Goal: Task Accomplishment & Management: Complete application form

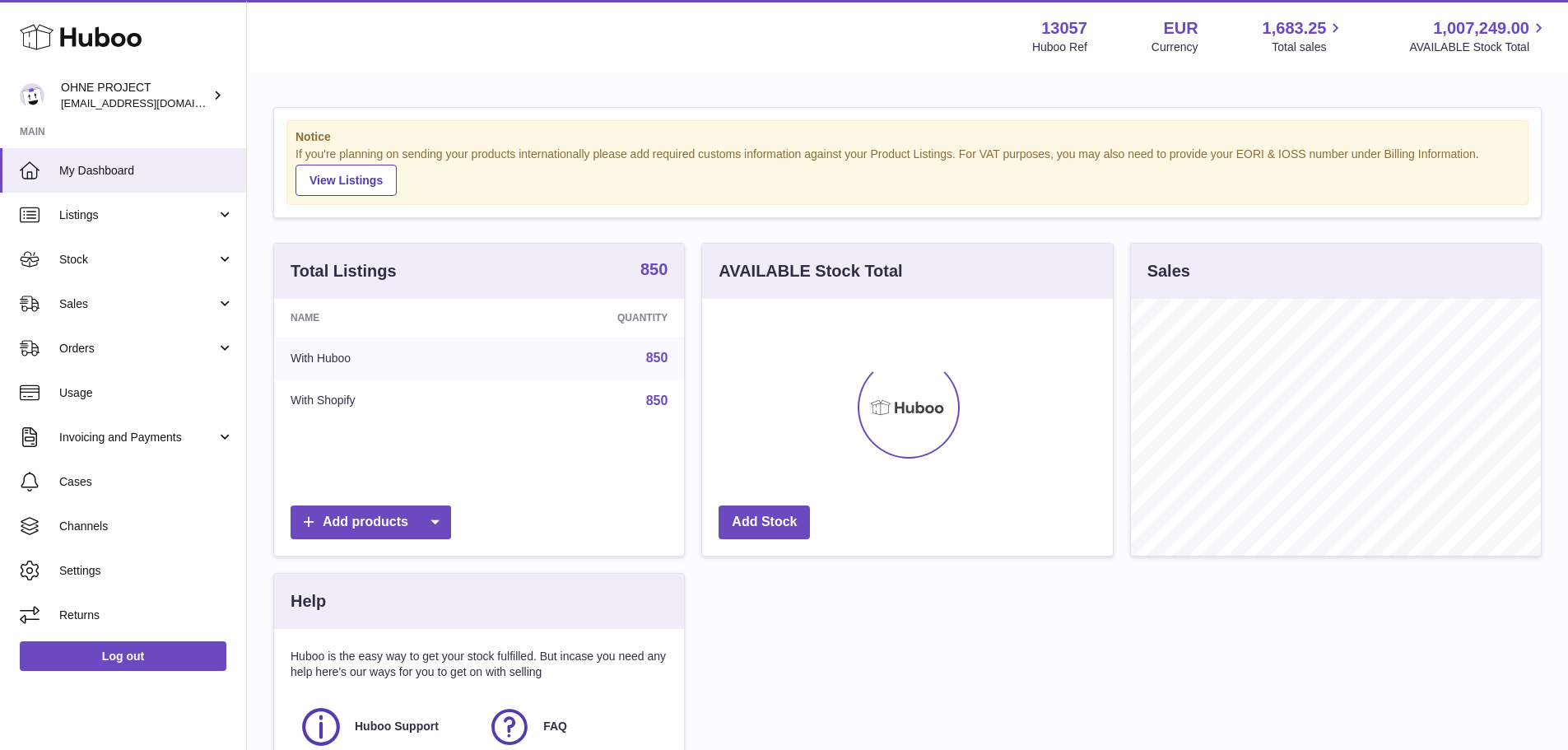
scroll to position [257, 410]
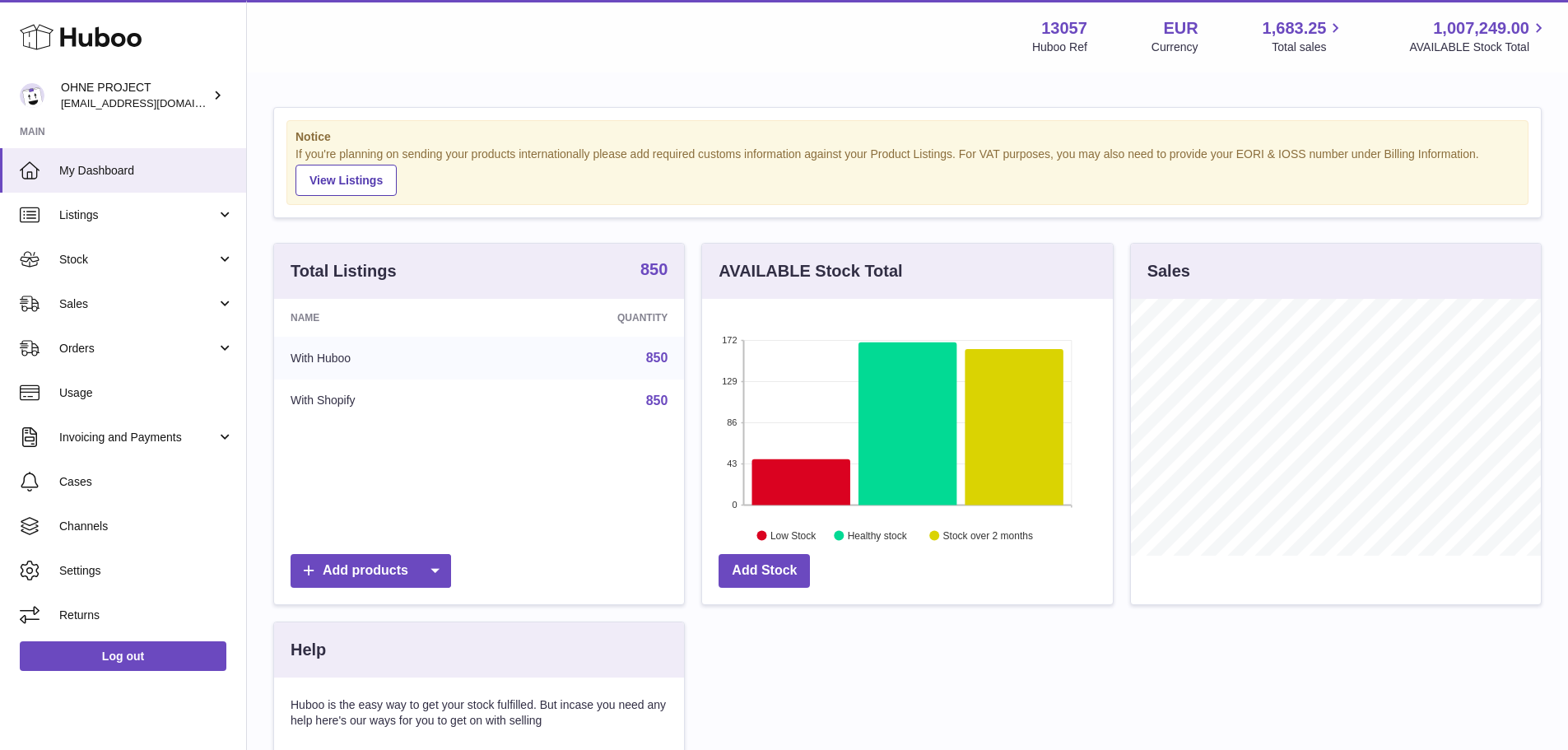
click at [666, 273] on strong "850" at bounding box center [654, 269] width 27 height 16
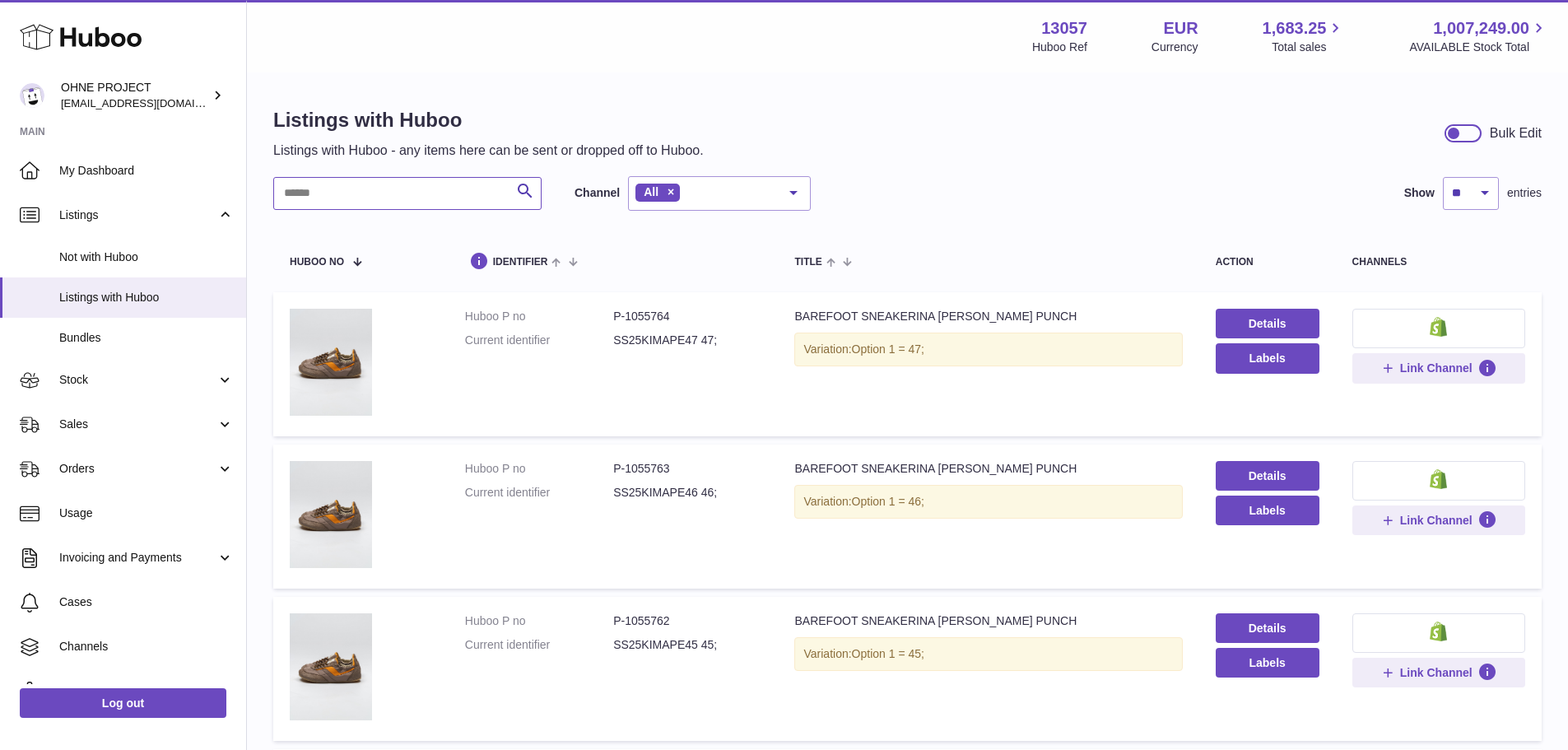
click at [456, 192] on input "text" at bounding box center [408, 193] width 268 height 33
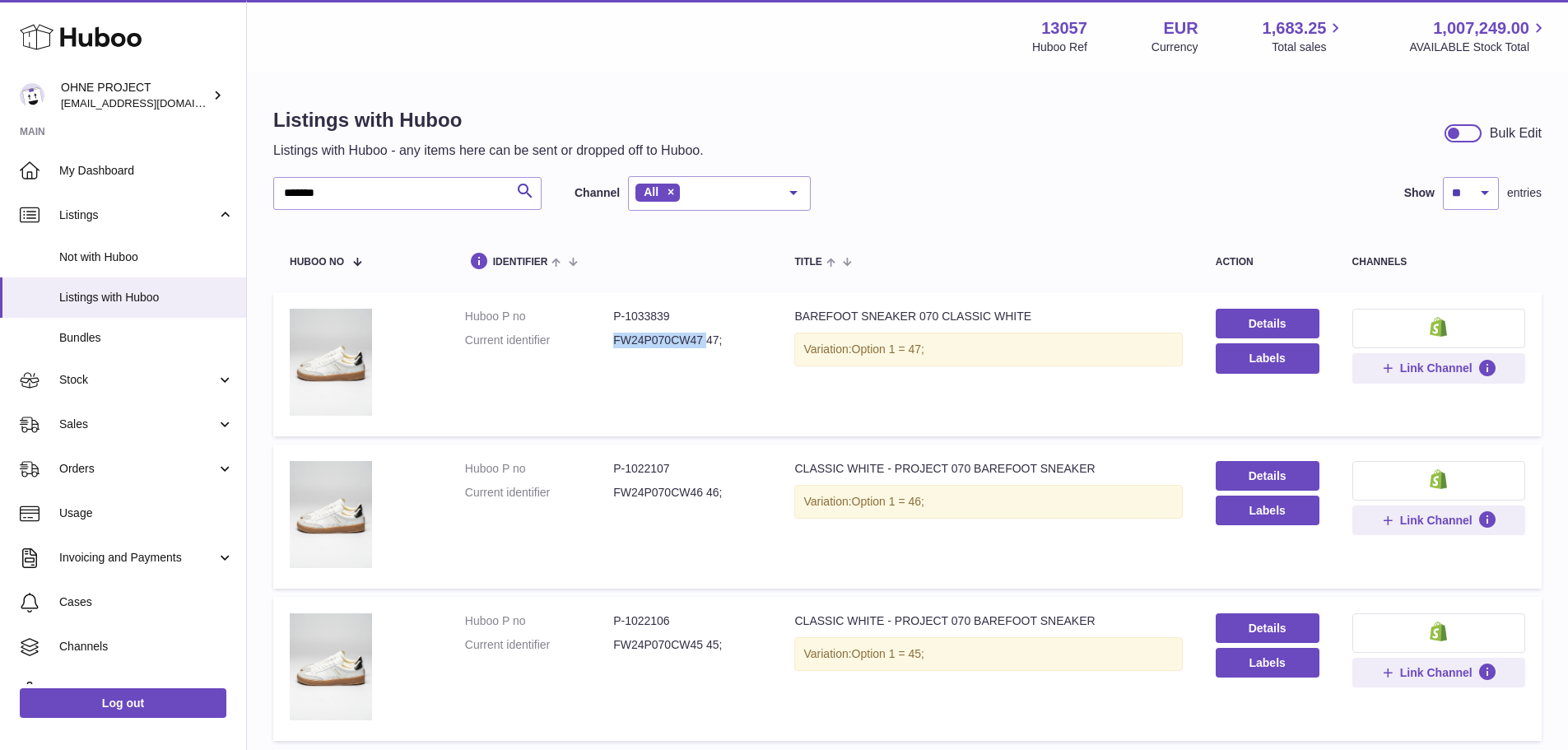
drag, startPoint x: 702, startPoint y: 338, endPoint x: 608, endPoint y: 339, distance: 94.0
click at [608, 339] on dl "Huboo P no P-1033839 Current identifier FW24P070CW47 47;" at bounding box center [613, 332] width 297 height 48
copy dl "FW24P070CW47"
drag, startPoint x: 792, startPoint y: 315, endPoint x: 1021, endPoint y: 312, distance: 229.0
click at [1021, 312] on div "BAREFOOT SNEAKER 070 CLASSIC WHITE" at bounding box center [988, 316] width 388 height 16
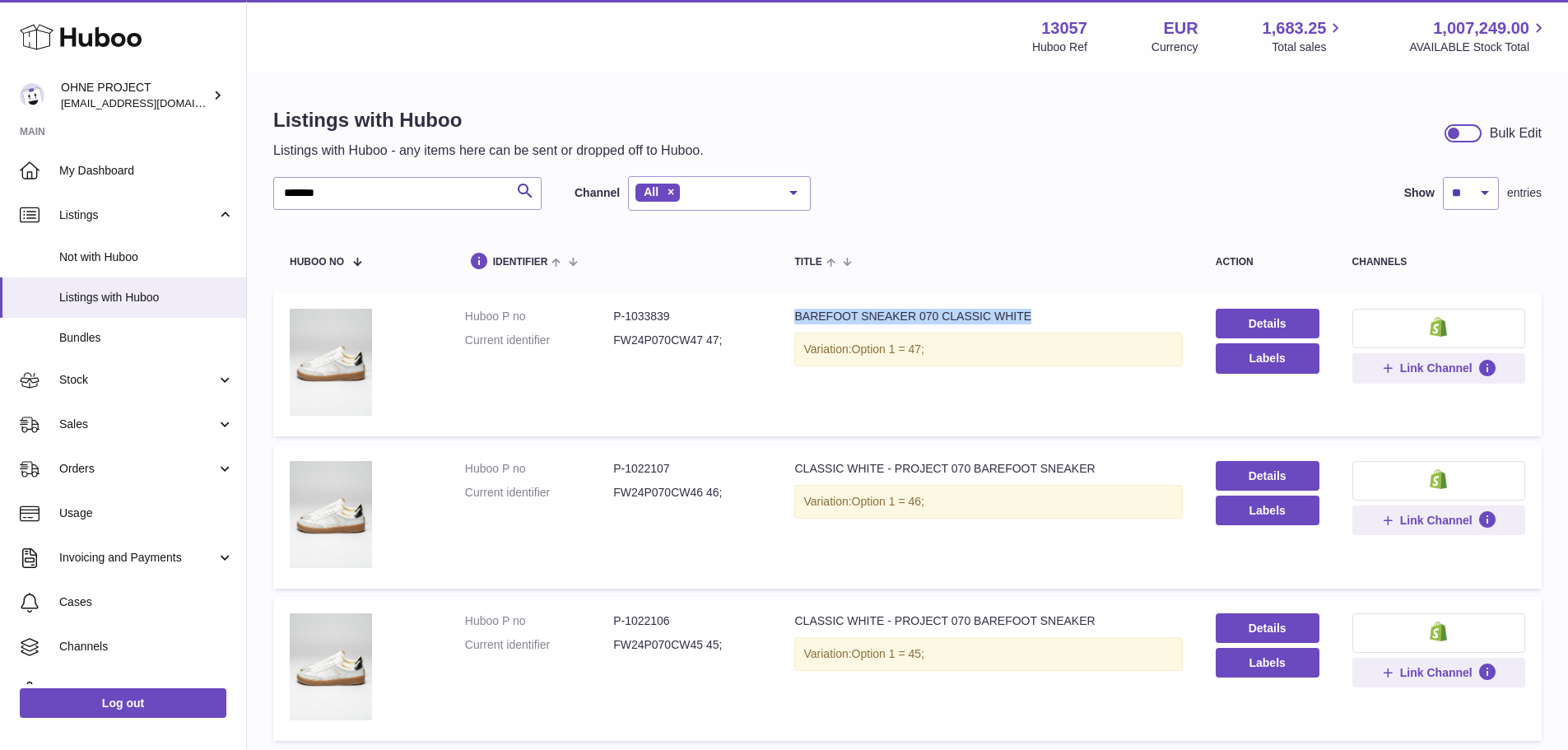
copy div "BAREFOOT SNEAKER 070 CLASSIC WHITE"
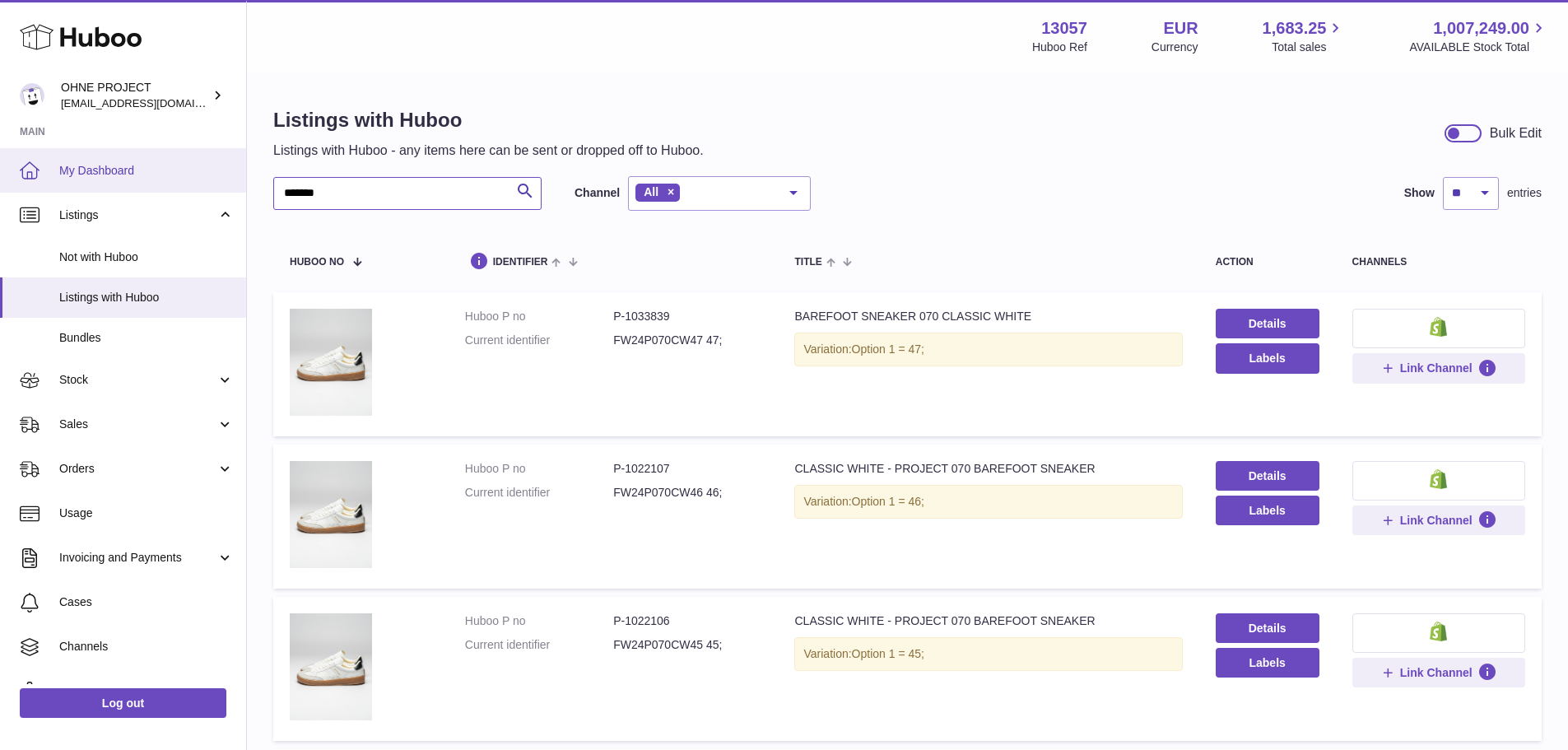
drag, startPoint x: 366, startPoint y: 197, endPoint x: 190, endPoint y: 190, distance: 176.1
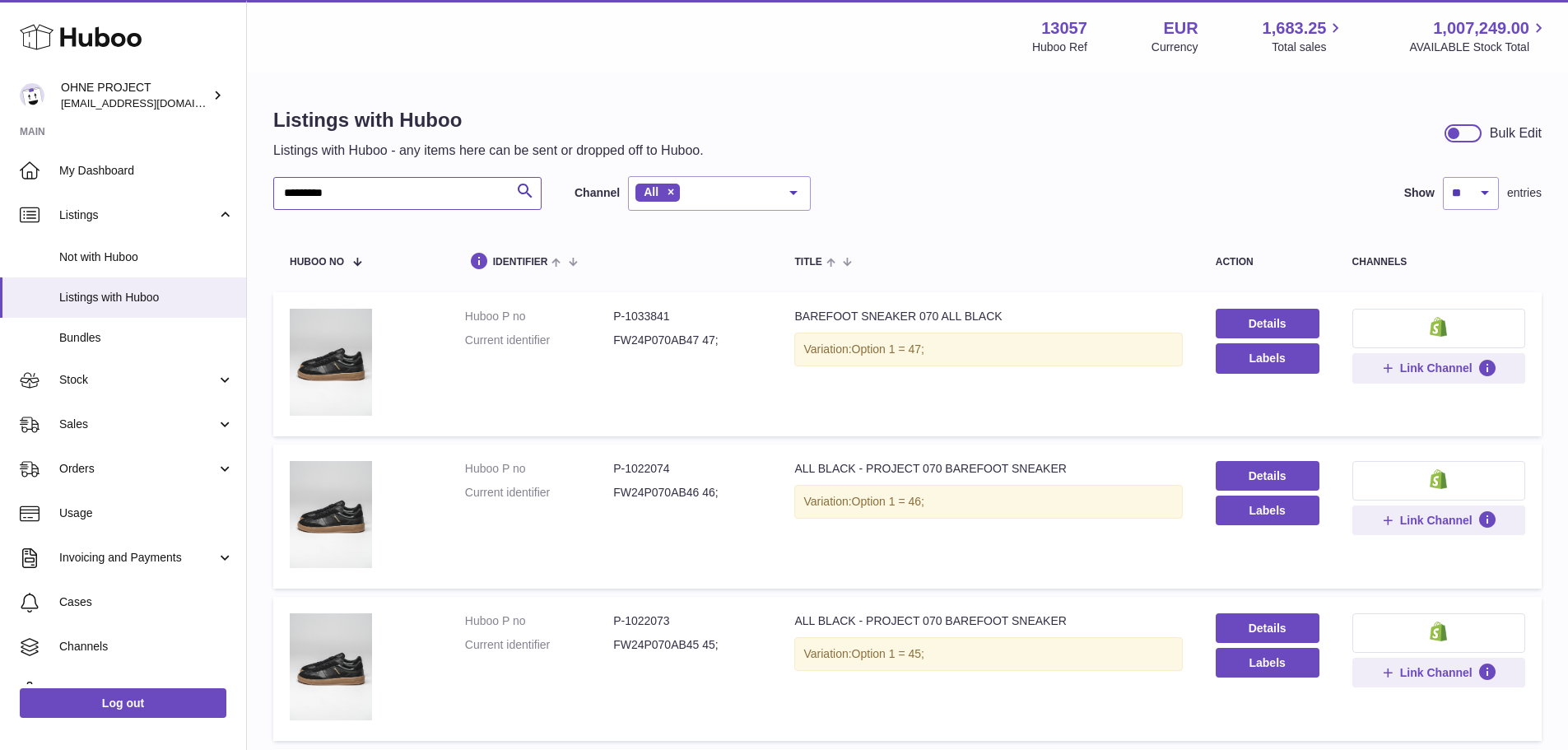
type input "*********"
click at [670, 337] on dd "FW24P070AB47 47;" at bounding box center [687, 340] width 148 height 16
copy dd "FW24P070AB47"
drag, startPoint x: 789, startPoint y: 318, endPoint x: 993, endPoint y: 317, distance: 204.0
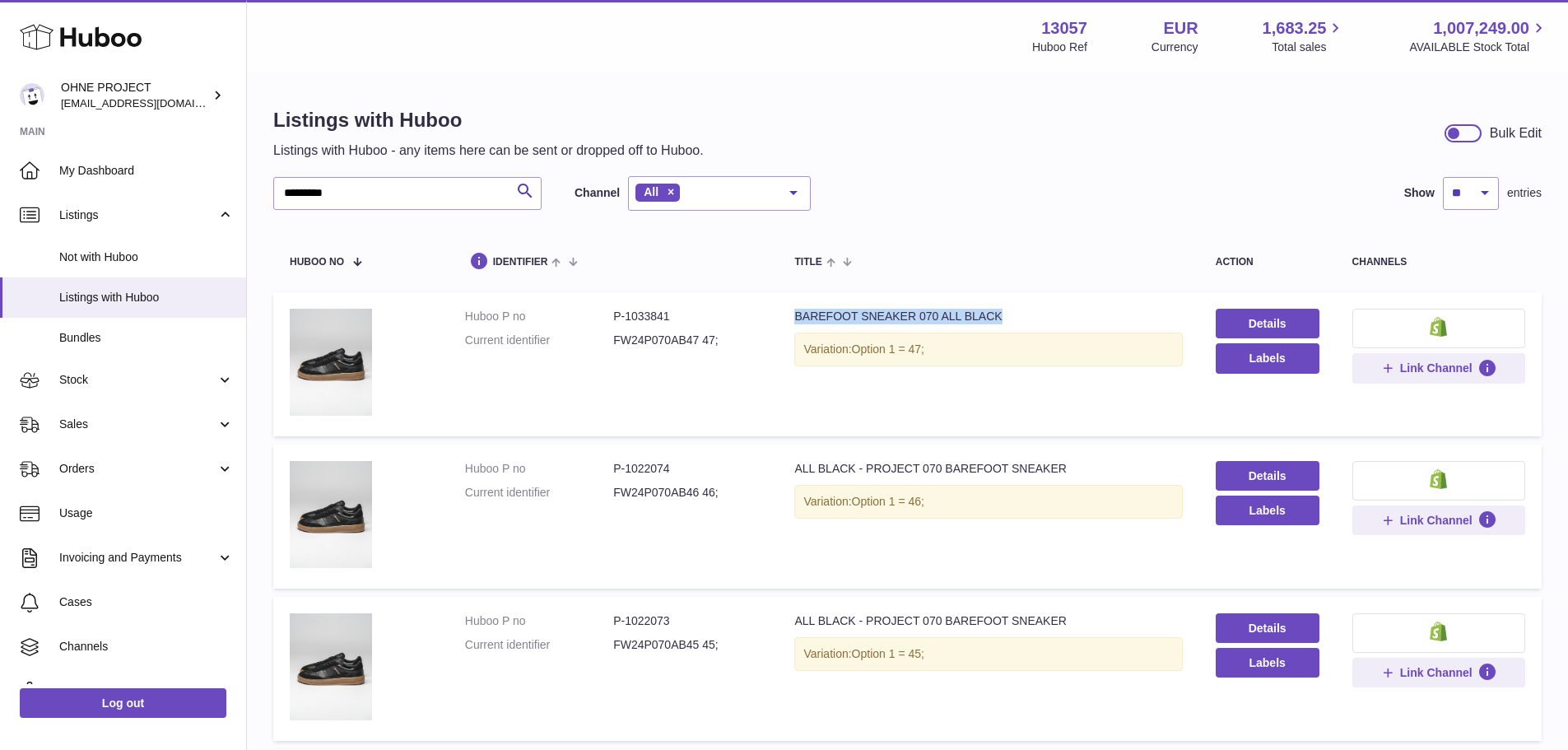
click at [993, 317] on td "Title BAREFOOT SNEAKER 070 ALL BLACK Variation: Option 1 = 47;" at bounding box center [988, 364] width 421 height 144
copy div "BAREFOOT SNEAKER 070 ALL BLACK"
click at [88, 436] on link "Sales" at bounding box center [123, 425] width 246 height 44
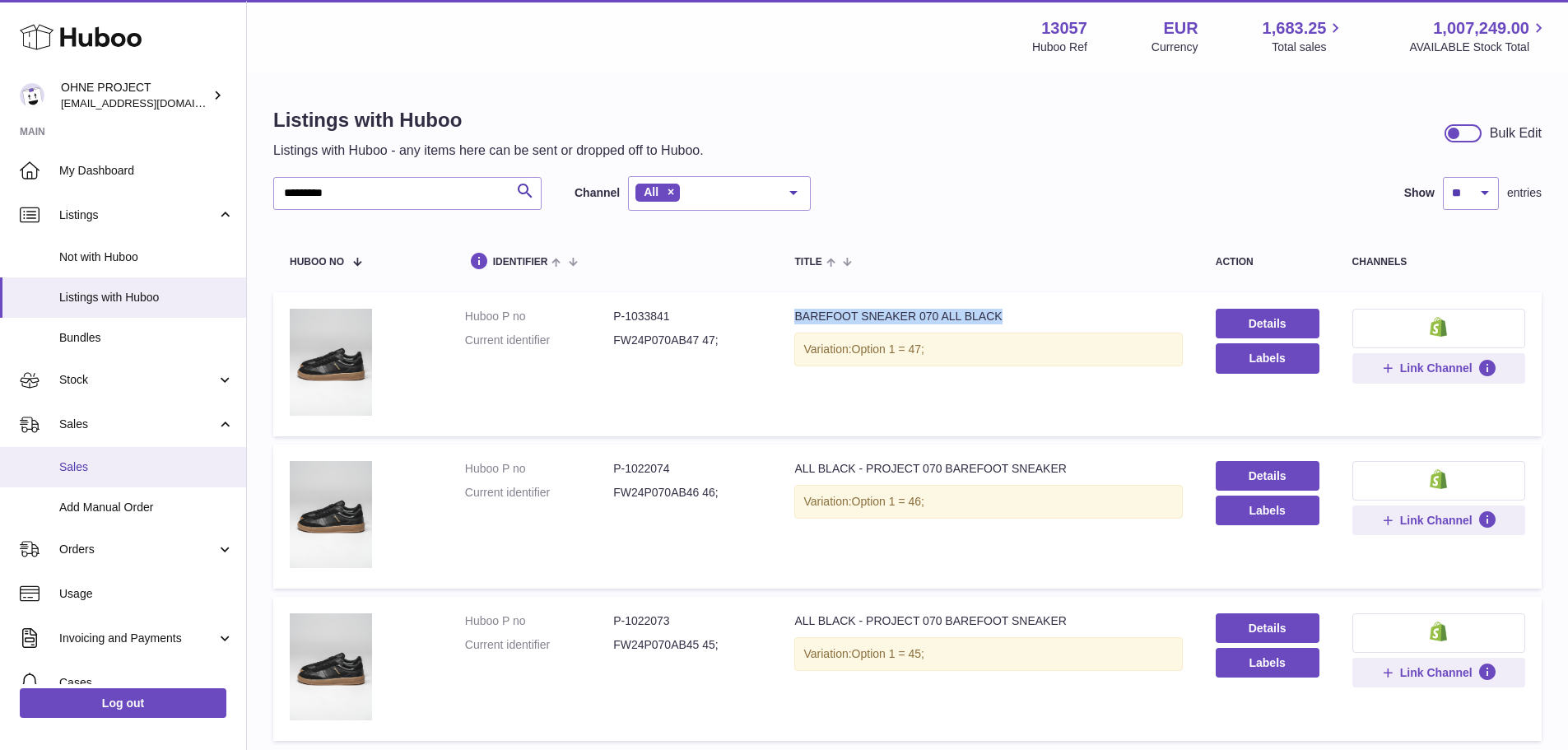
click at [108, 470] on span "Sales" at bounding box center [146, 467] width 175 height 16
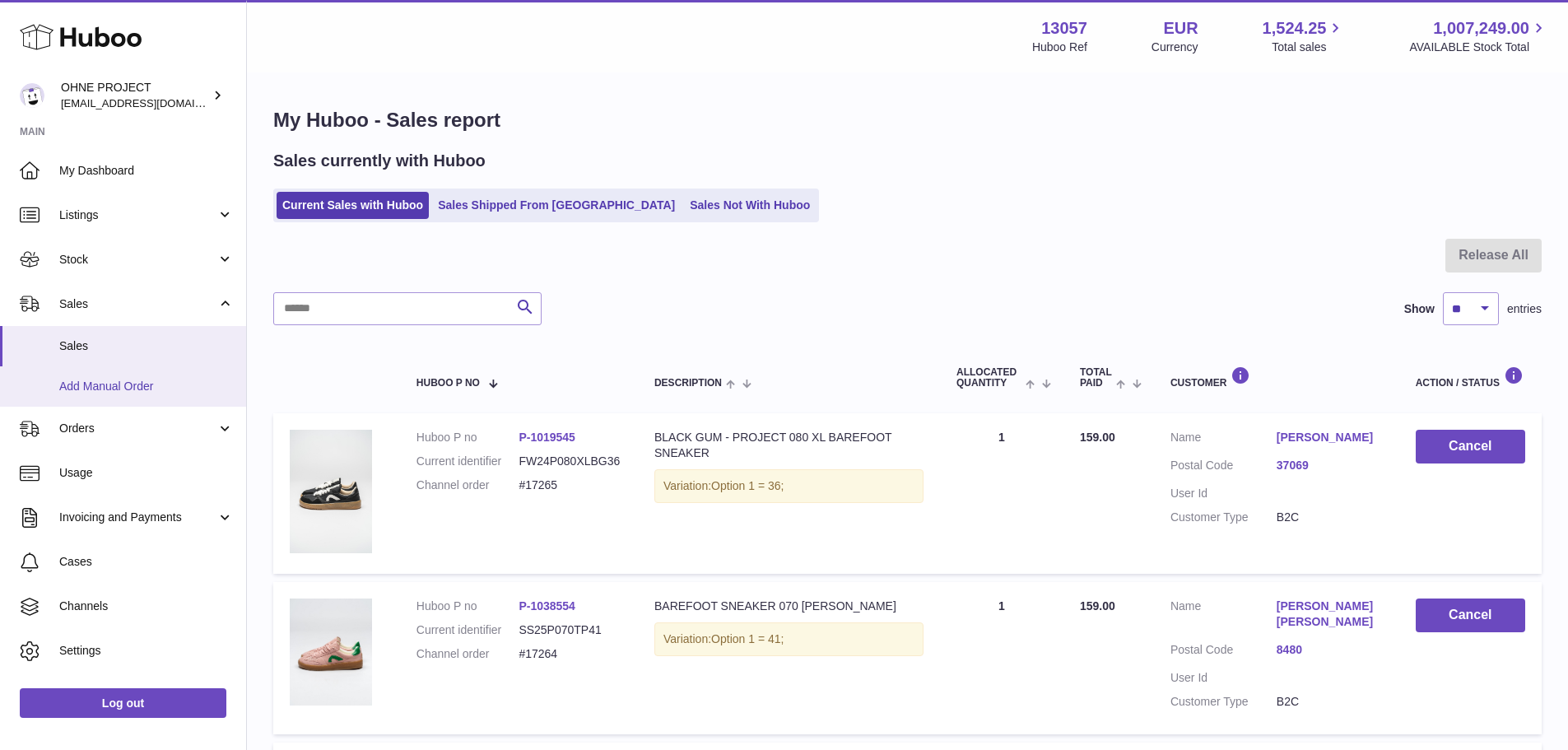
click at [134, 396] on link "Add Manual Order" at bounding box center [123, 386] width 246 height 41
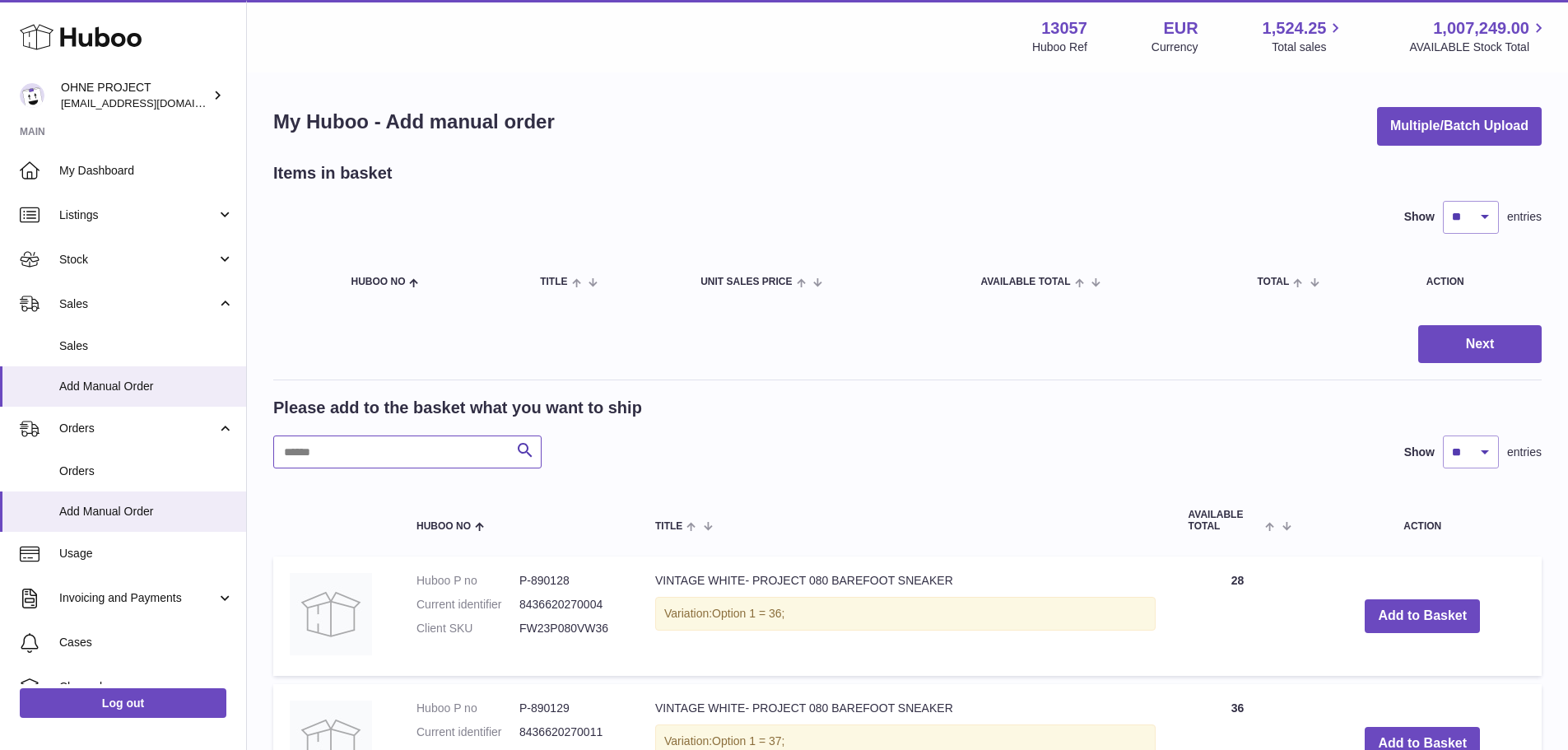
click at [348, 449] on input "text" at bounding box center [408, 451] width 268 height 33
type input "*******"
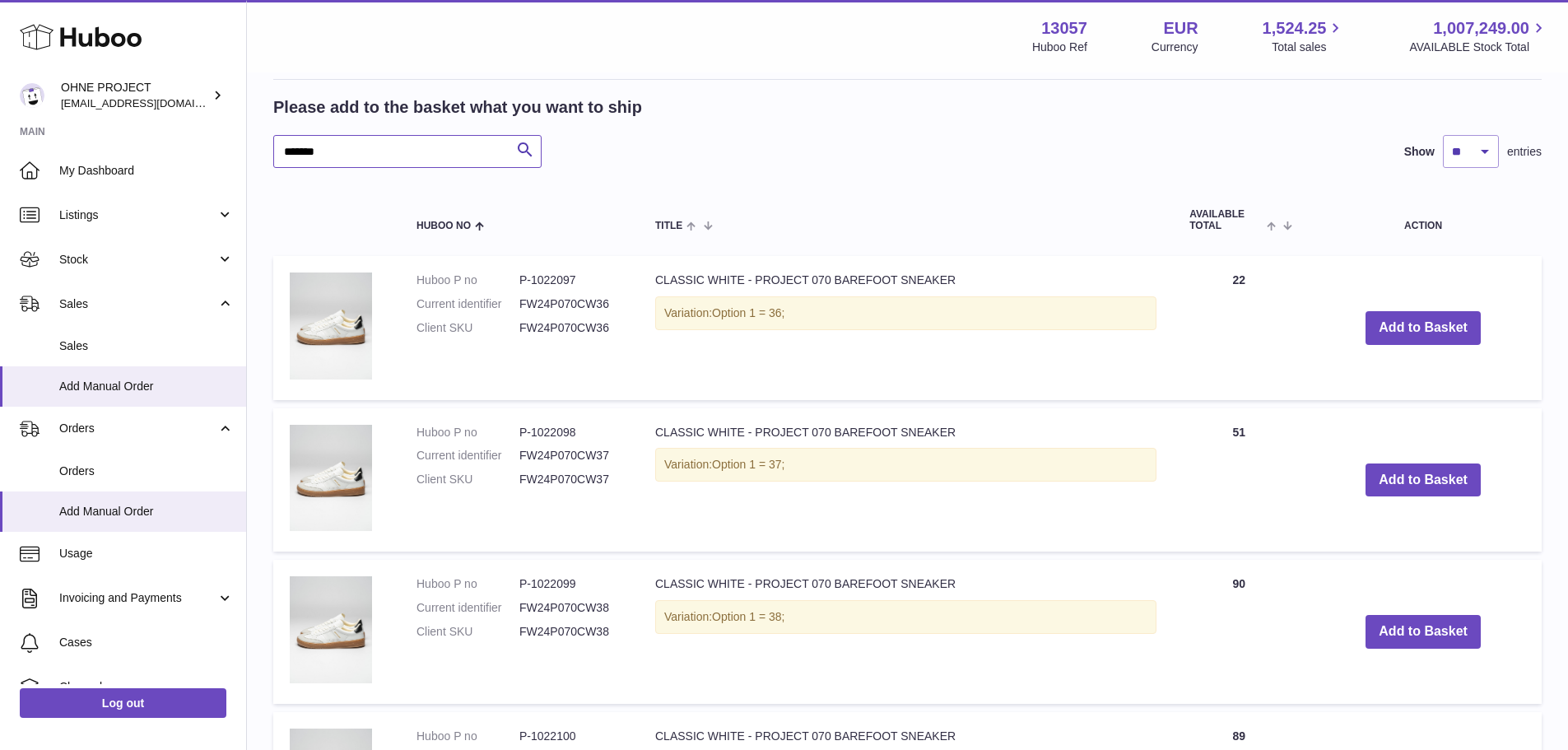
scroll to position [329, 0]
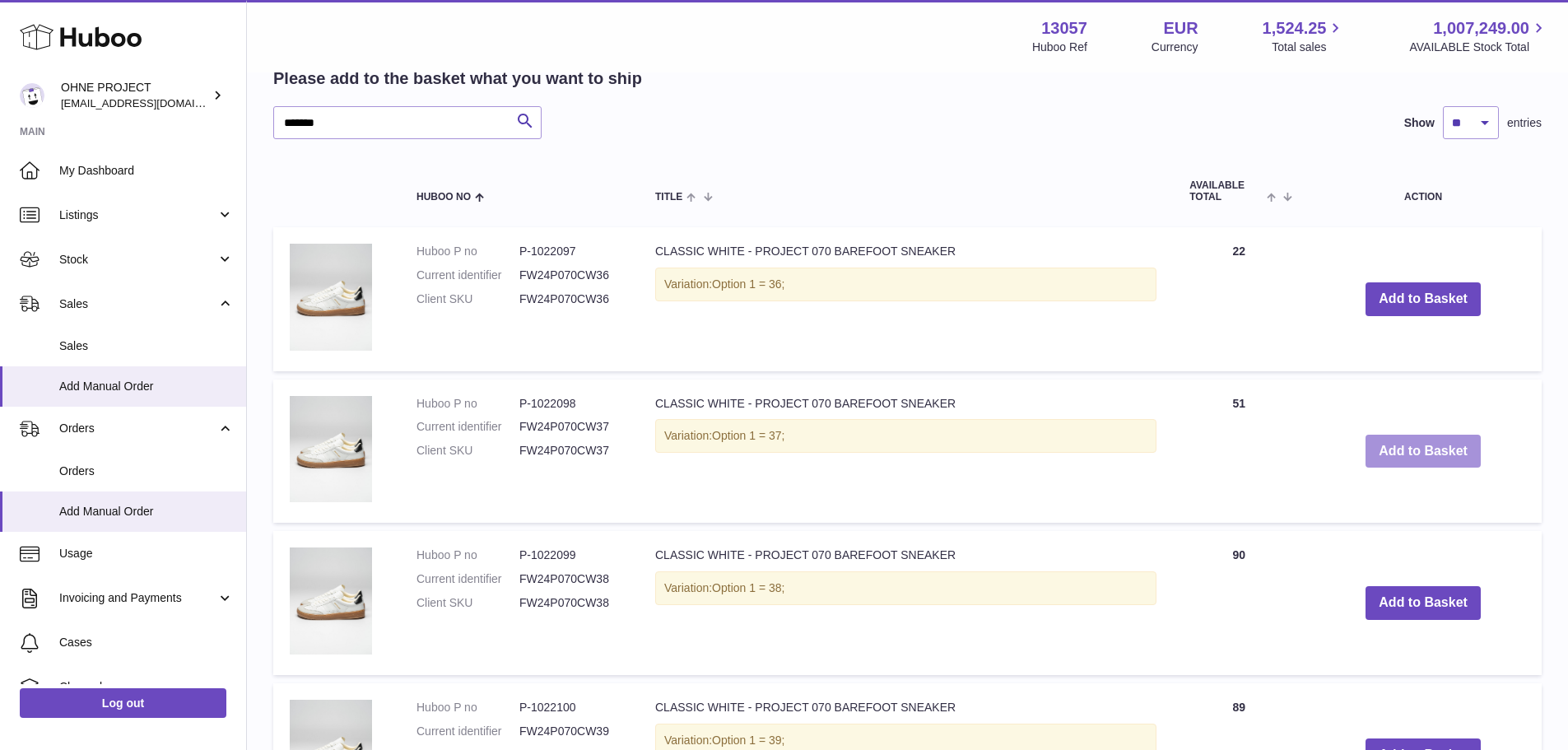
click at [1376, 438] on button "Add to Basket" at bounding box center [1423, 452] width 115 height 34
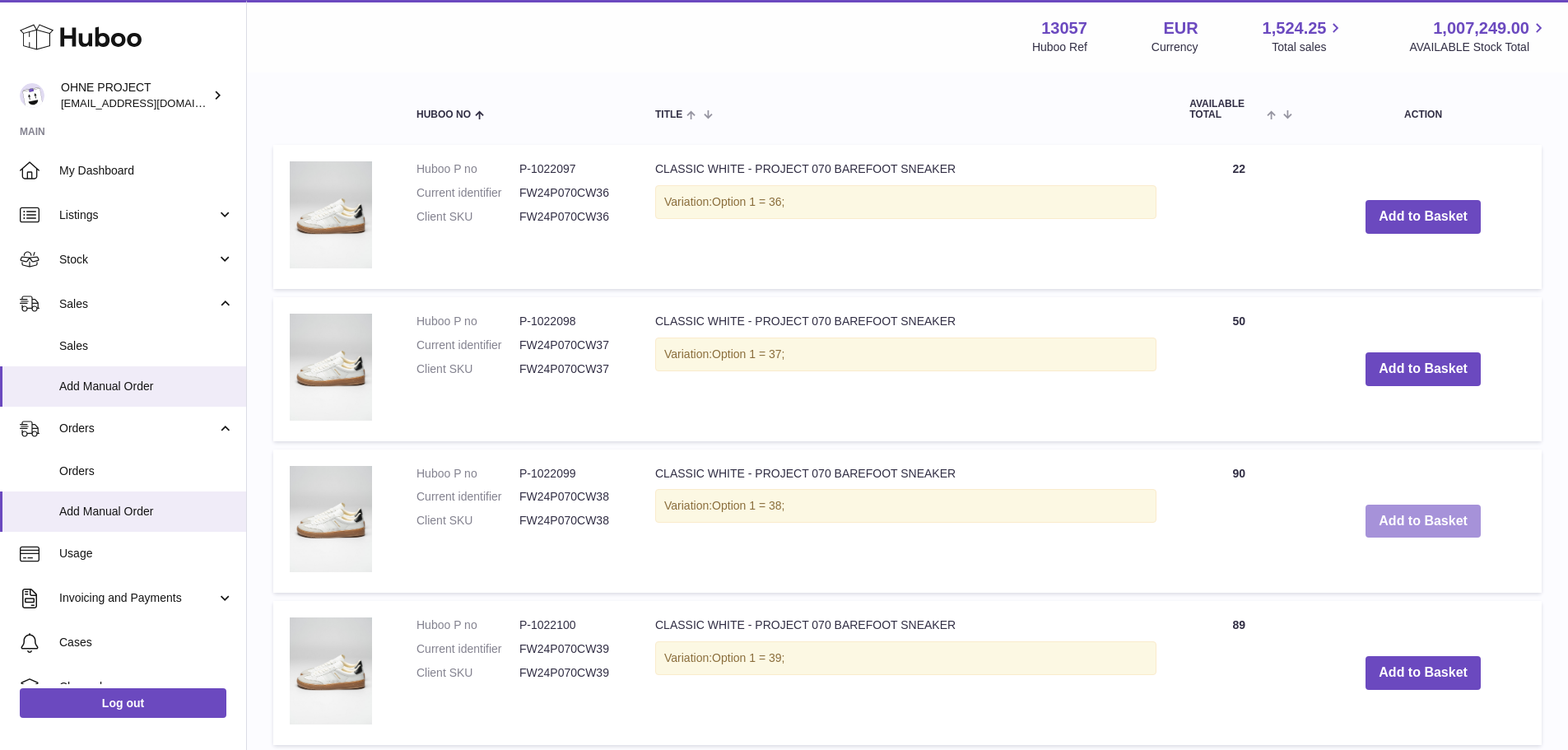
click at [1390, 522] on button "Add to Basket" at bounding box center [1423, 522] width 115 height 34
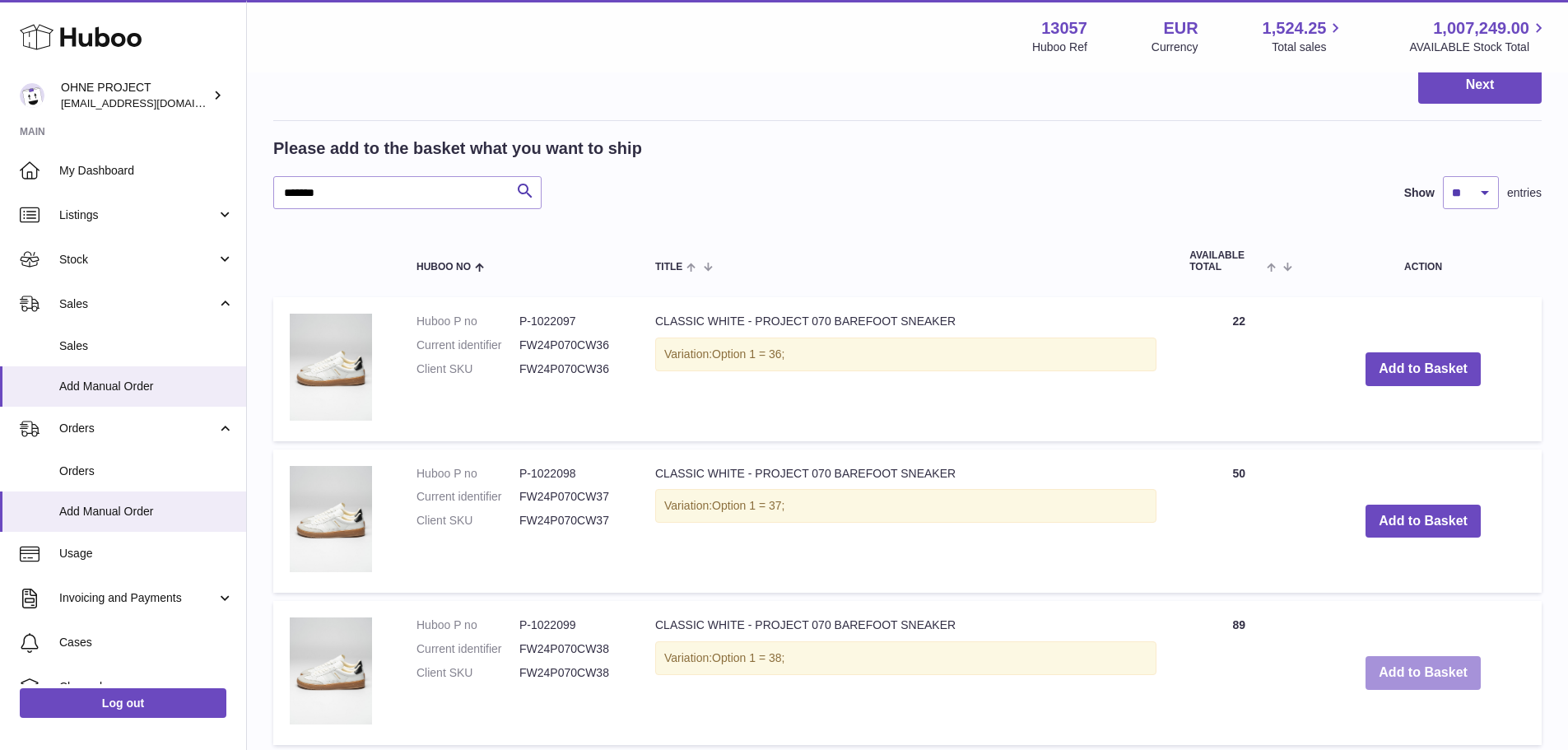
scroll to position [724, 0]
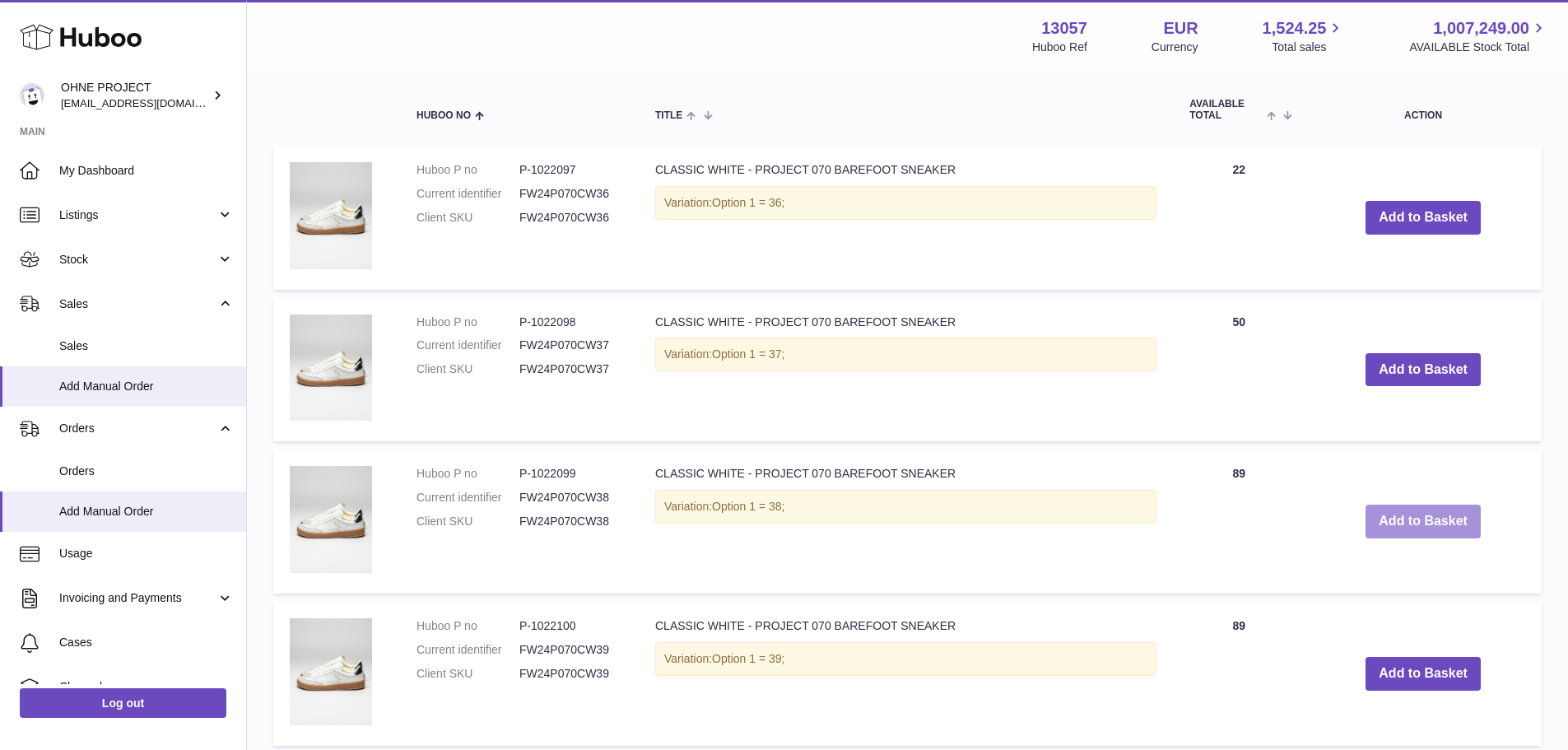
click at [1390, 522] on button "Add to Basket" at bounding box center [1423, 522] width 115 height 34
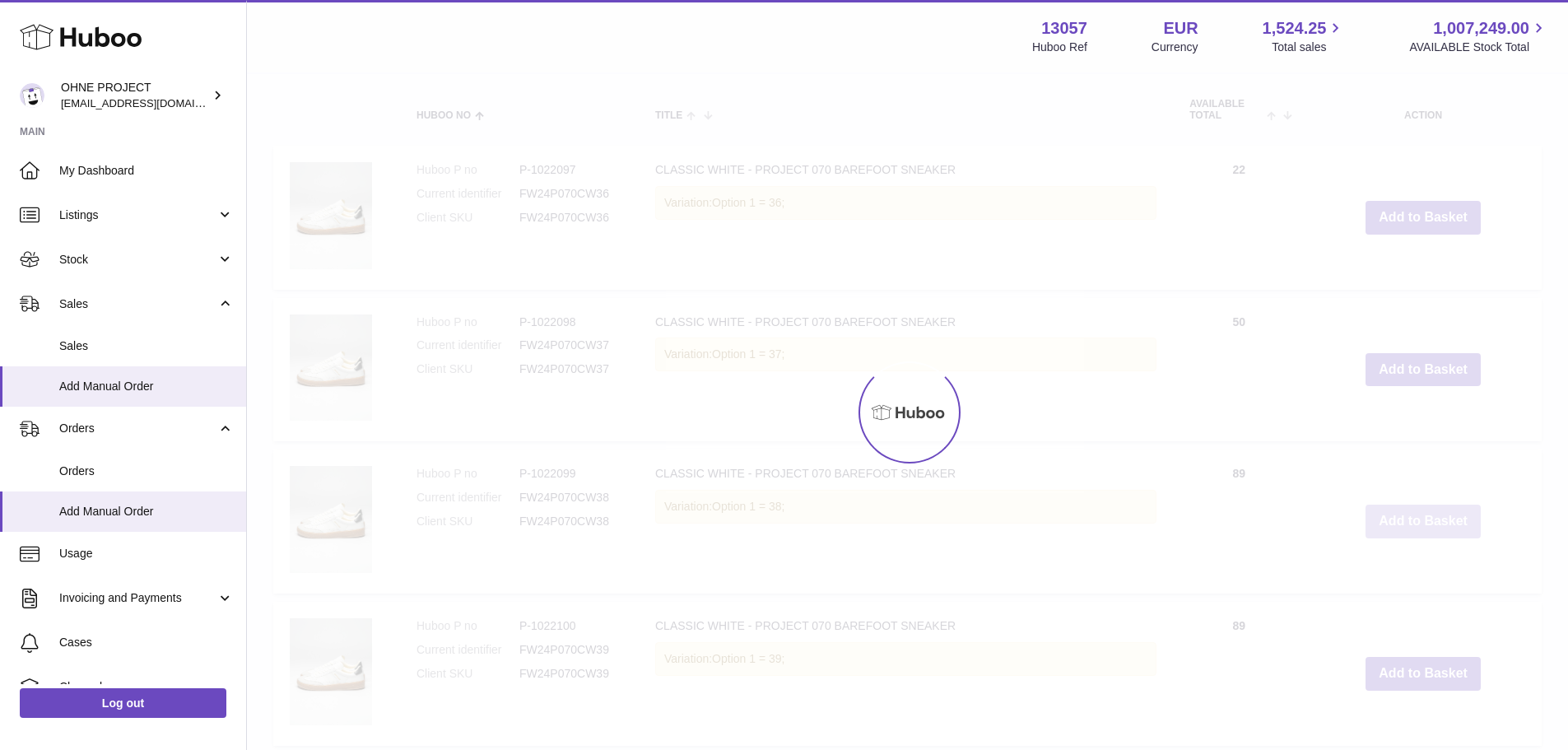
type input "*"
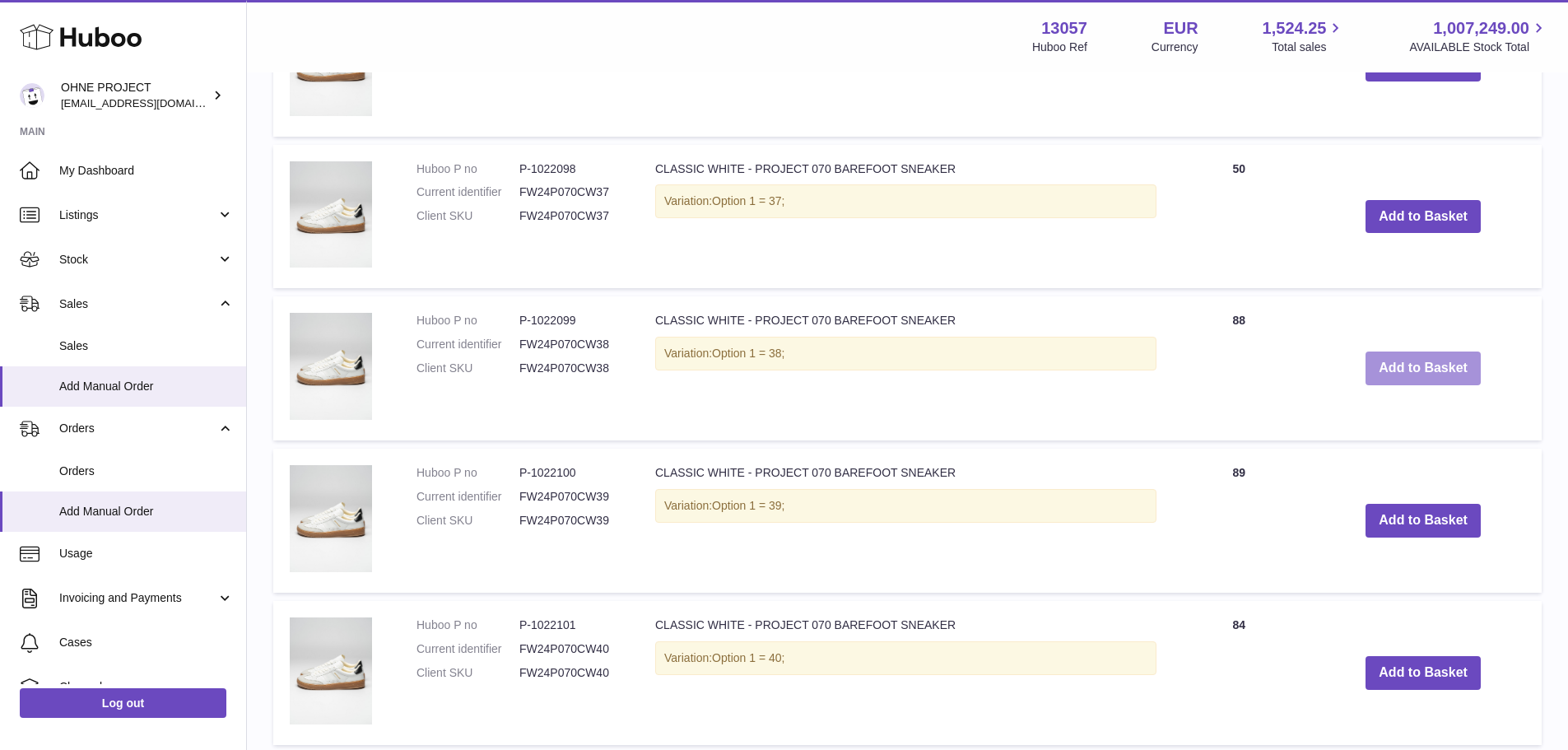
scroll to position [888, 0]
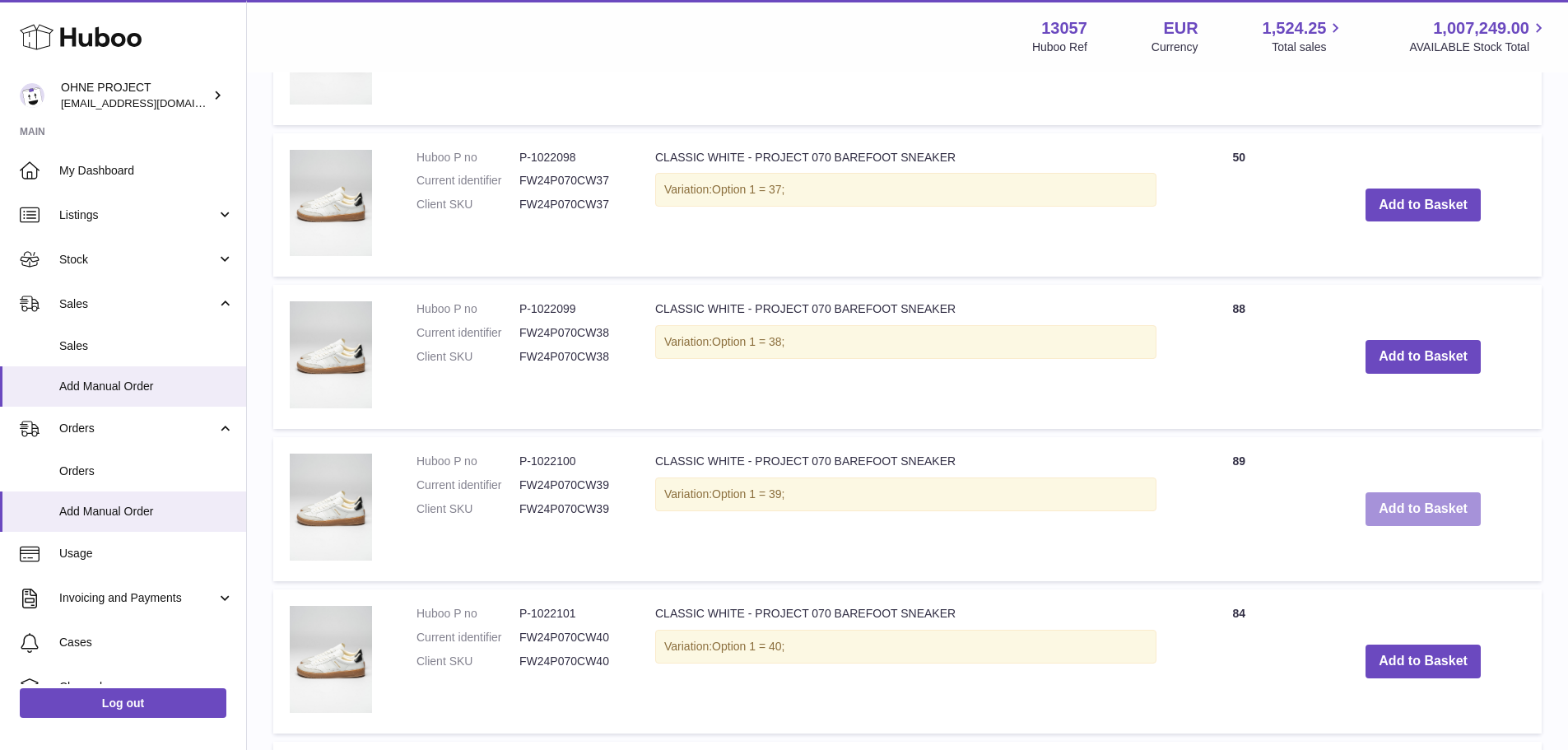
click at [1393, 504] on button "Add to Basket" at bounding box center [1423, 509] width 115 height 34
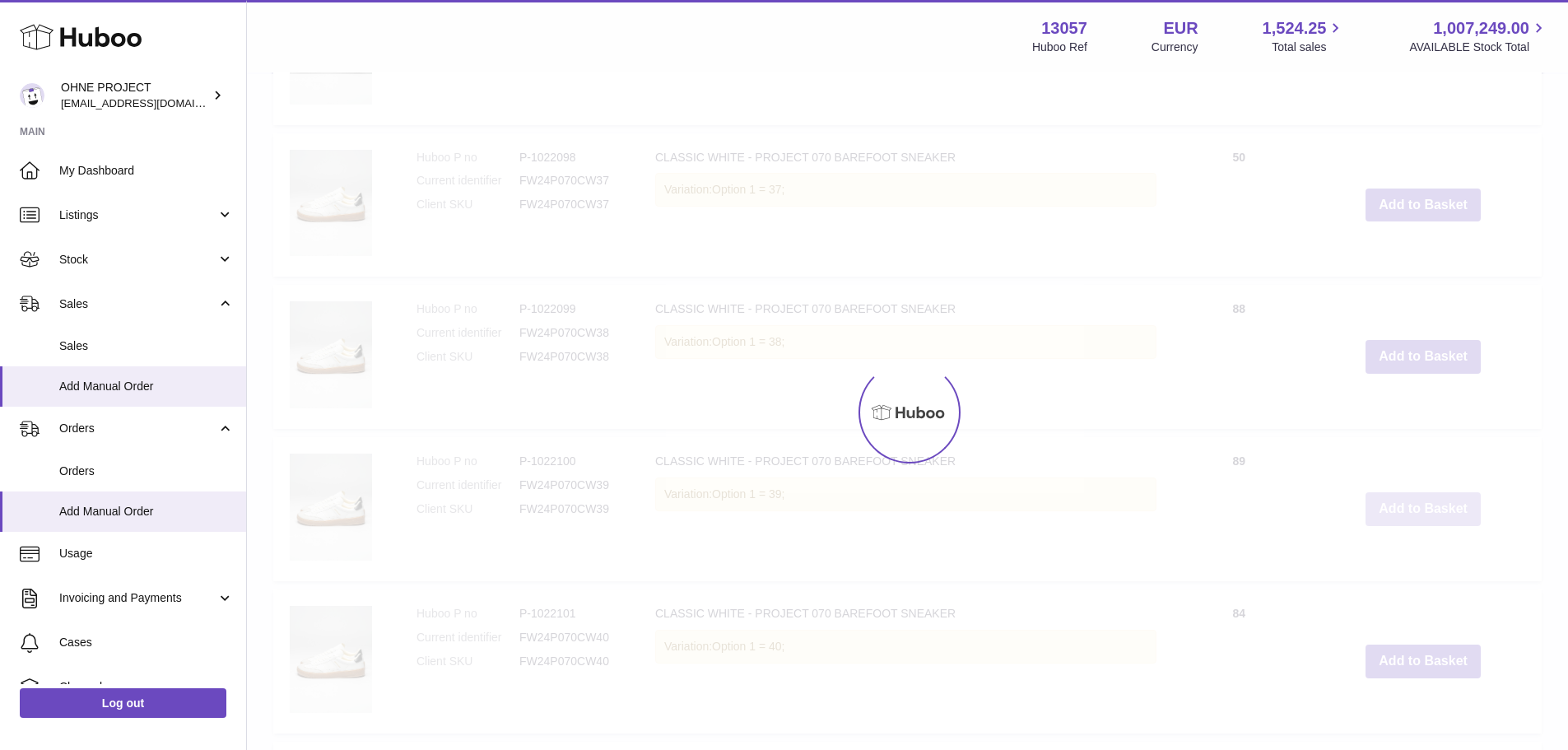
scroll to position [1041, 0]
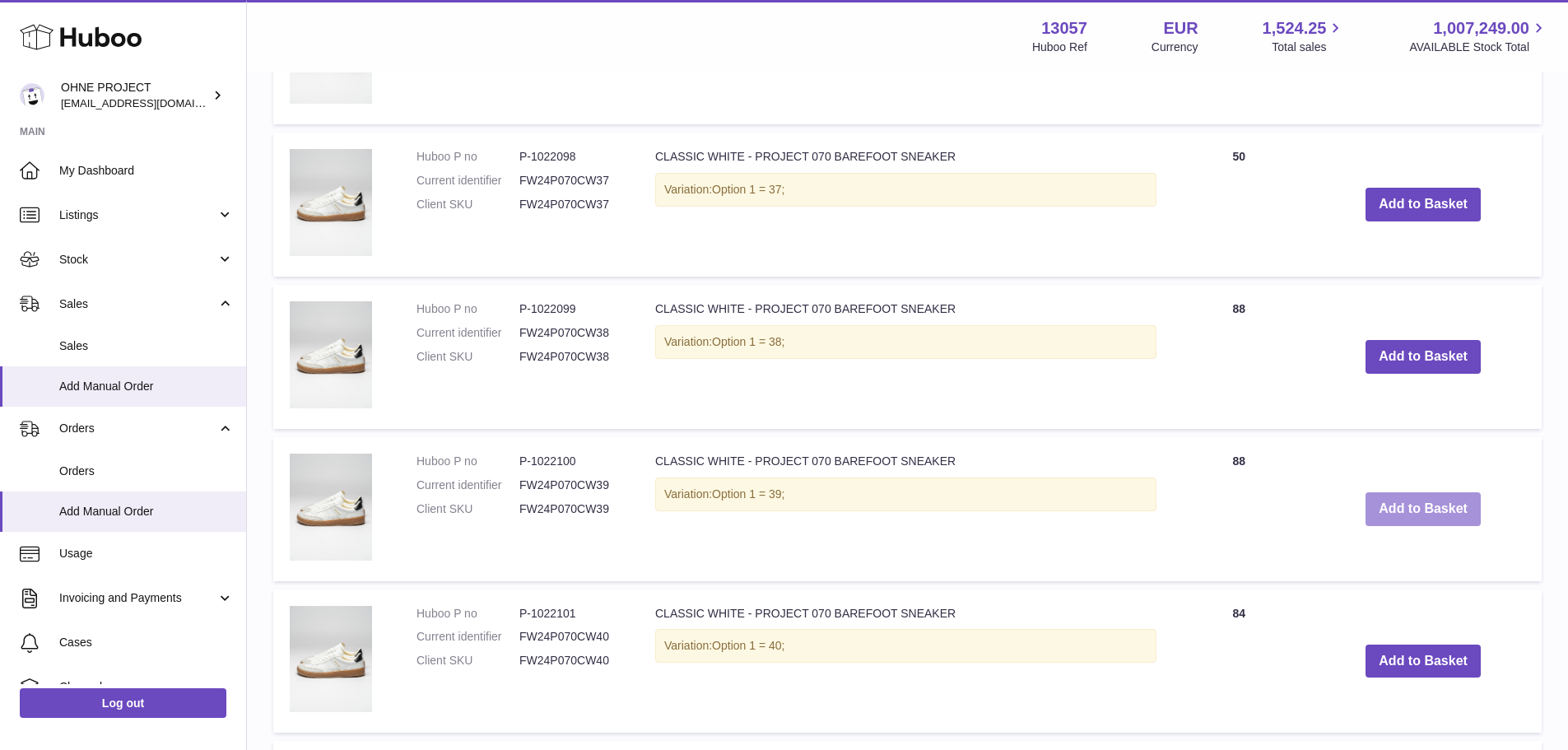
click at [1393, 504] on button "Add to Basket" at bounding box center [1423, 509] width 115 height 34
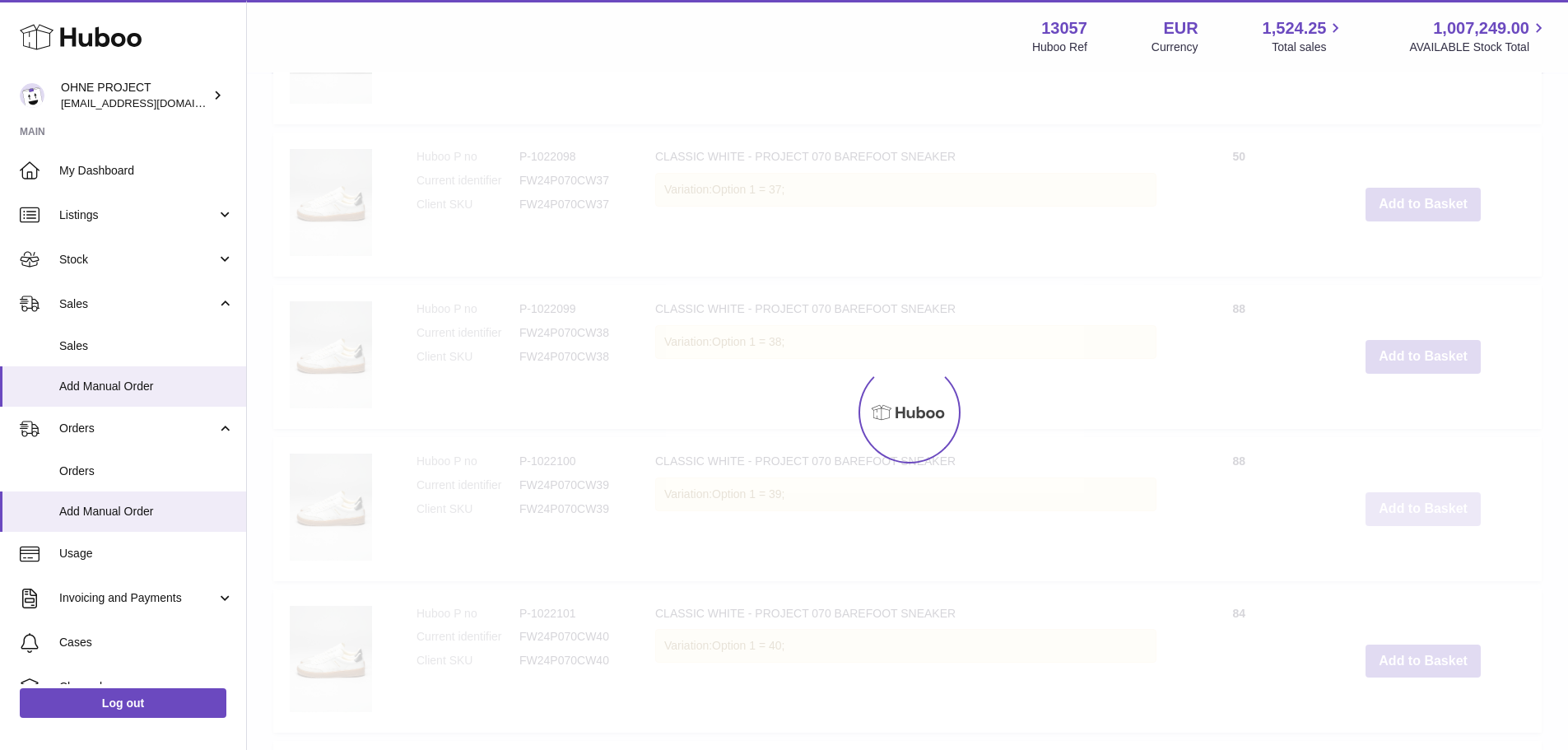
type input "*"
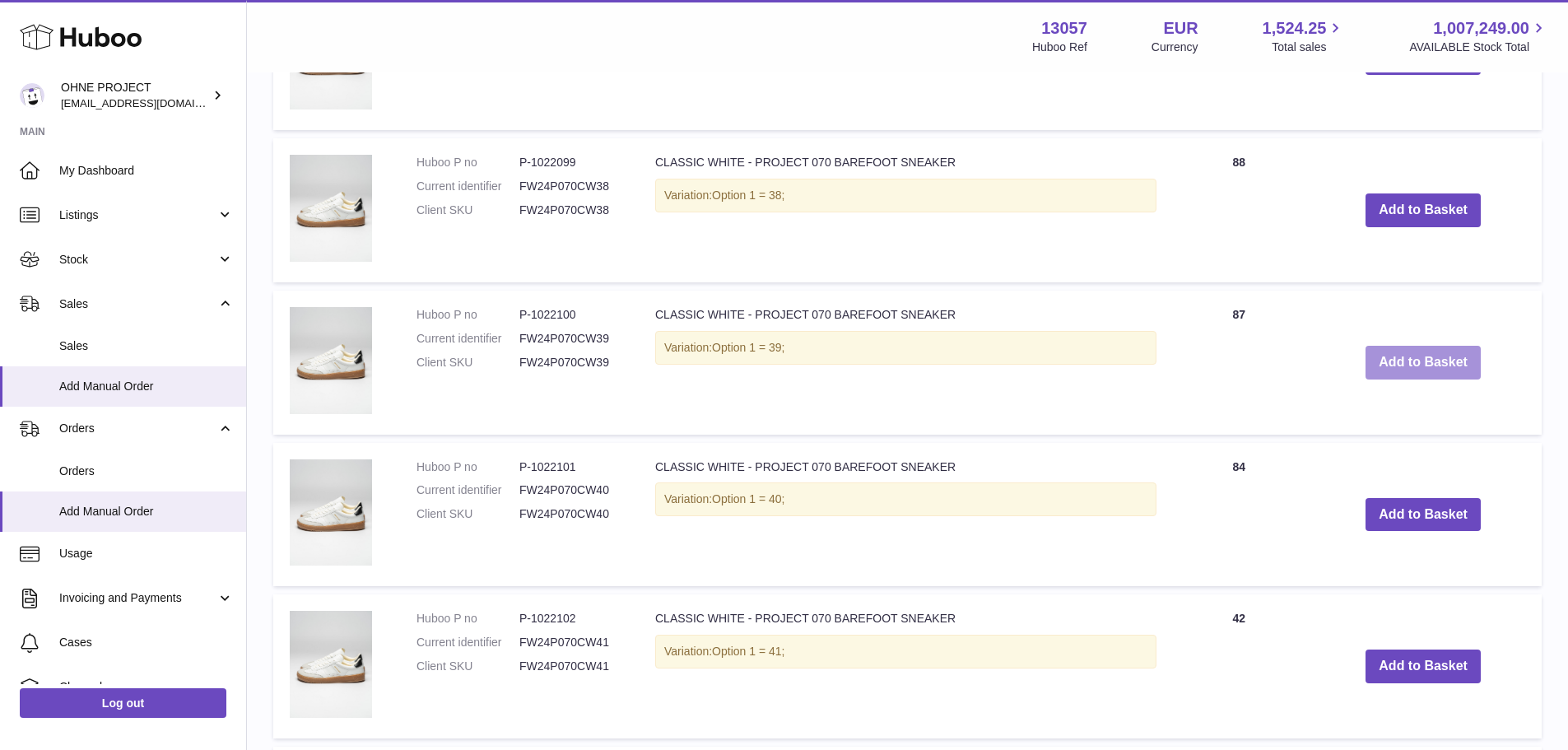
scroll to position [1205, 0]
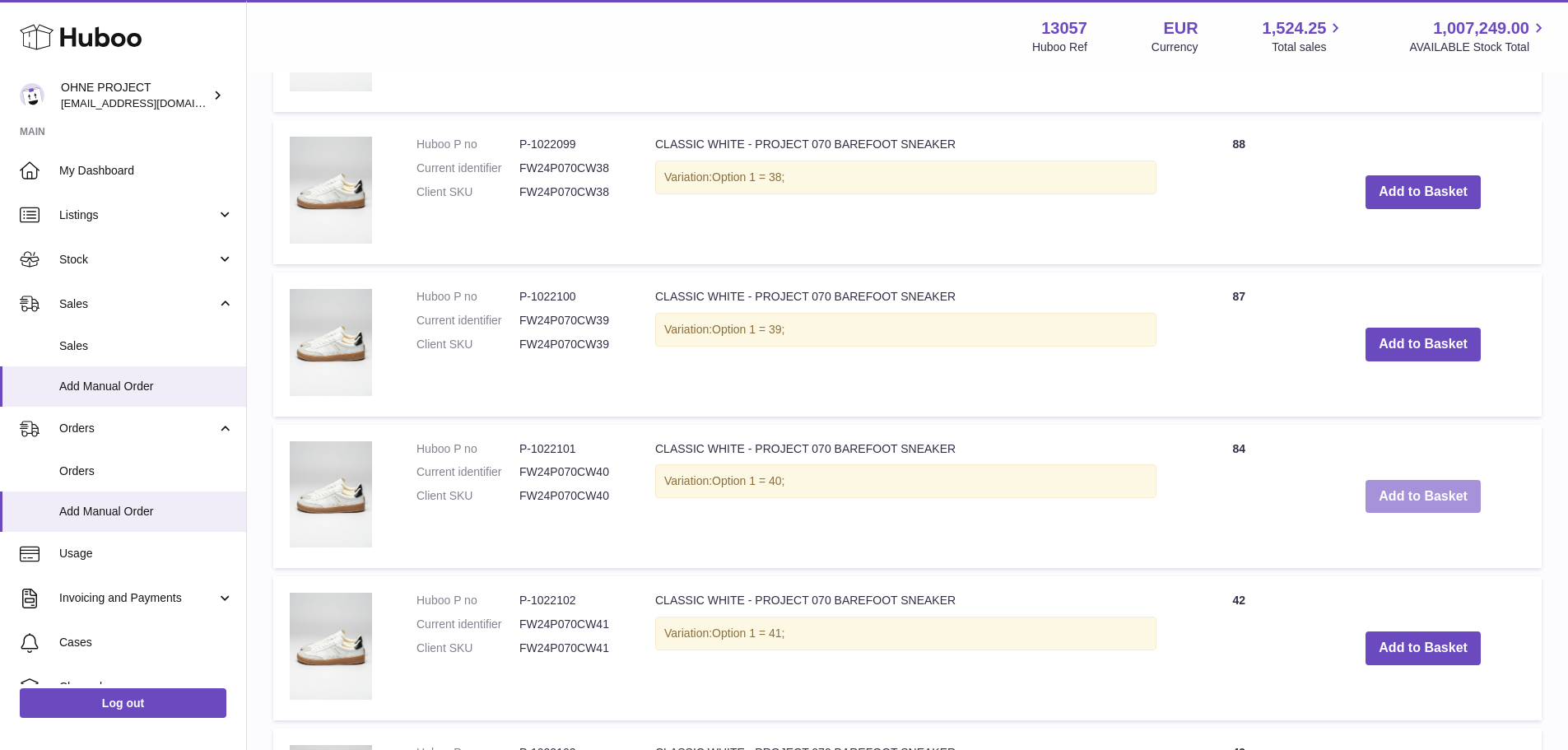
click at [1434, 504] on button "Add to Basket" at bounding box center [1423, 497] width 115 height 34
click at [1434, 504] on button "Add to Basket" at bounding box center [1423, 496] width 115 height 34
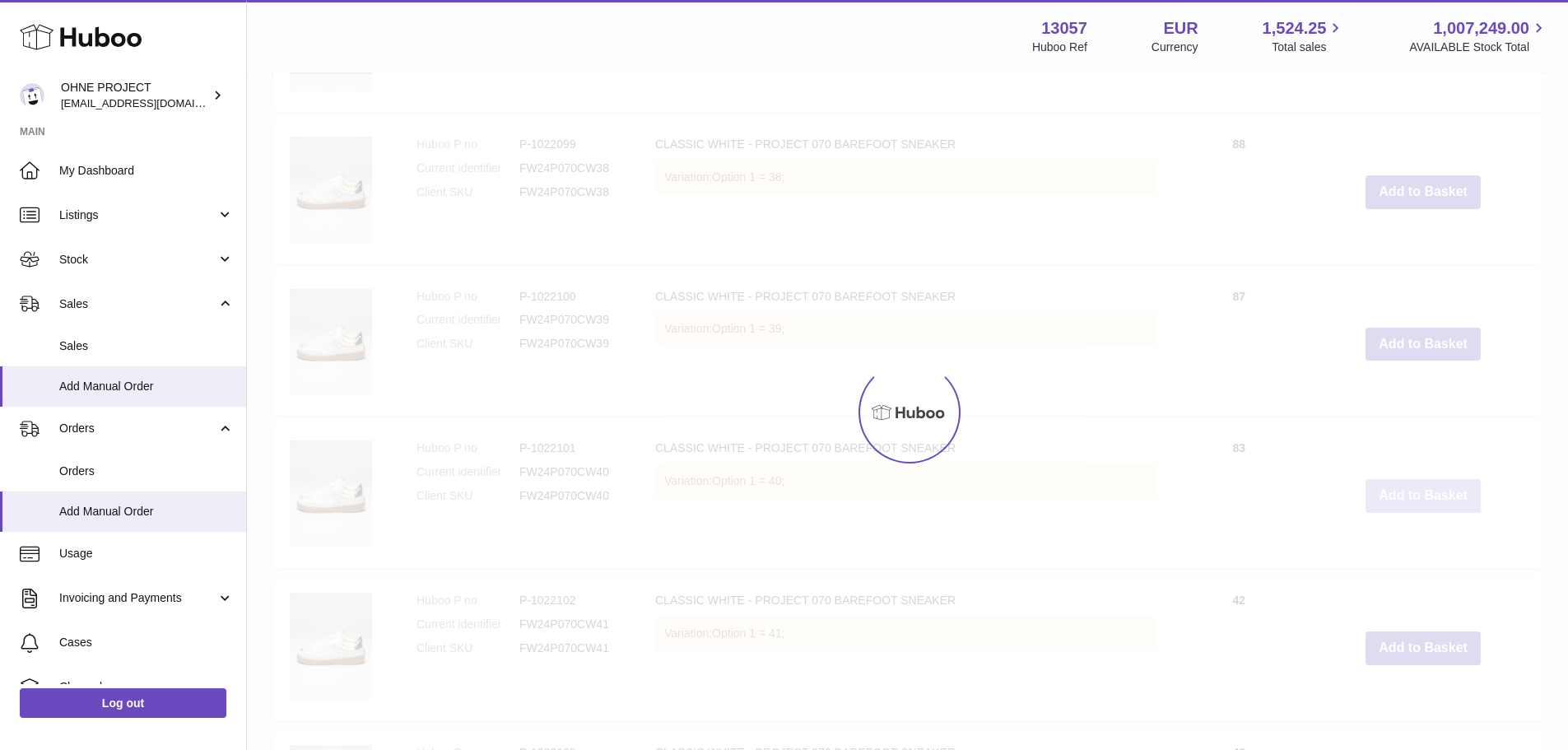
type input "*"
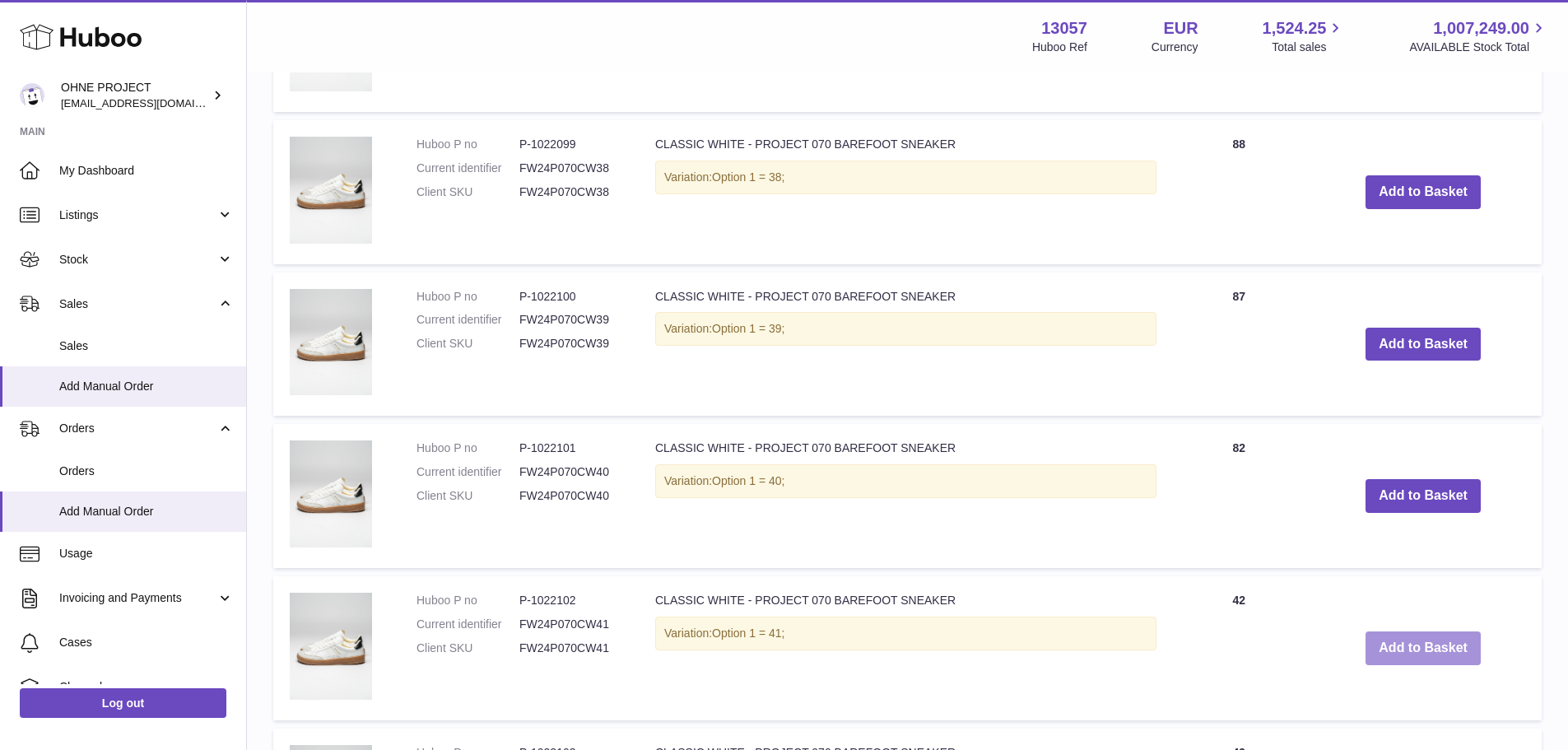
click at [1365, 633] on button "Add to Basket" at bounding box center [1423, 648] width 115 height 34
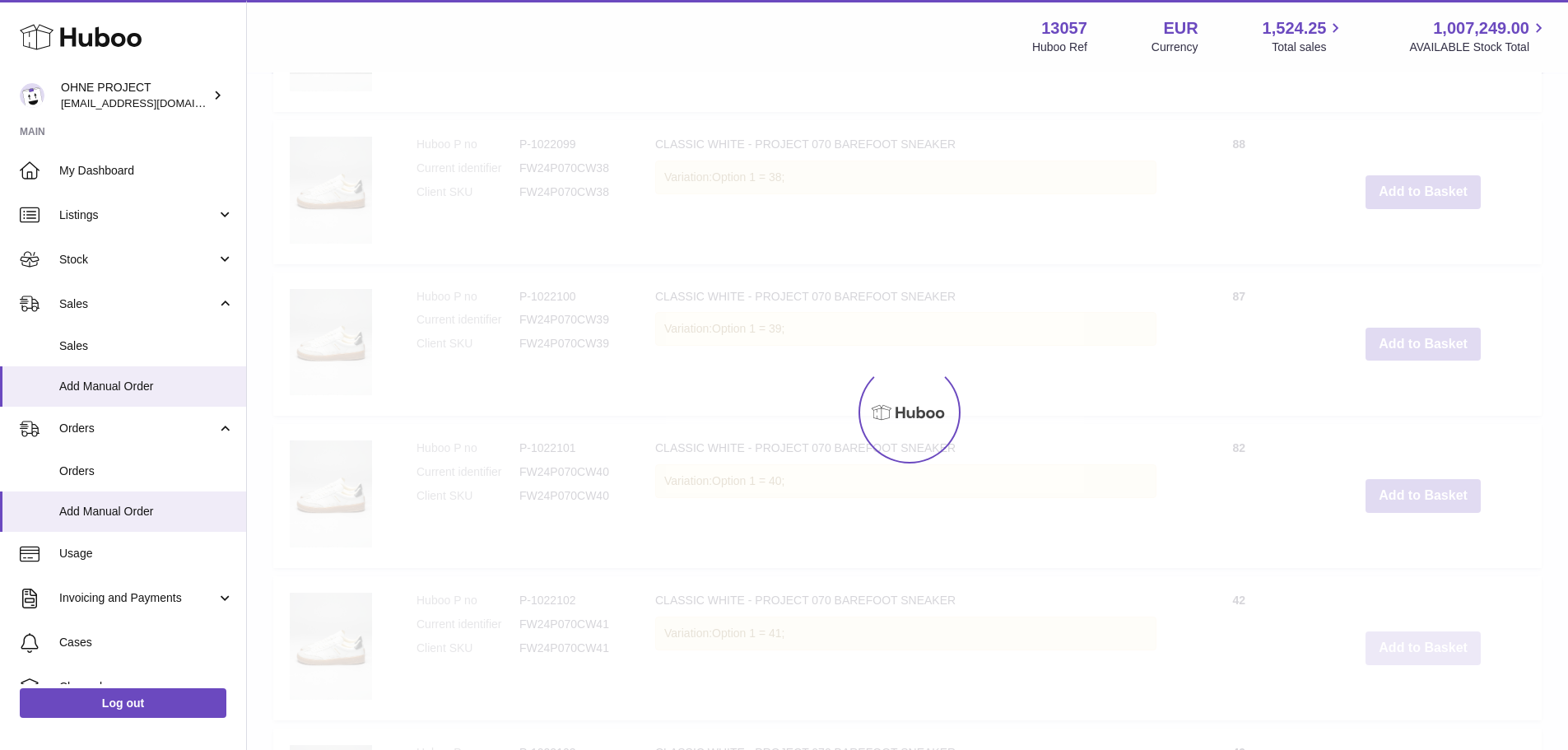
scroll to position [1509, 0]
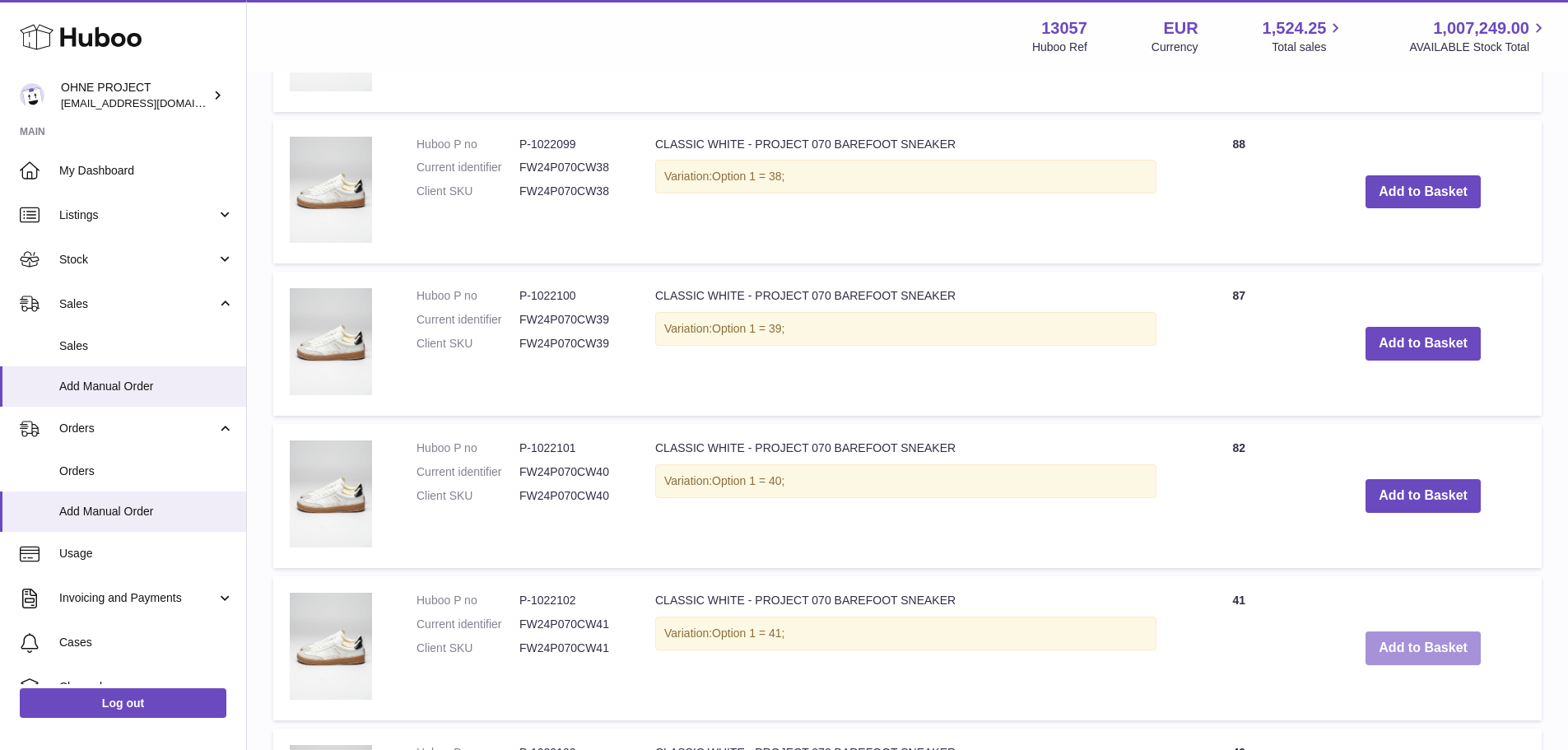
click at [1378, 642] on button "Add to Basket" at bounding box center [1423, 648] width 115 height 34
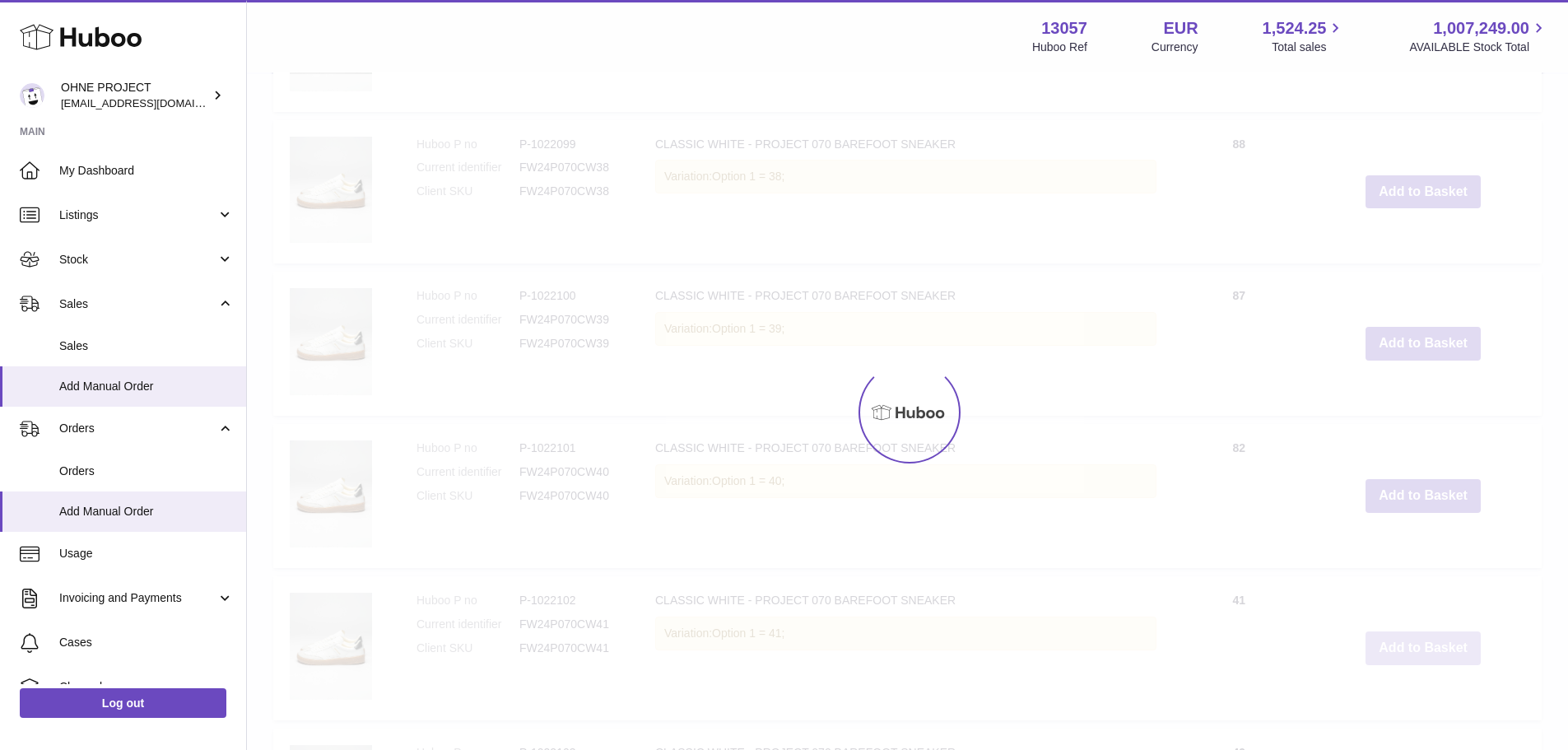
type input "*"
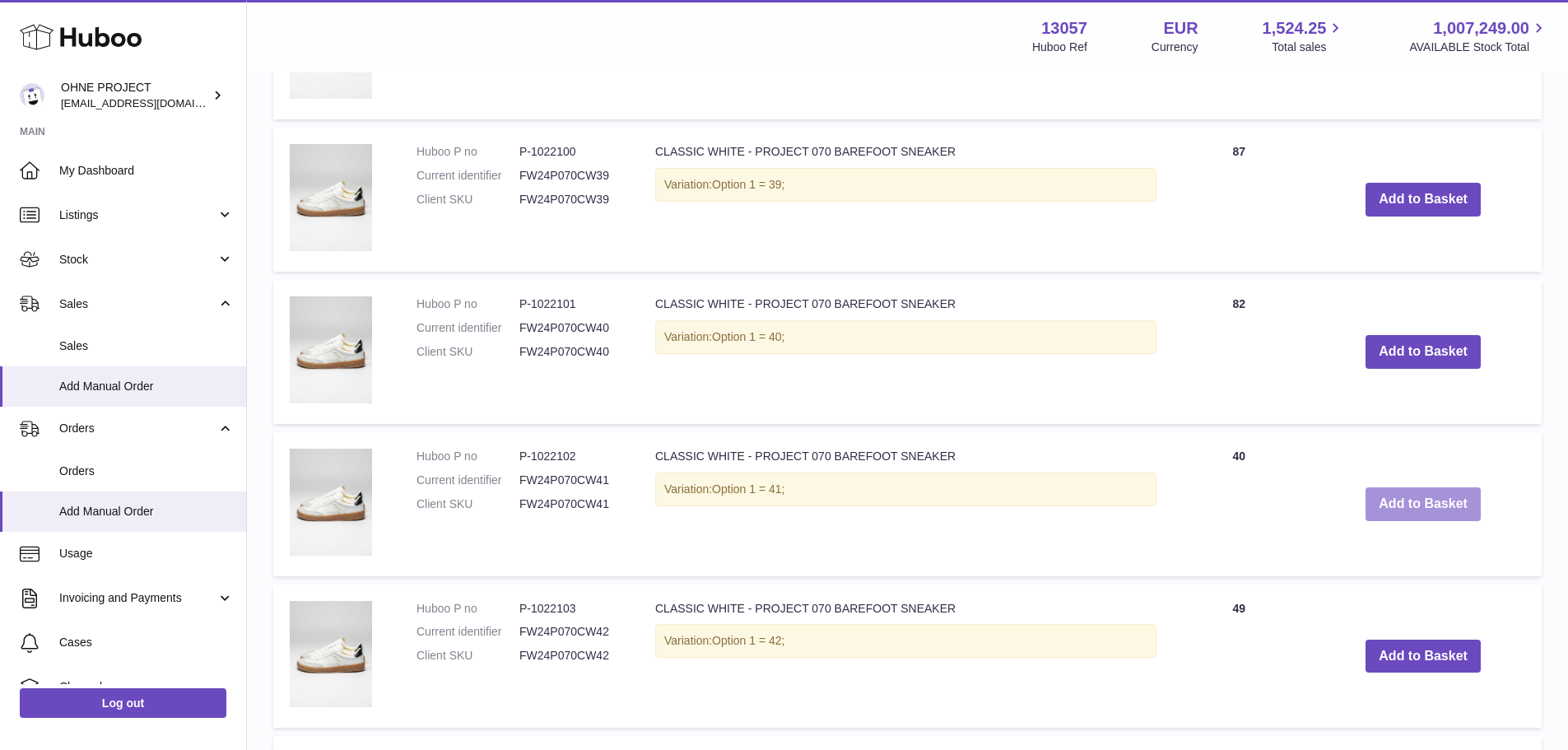
scroll to position [1674, 0]
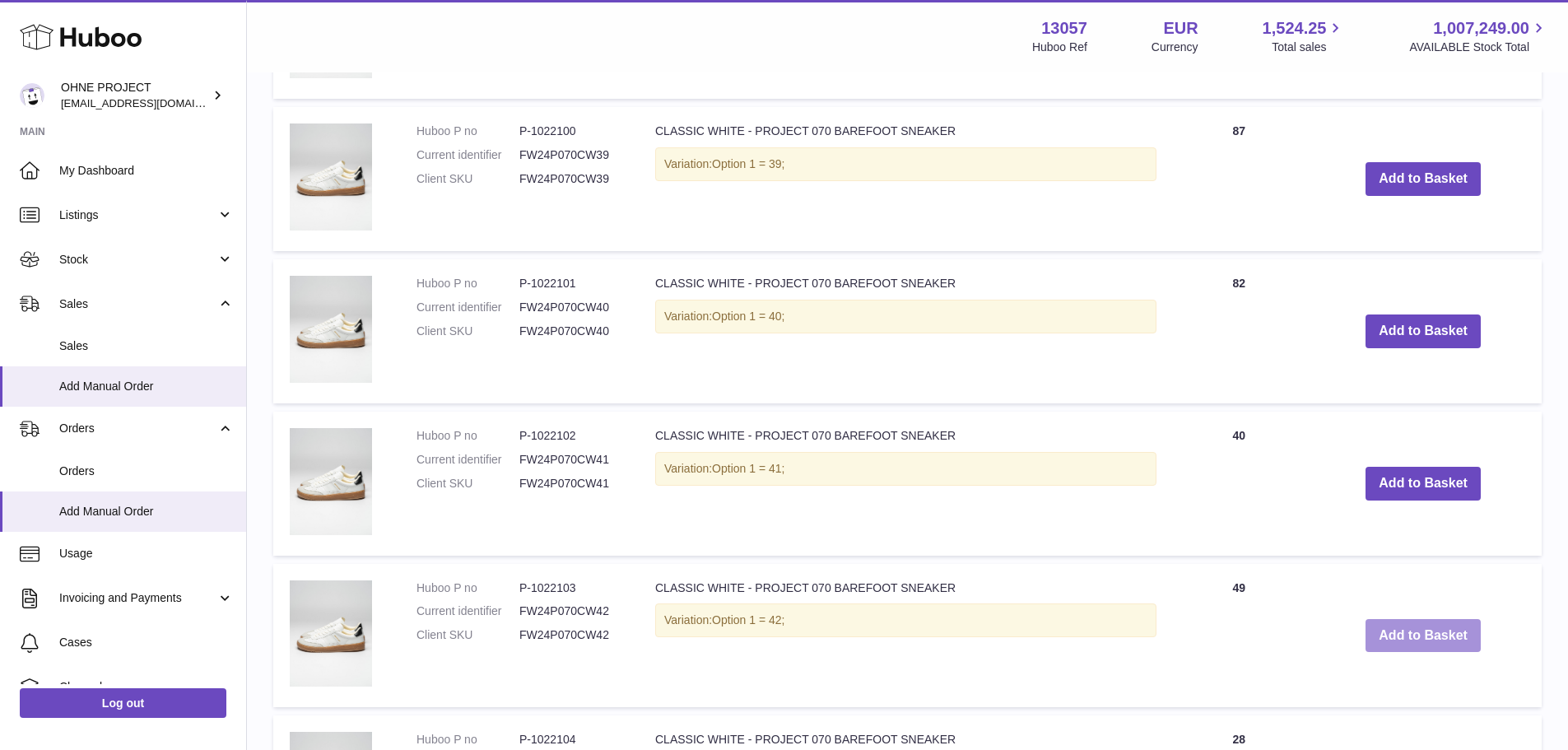
click at [1392, 628] on button "Add to Basket" at bounding box center [1423, 636] width 115 height 34
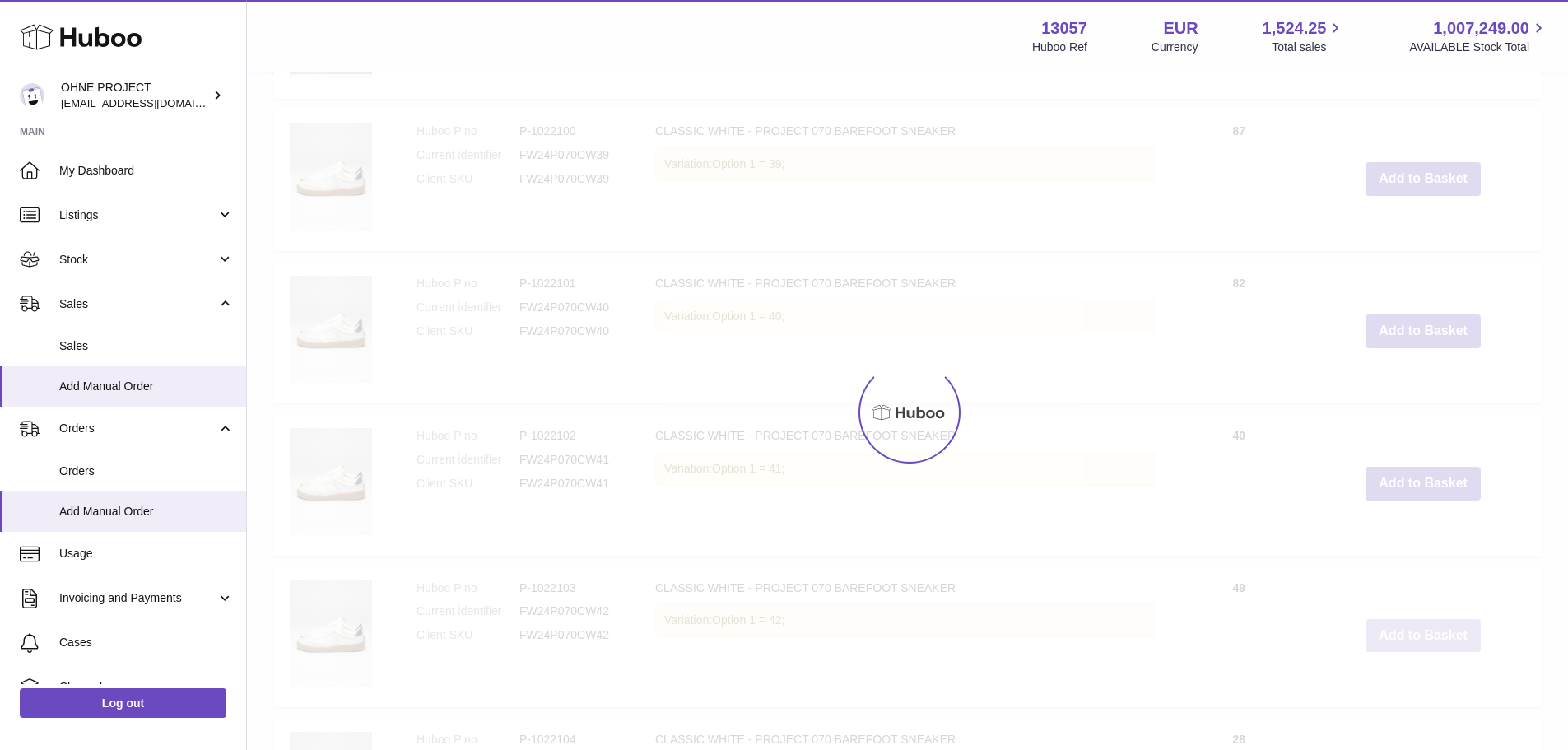
scroll to position [1825, 0]
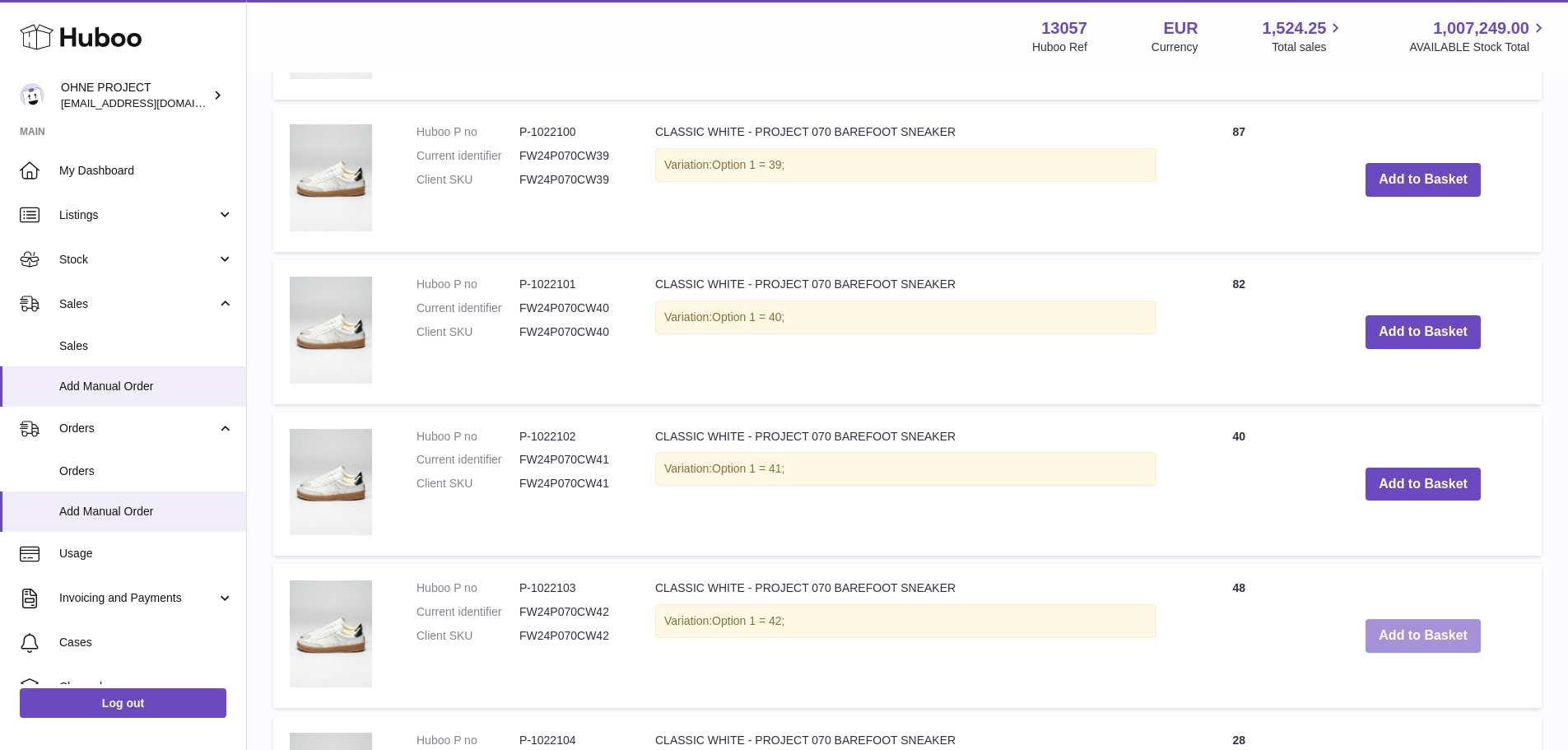
click at [1392, 628] on button "Add to Basket" at bounding box center [1423, 636] width 115 height 34
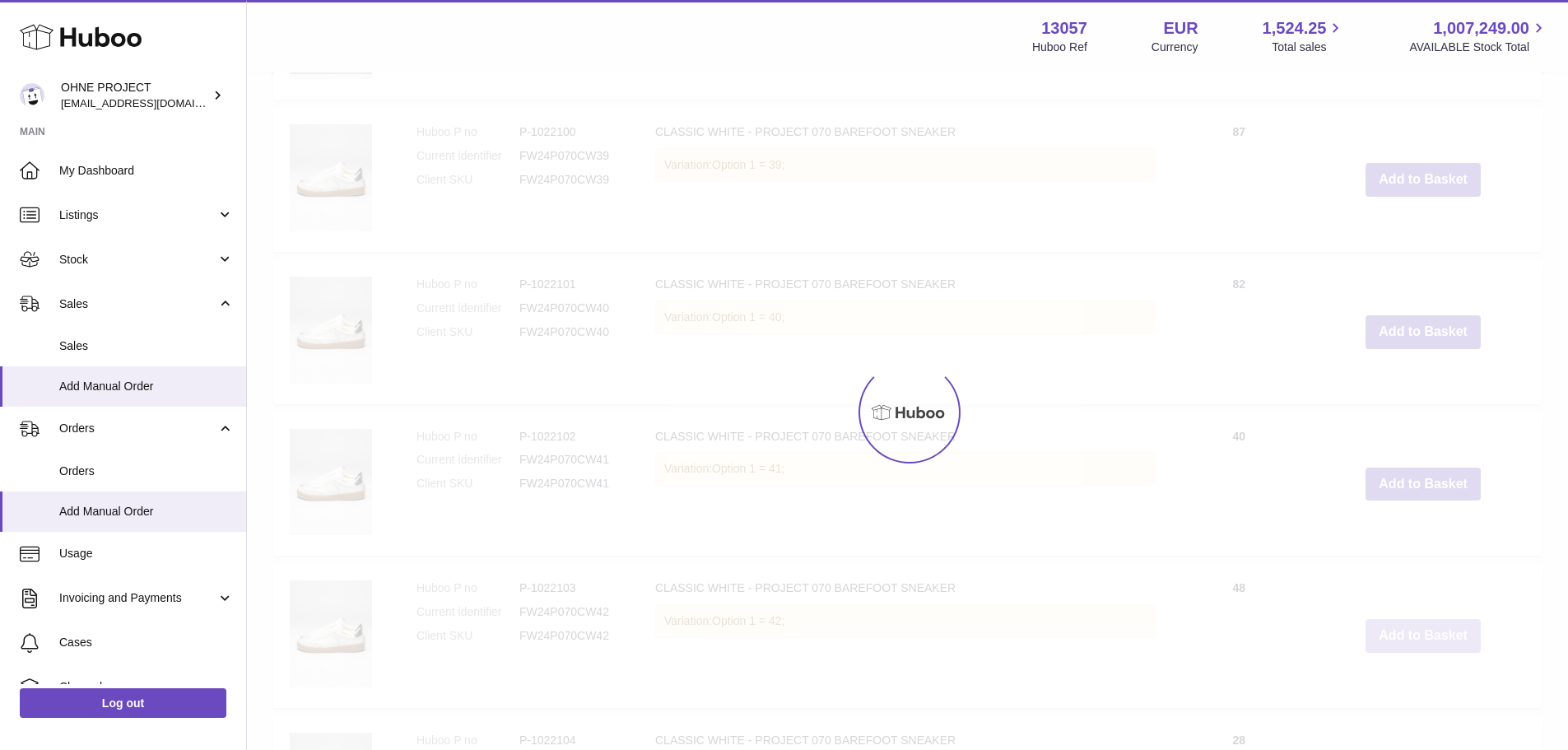
type input "*"
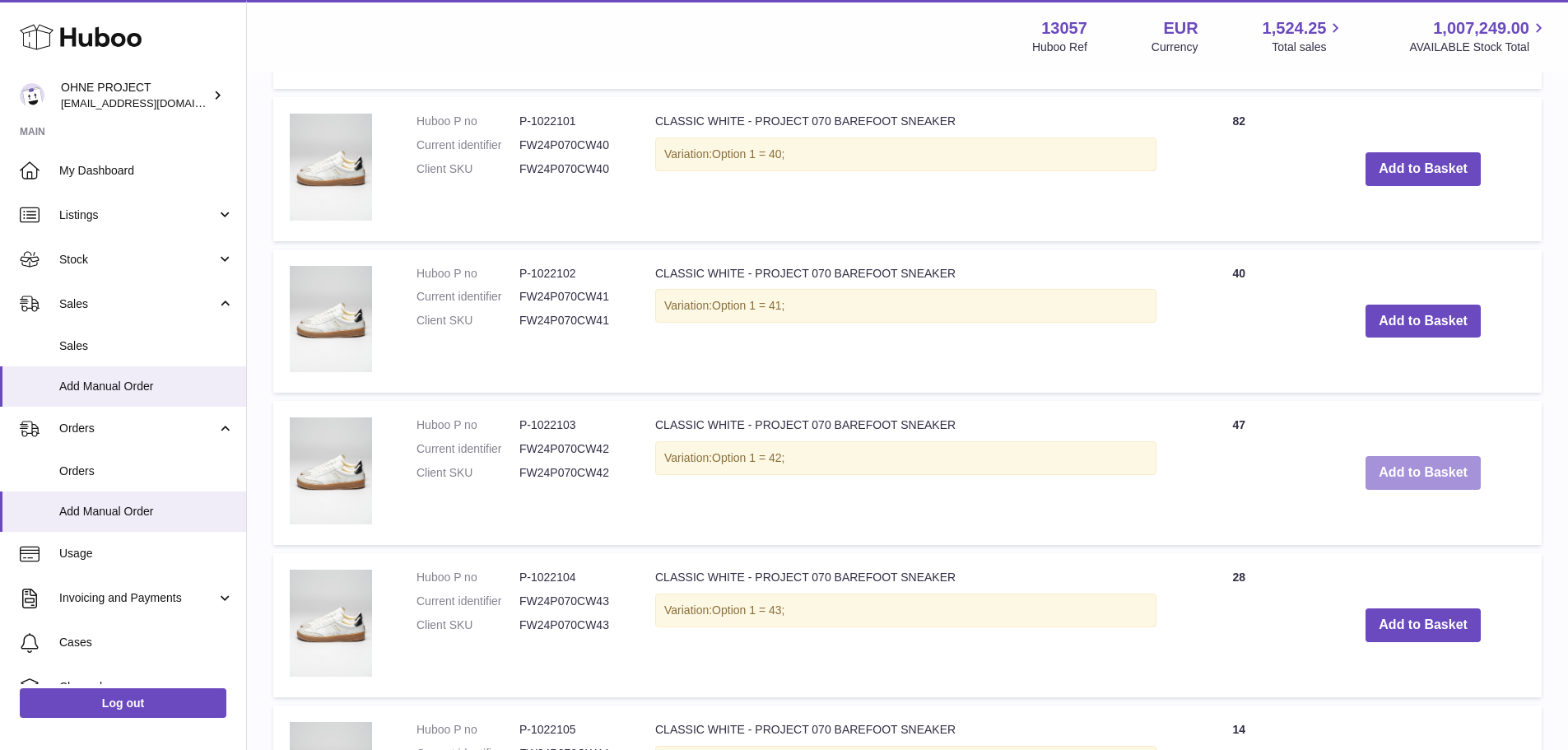
scroll to position [1990, 0]
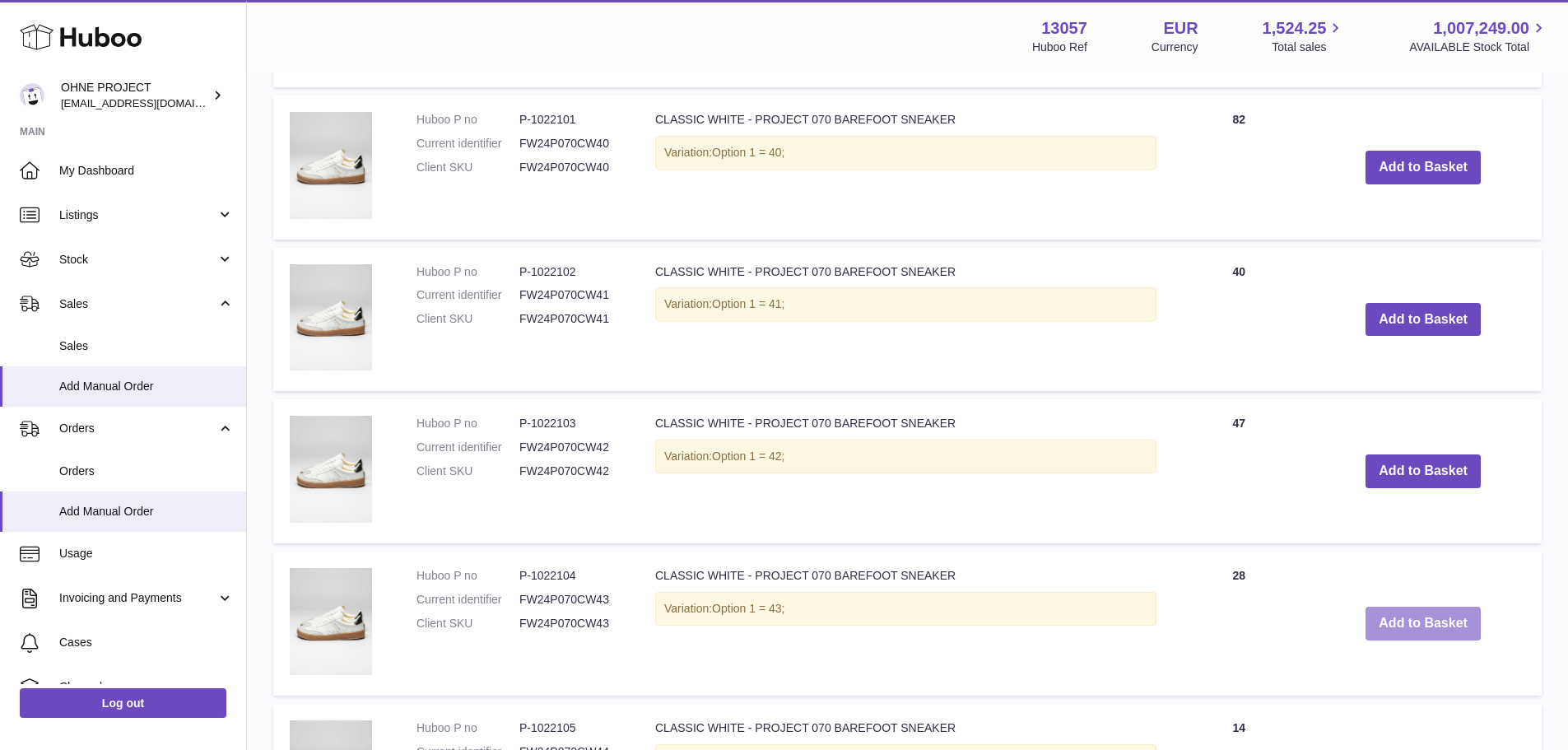
click at [1394, 619] on button "Add to Basket" at bounding box center [1423, 624] width 115 height 34
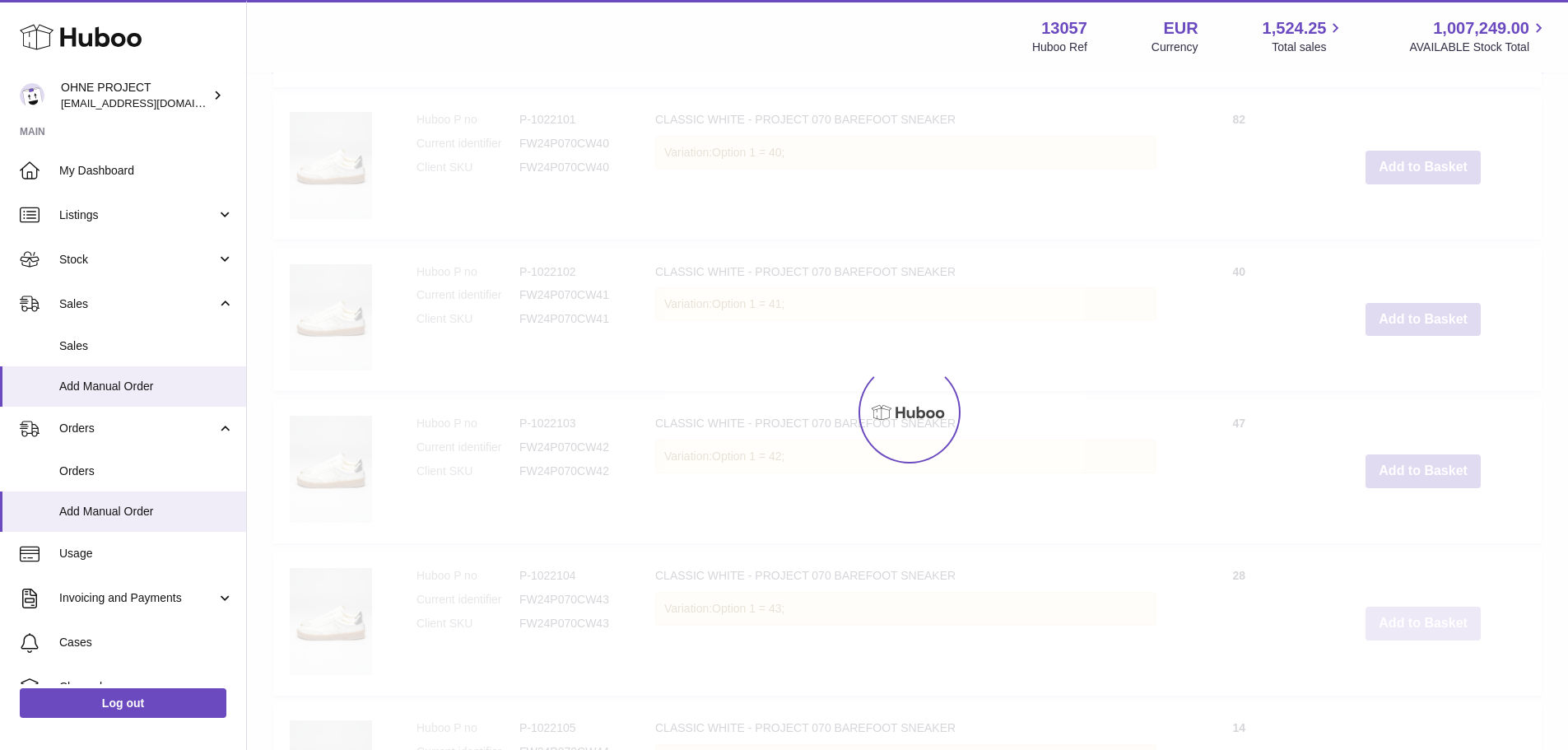
scroll to position [2142, 0]
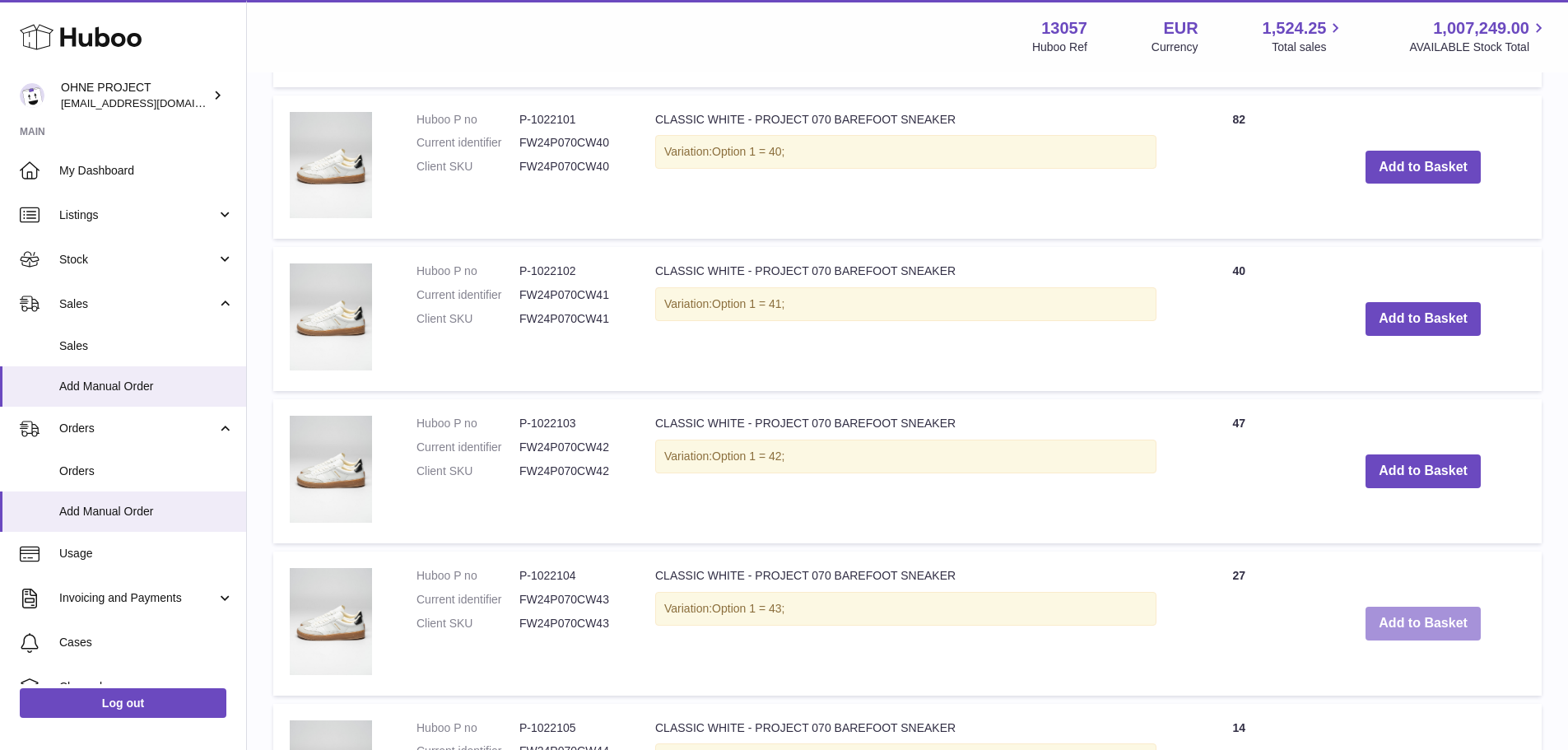
click at [1394, 619] on button "Add to Basket" at bounding box center [1423, 624] width 115 height 34
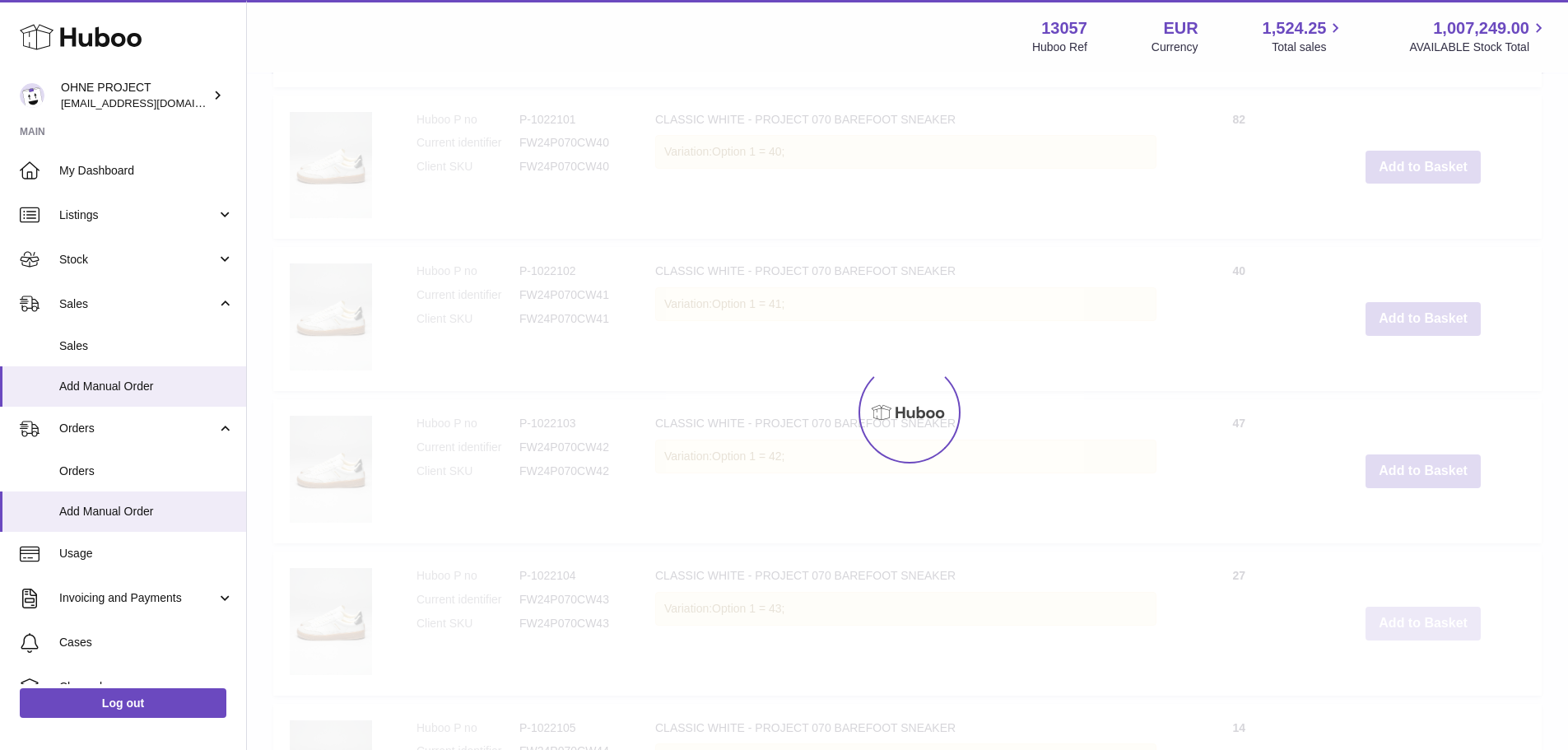
type input "*"
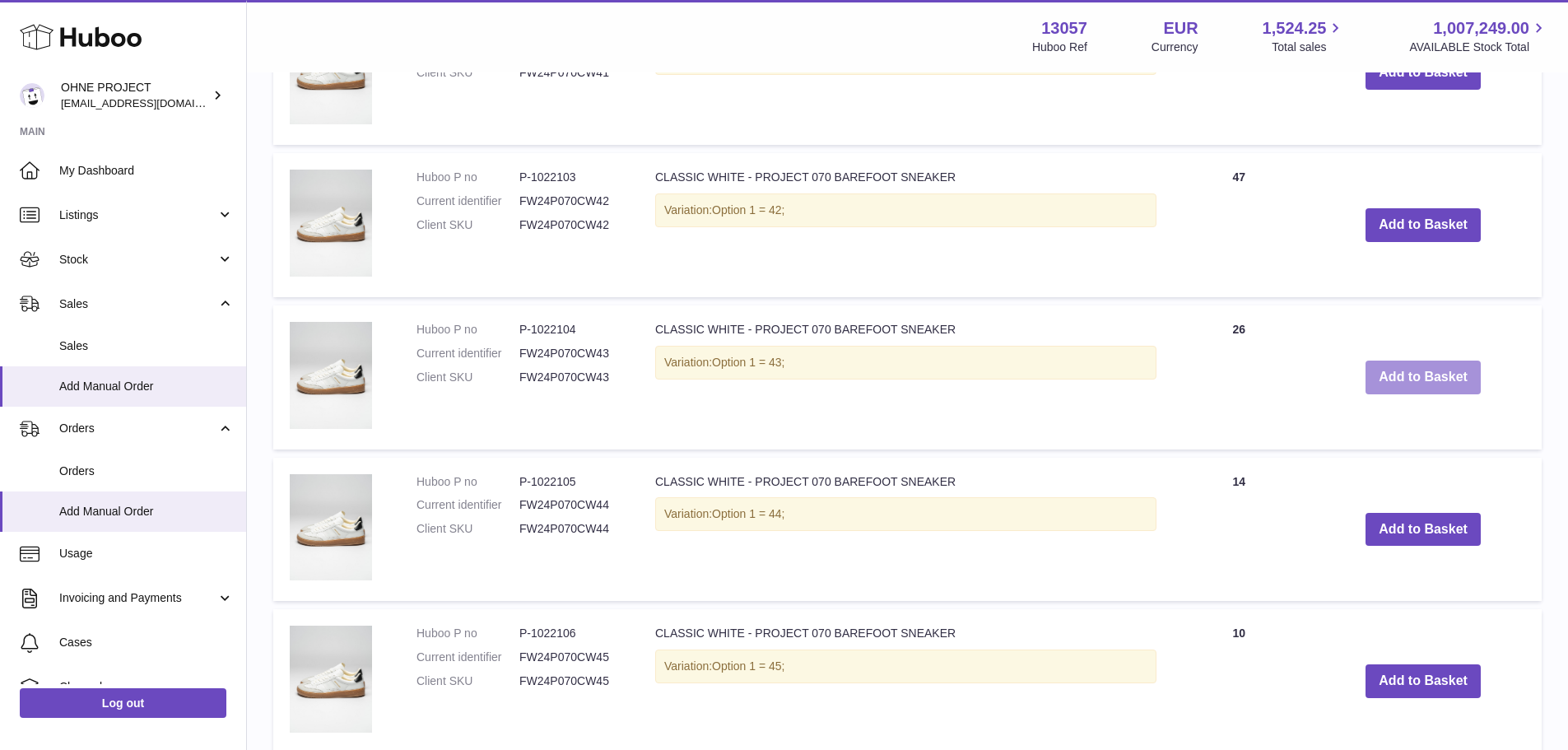
scroll to position [2389, 0]
click at [1401, 523] on button "Add to Basket" at bounding box center [1423, 529] width 115 height 34
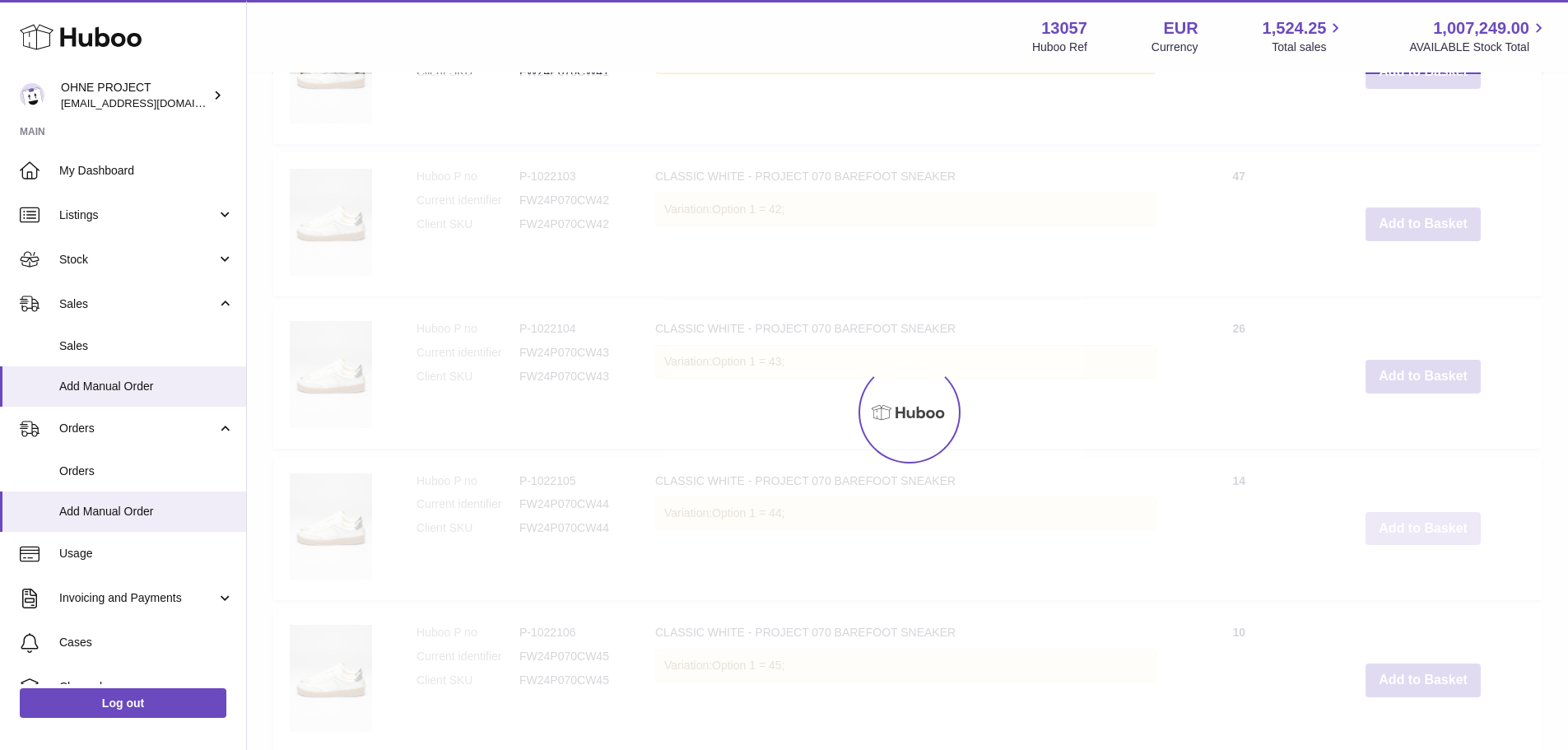
scroll to position [2542, 0]
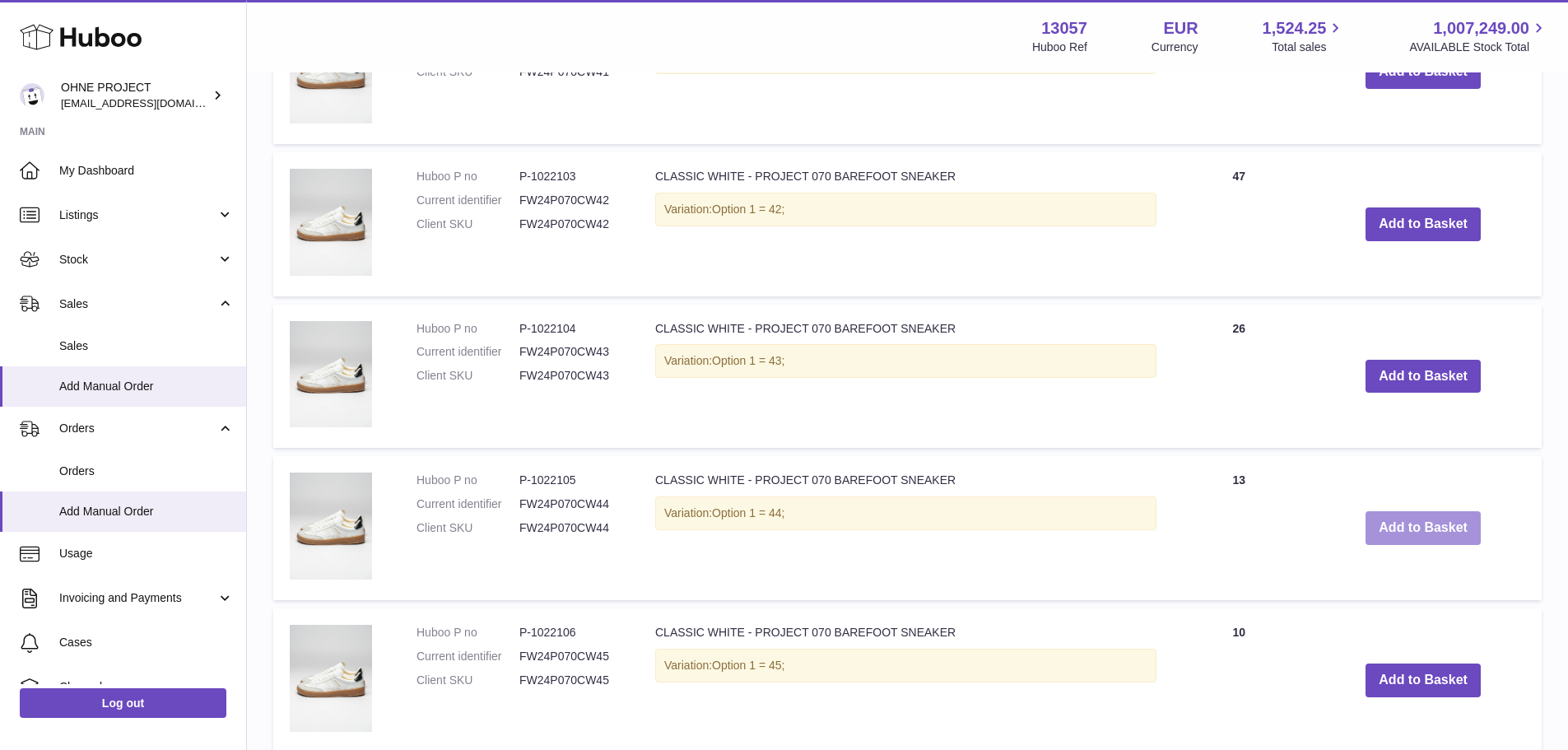
click at [1401, 523] on button "Add to Basket" at bounding box center [1423, 528] width 115 height 34
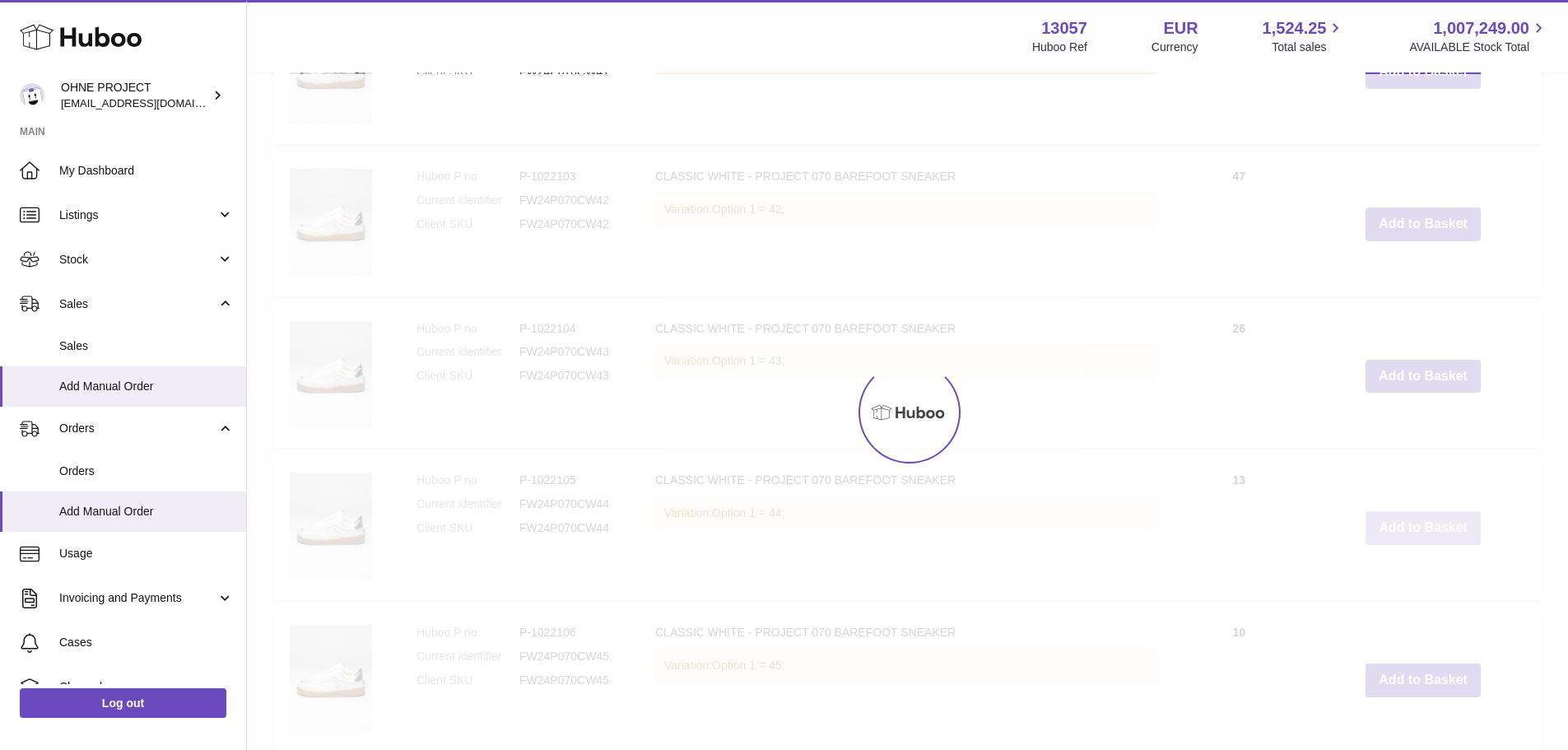
type input "*"
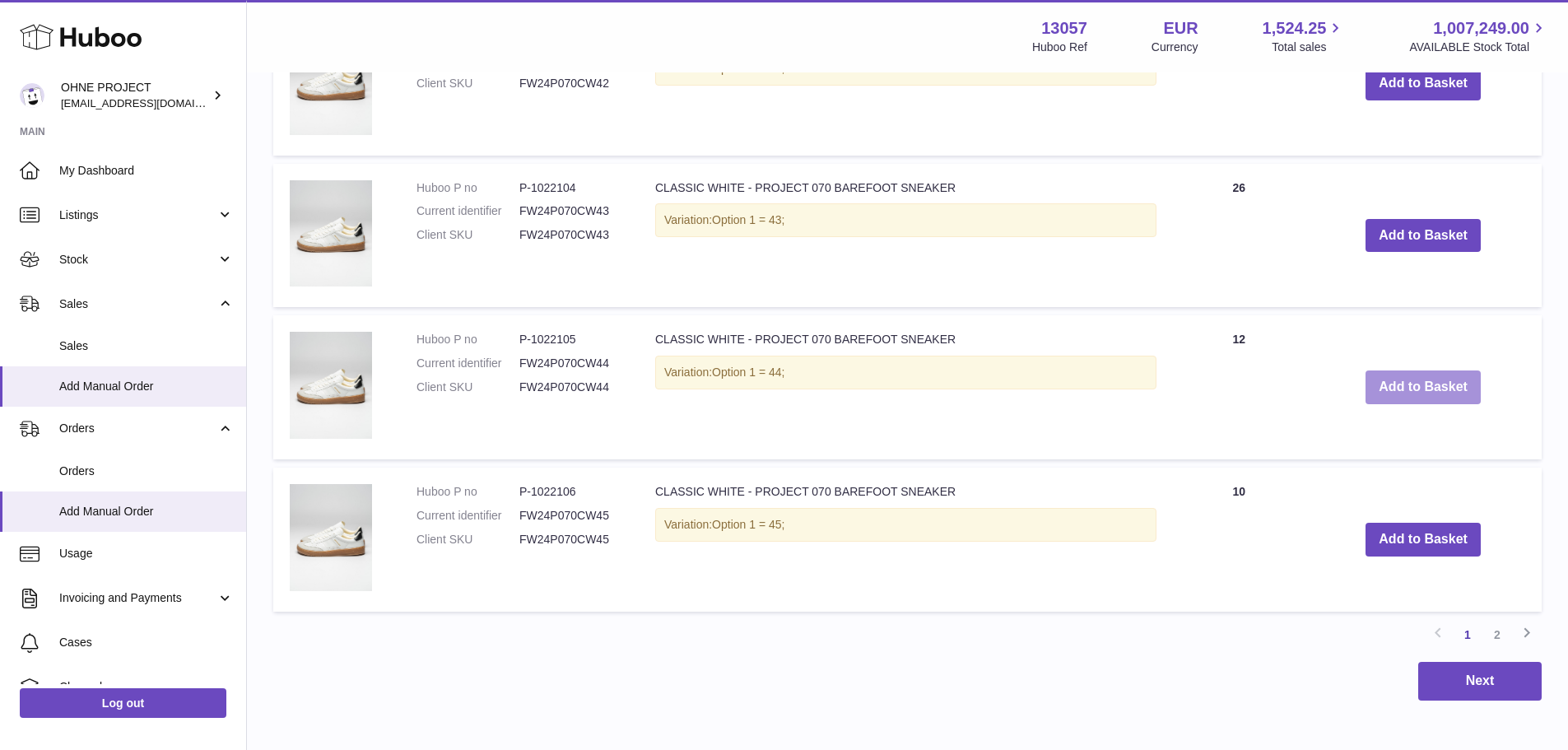
scroll to position [2706, 0]
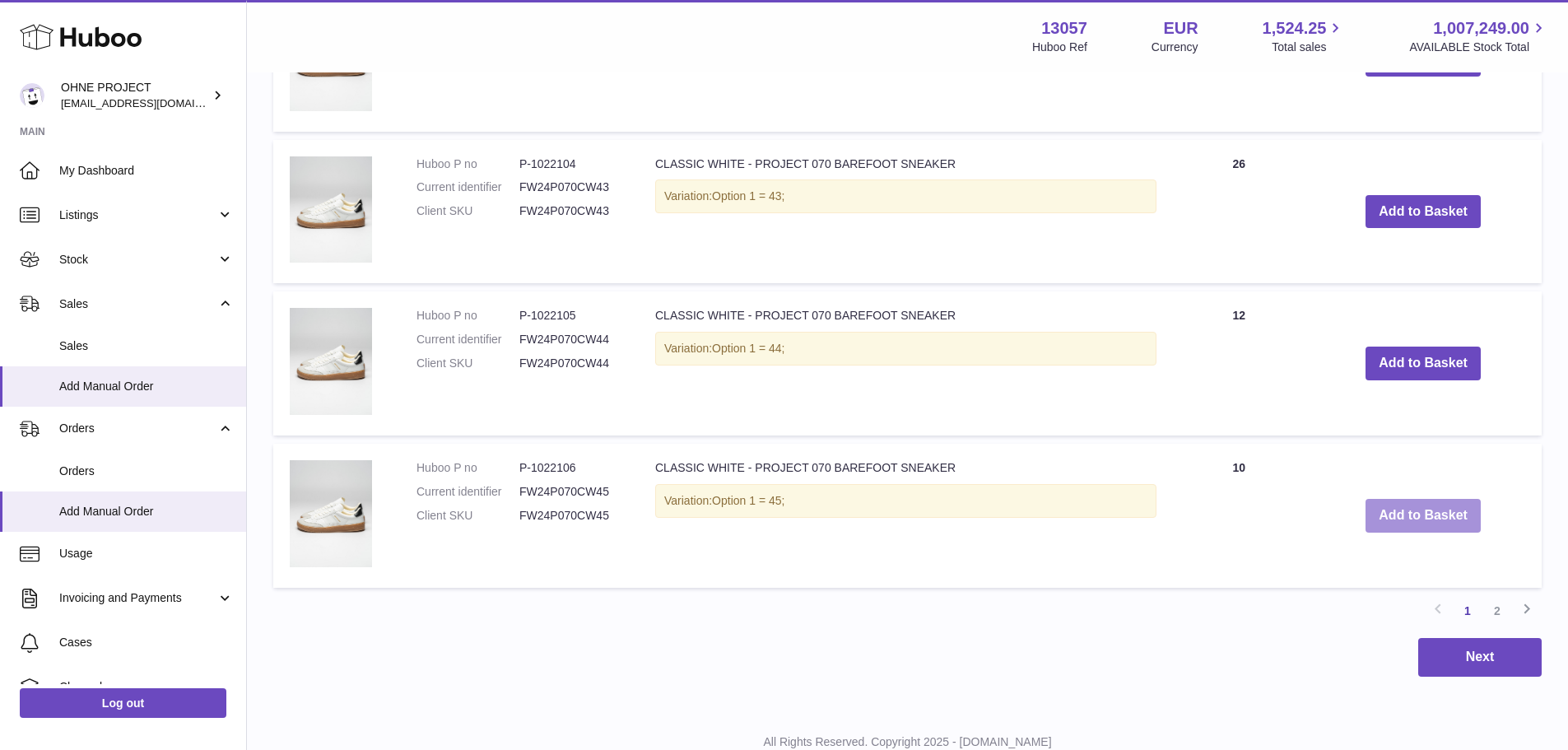
click at [1410, 522] on button "Add to Basket" at bounding box center [1423, 516] width 115 height 34
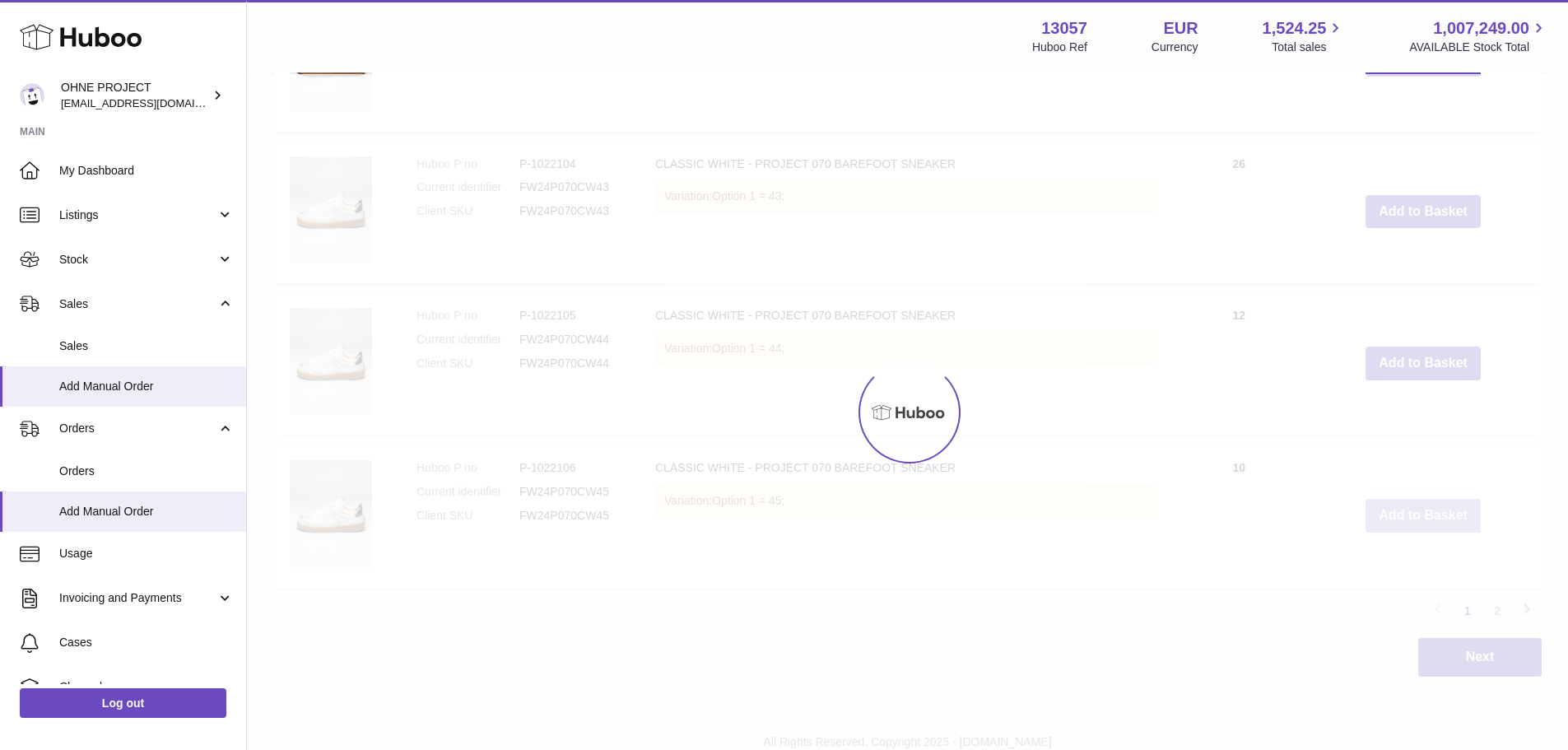
scroll to position [2858, 0]
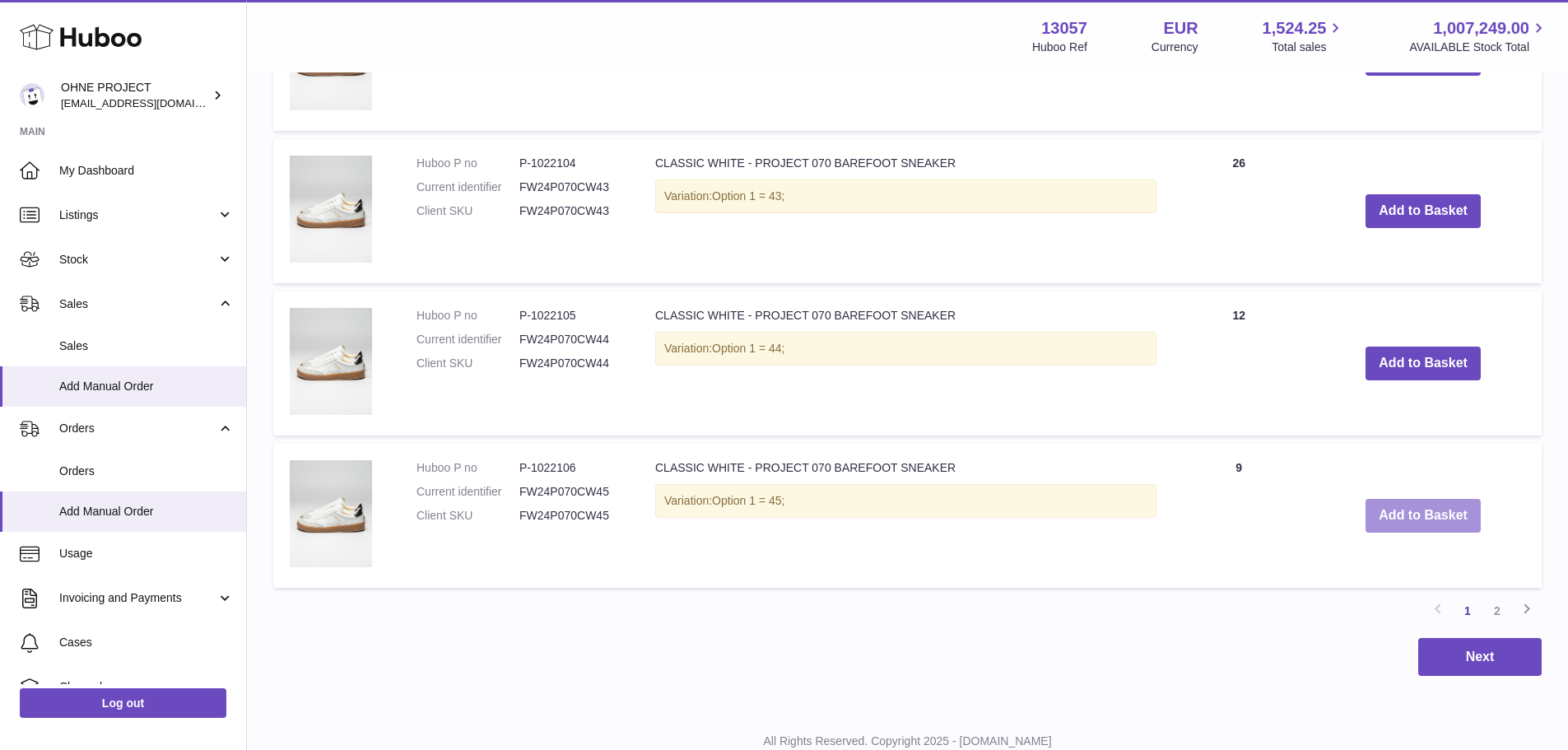
click at [1409, 522] on button "Add to Basket" at bounding box center [1423, 516] width 115 height 34
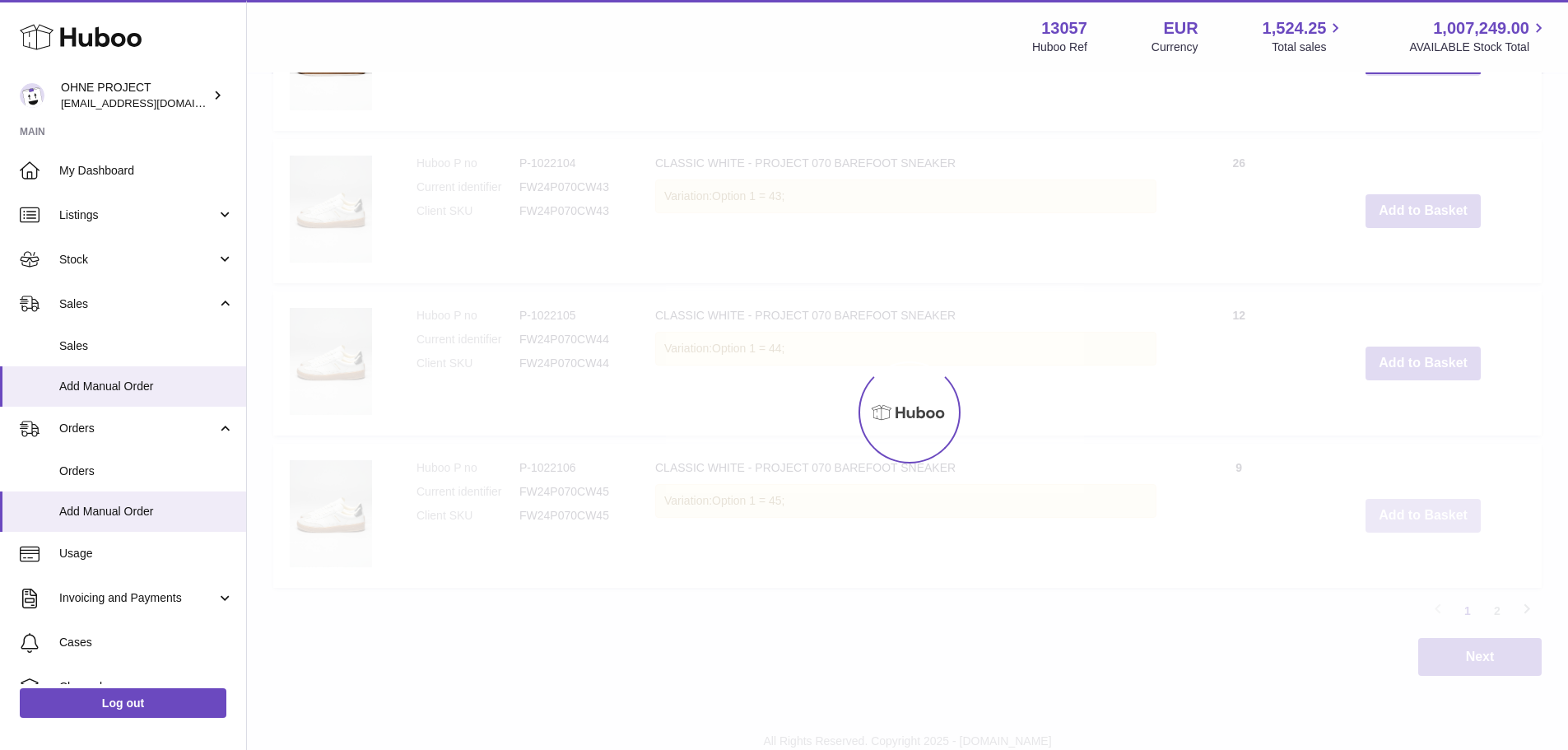
type input "*"
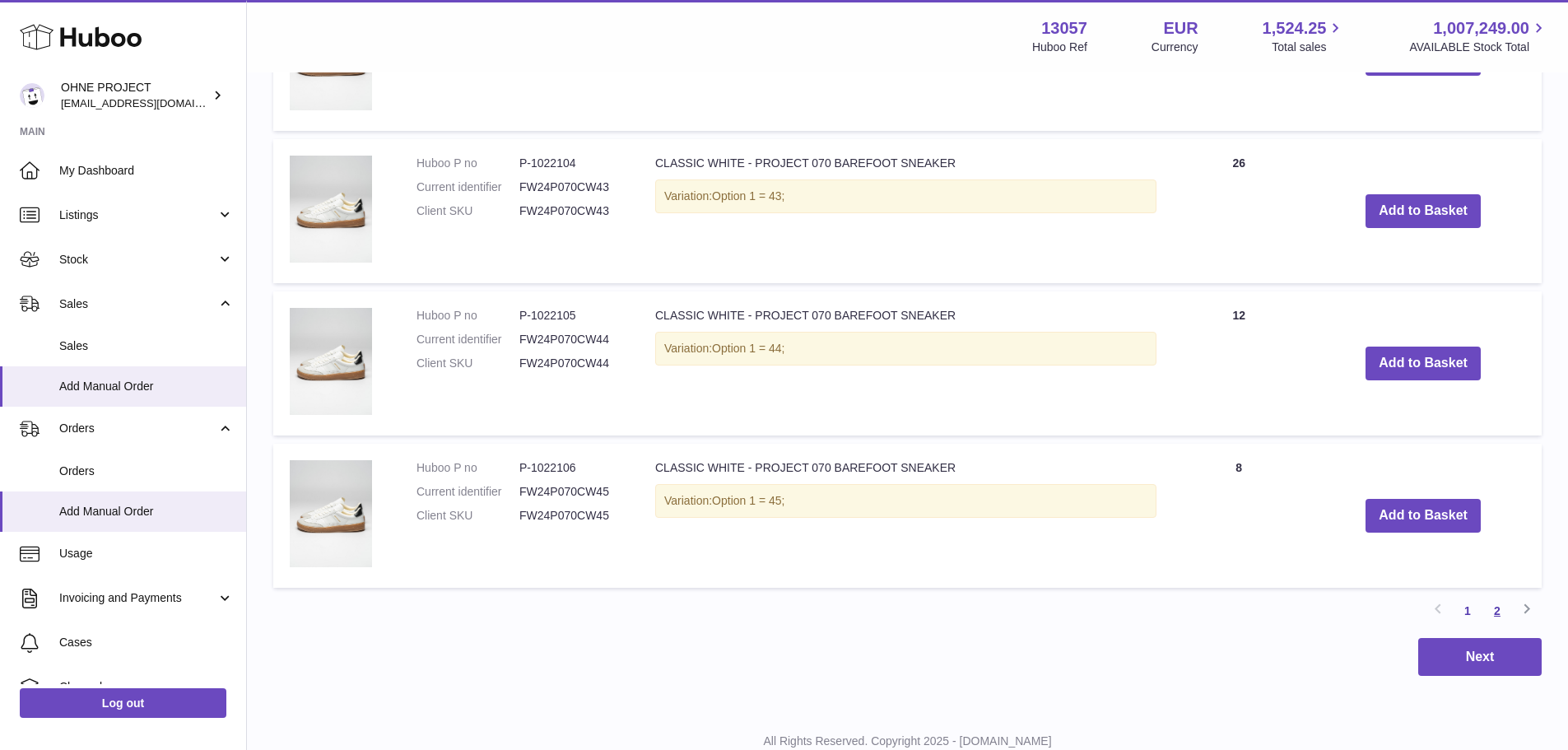
click at [1495, 610] on link "2" at bounding box center [1496, 610] width 29 height 29
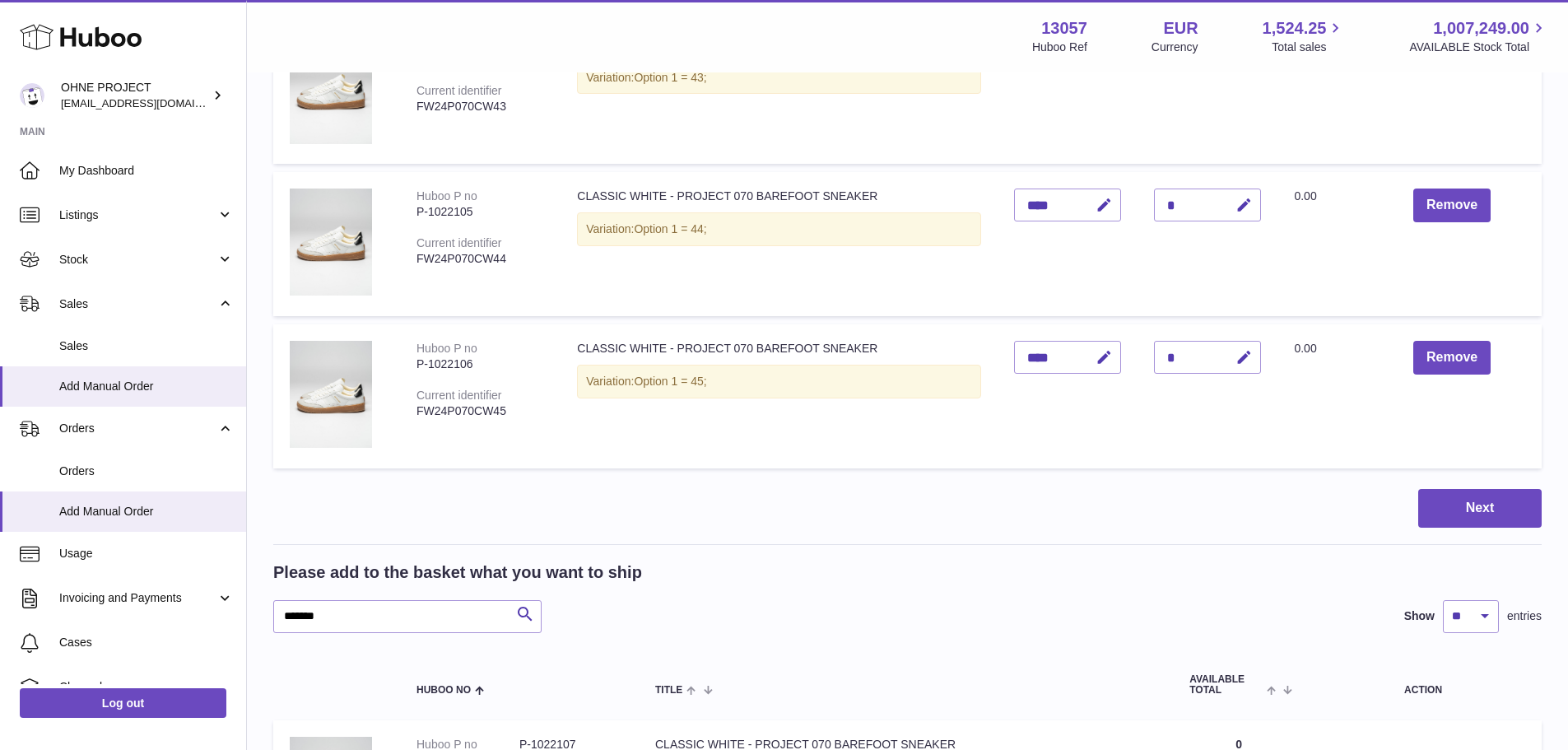
scroll to position [1204, 0]
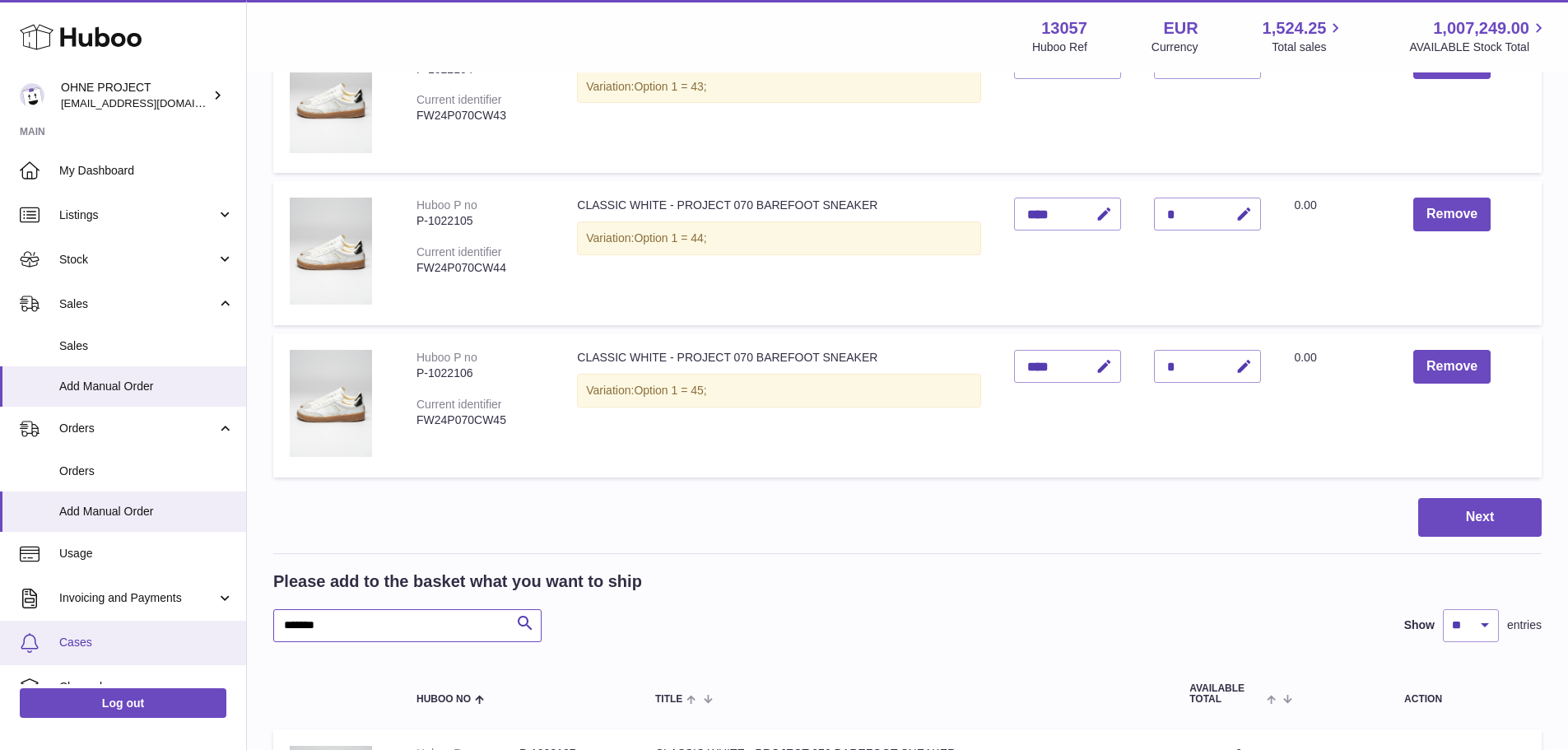
drag, startPoint x: 382, startPoint y: 622, endPoint x: 114, endPoint y: 622, distance: 268.0
click at [114, 622] on div "Huboo OHNE PROJECT [EMAIL_ADDRESS][DOMAIN_NAME] Main My Dashboard Listings Not …" at bounding box center [784, 20] width 1568 height 2447
type input "*"
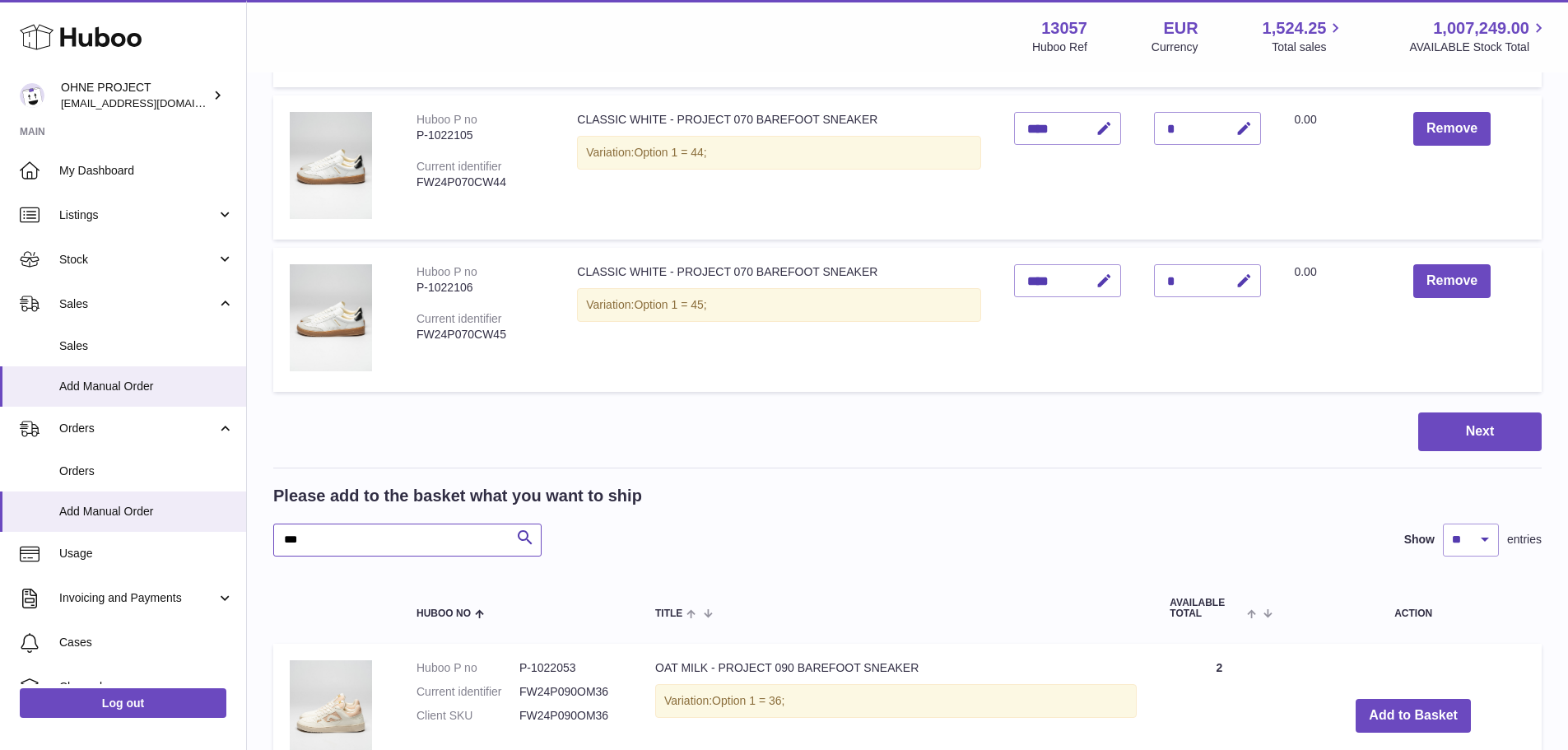
scroll to position [1286, 0]
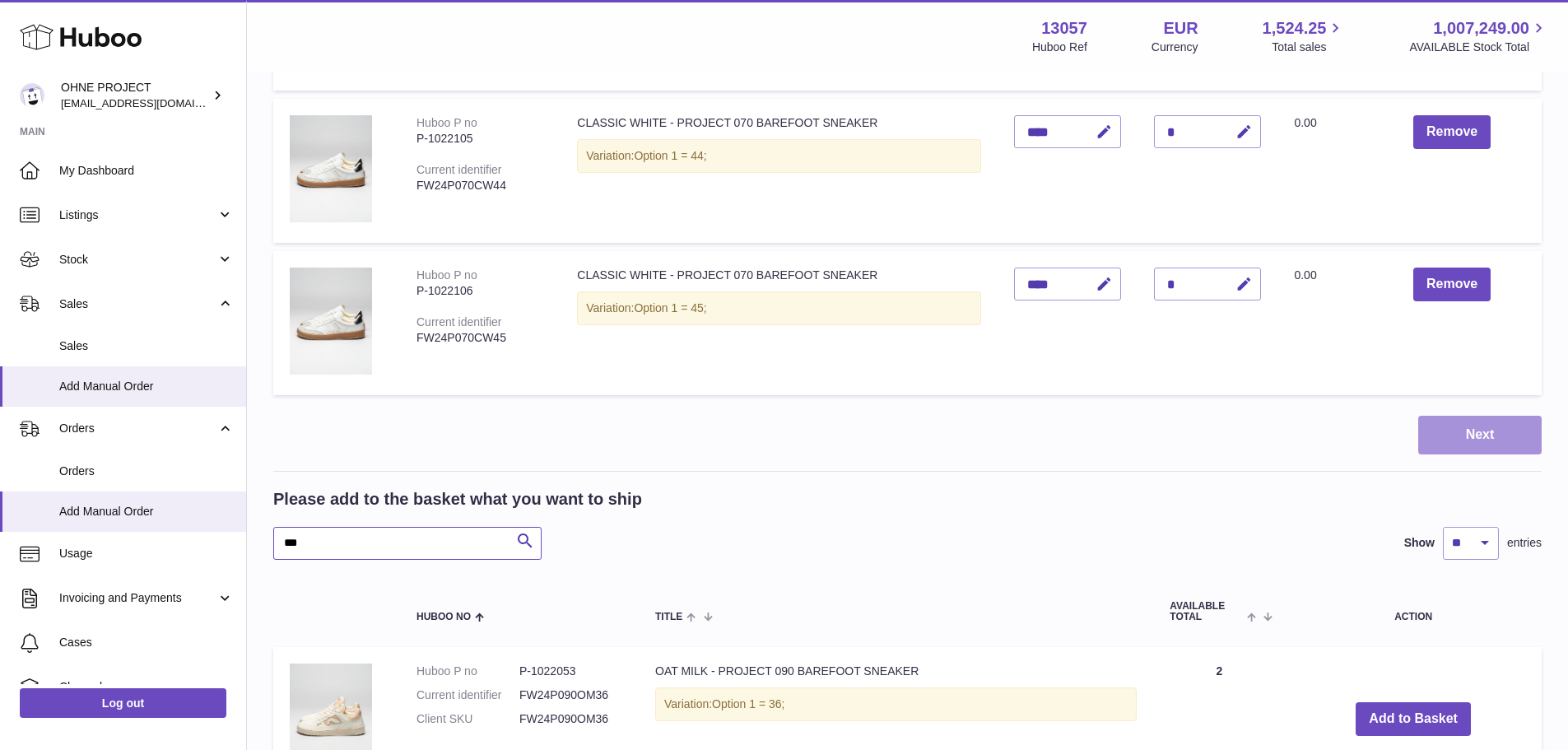
type input "***"
click at [1466, 438] on button "Next" at bounding box center [1479, 434] width 124 height 39
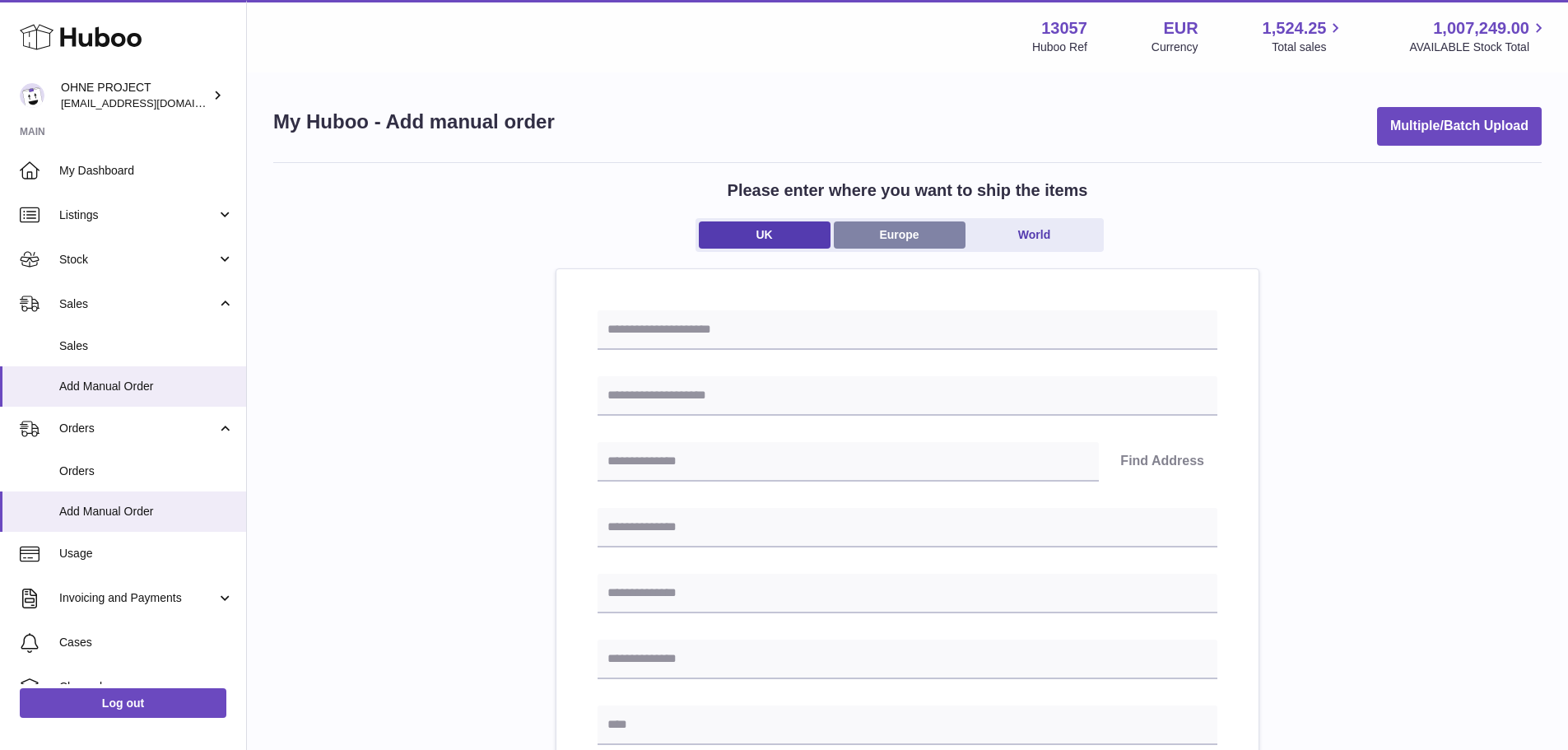
click at [872, 231] on link "Europe" at bounding box center [900, 235] width 132 height 27
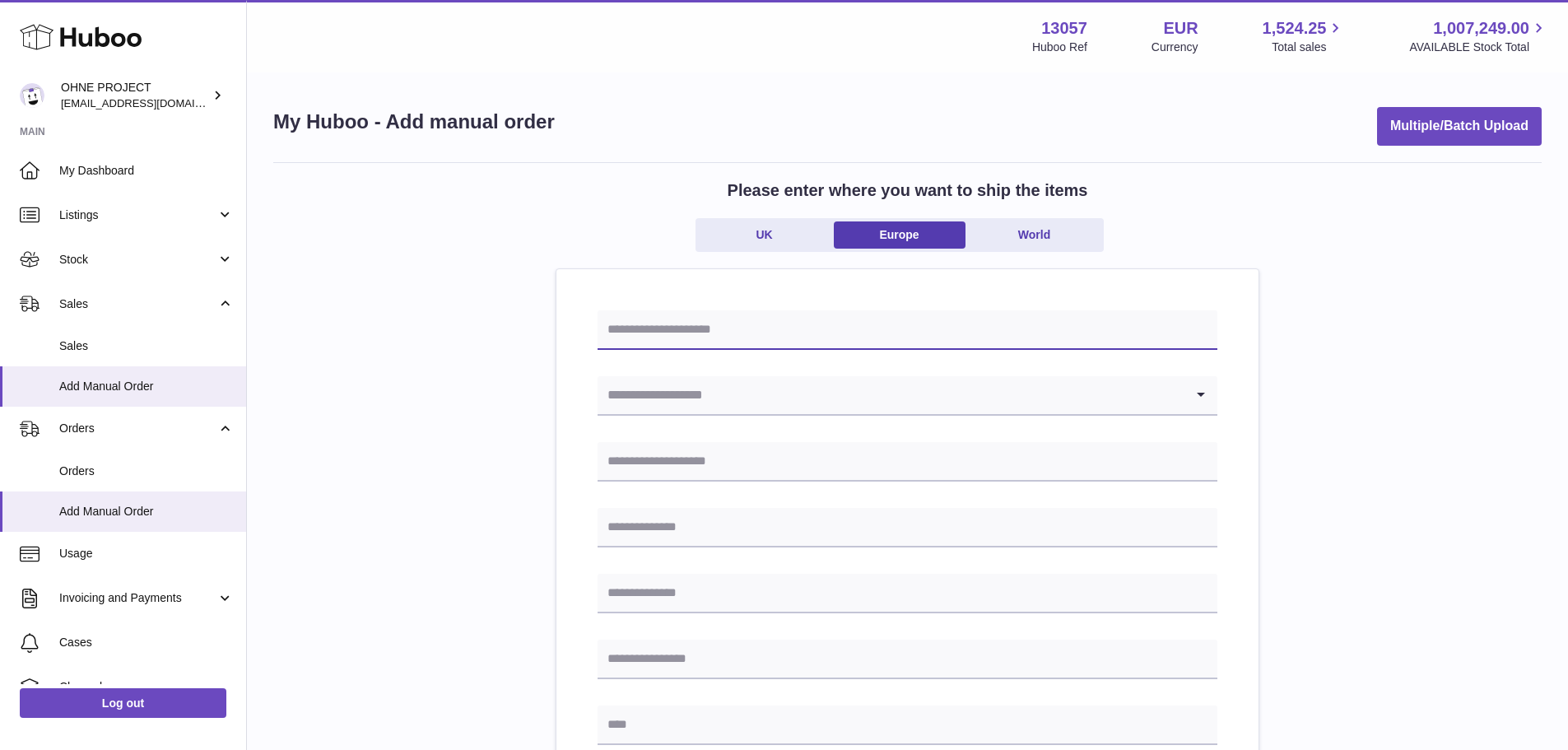
click at [803, 315] on input "text" at bounding box center [907, 330] width 620 height 40
type input "**********"
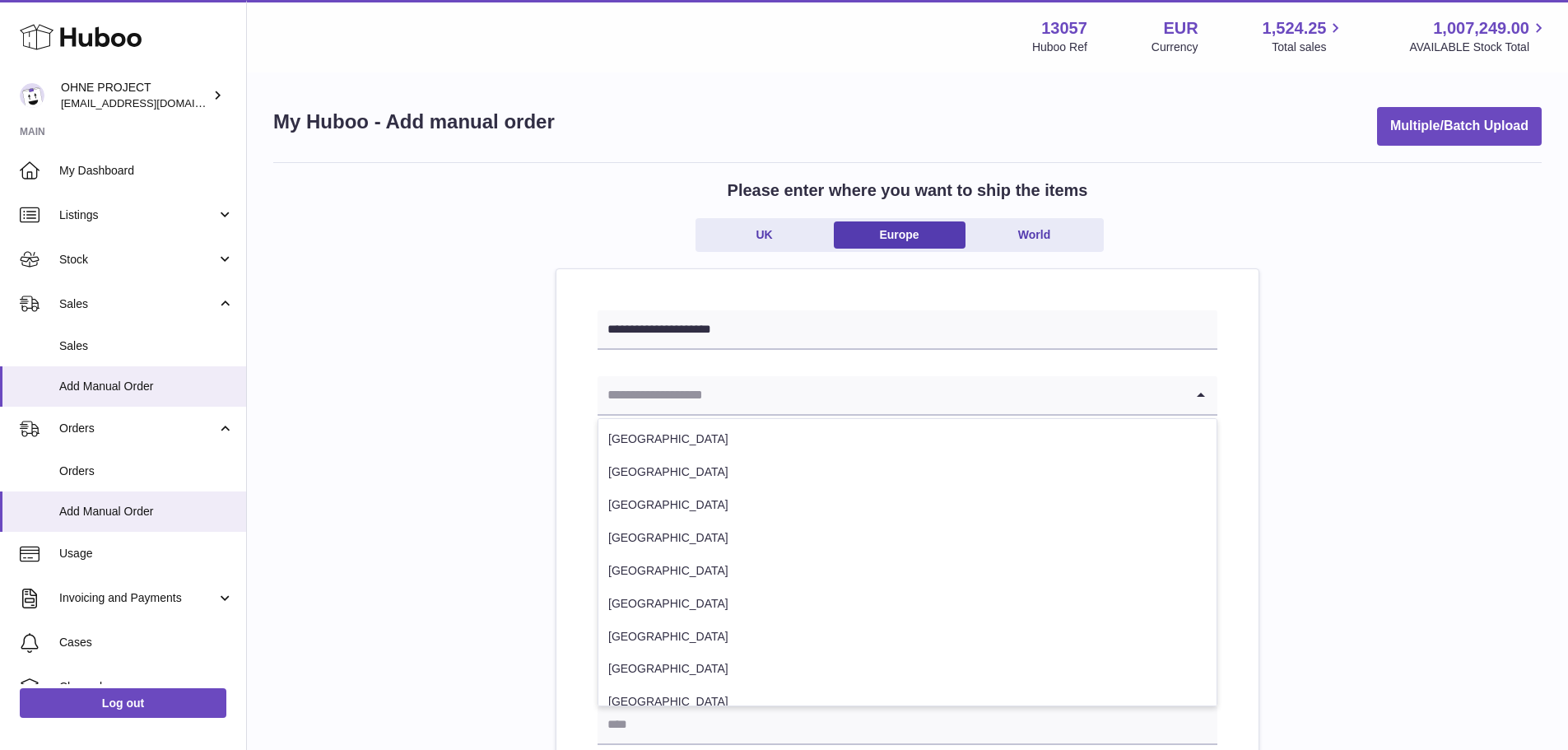
click at [745, 401] on input "Search for option" at bounding box center [891, 395] width 587 height 38
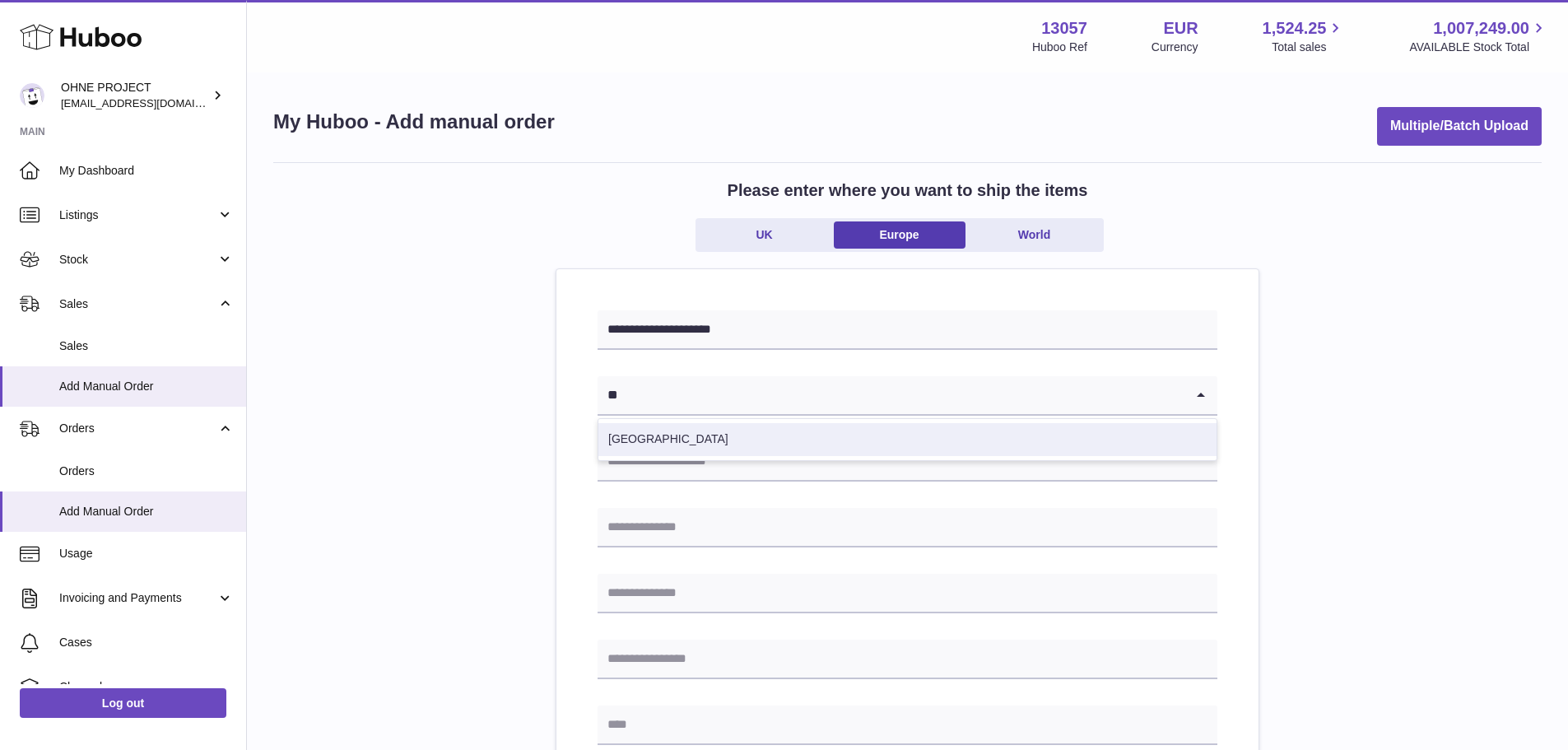
click at [691, 449] on li "[GEOGRAPHIC_DATA]" at bounding box center [907, 439] width 618 height 33
type input "**"
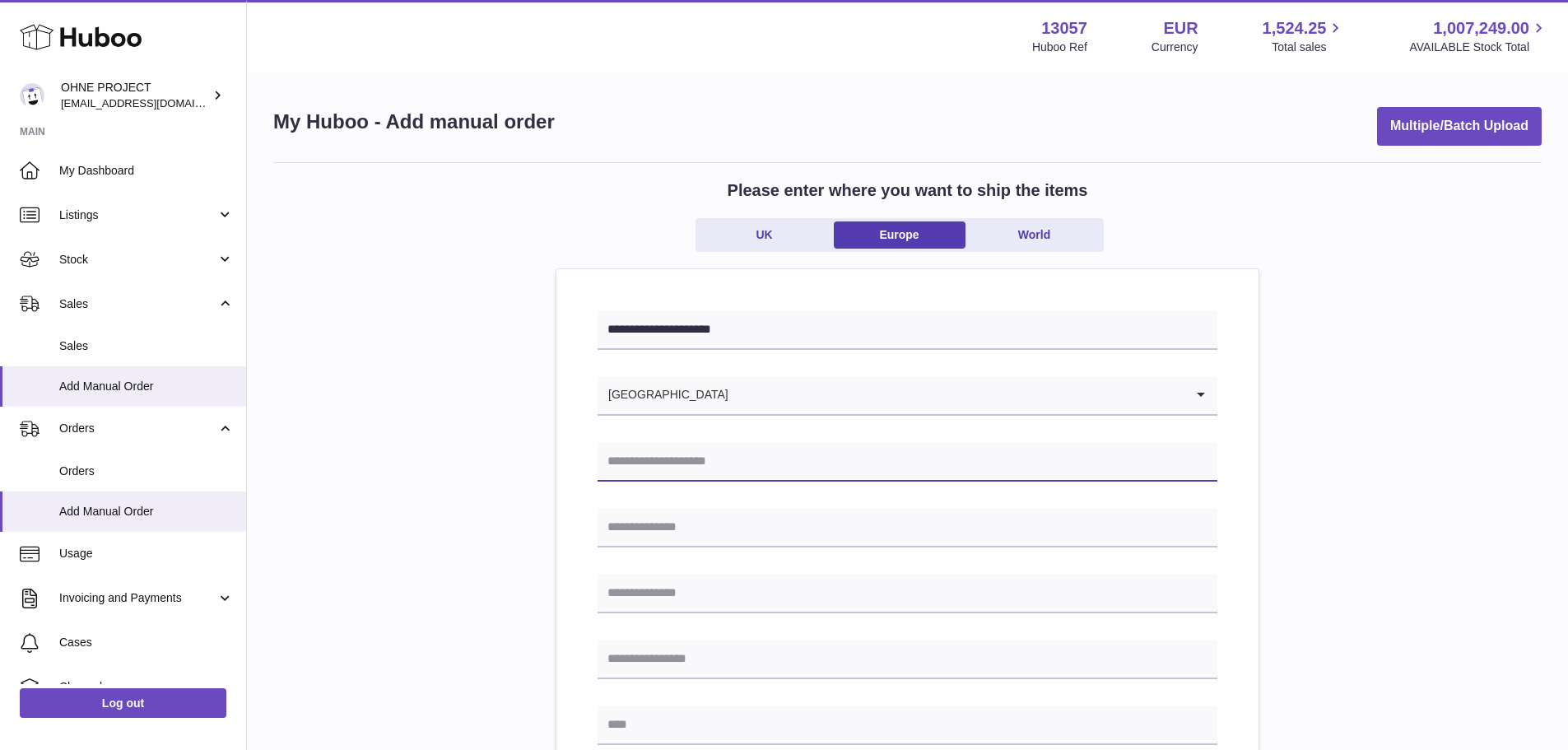
click at [701, 477] on input "text" at bounding box center [907, 461] width 620 height 40
type input "**********"
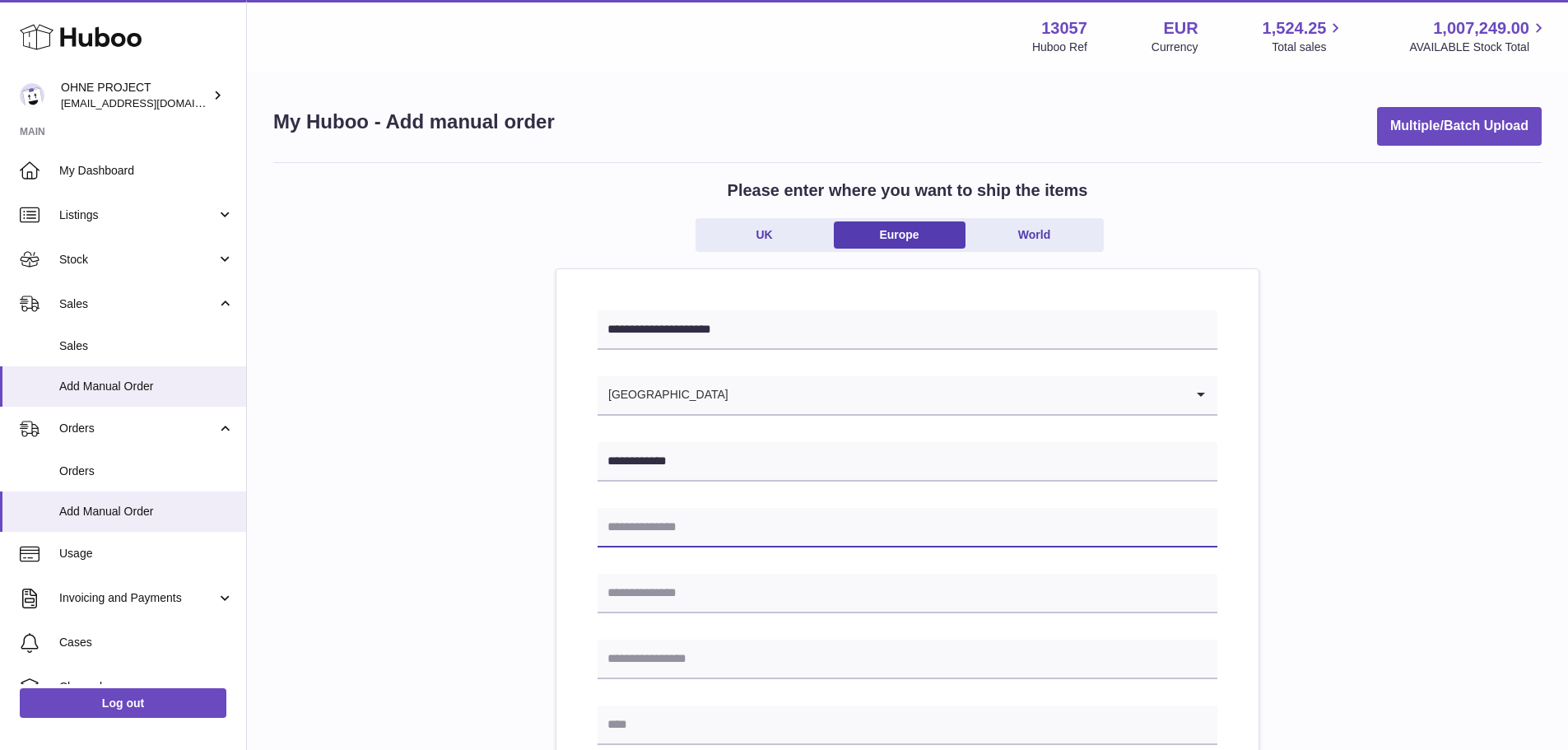
click at [674, 527] on input "text" at bounding box center [907, 527] width 620 height 40
click at [670, 529] on input "**********" at bounding box center [907, 527] width 620 height 40
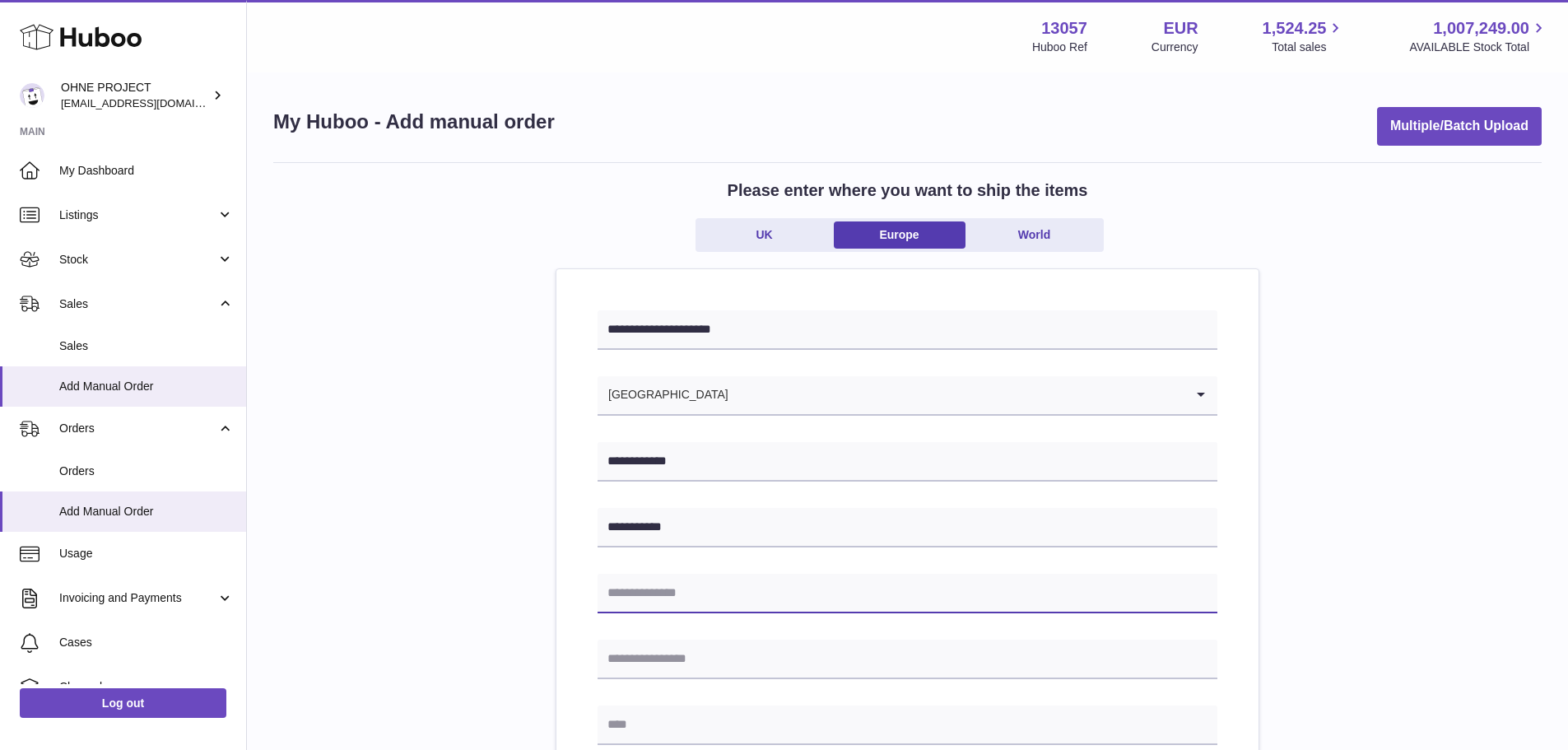
click at [745, 587] on input "text" at bounding box center [907, 593] width 620 height 40
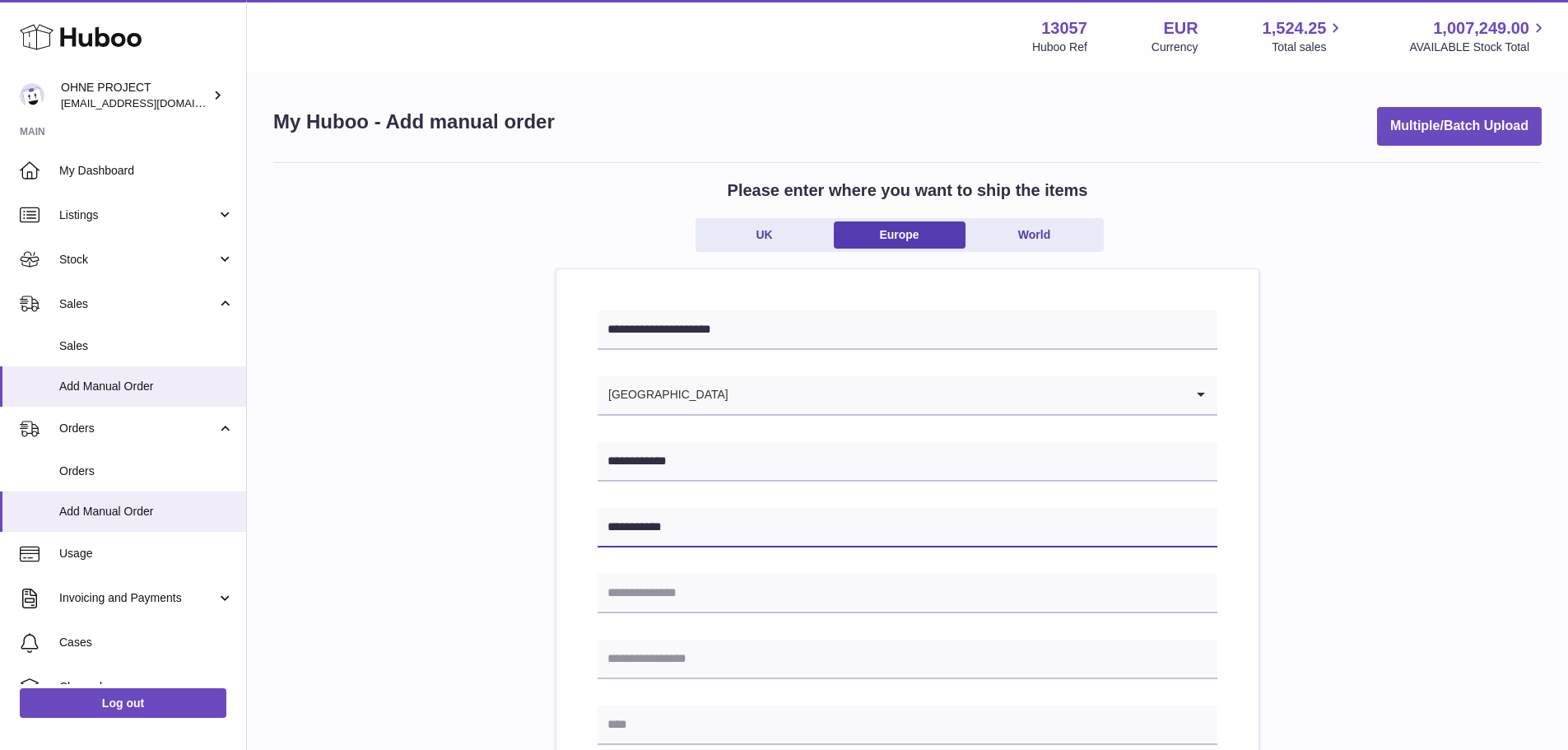
click at [796, 511] on input "**********" at bounding box center [907, 527] width 620 height 40
type input "**********"
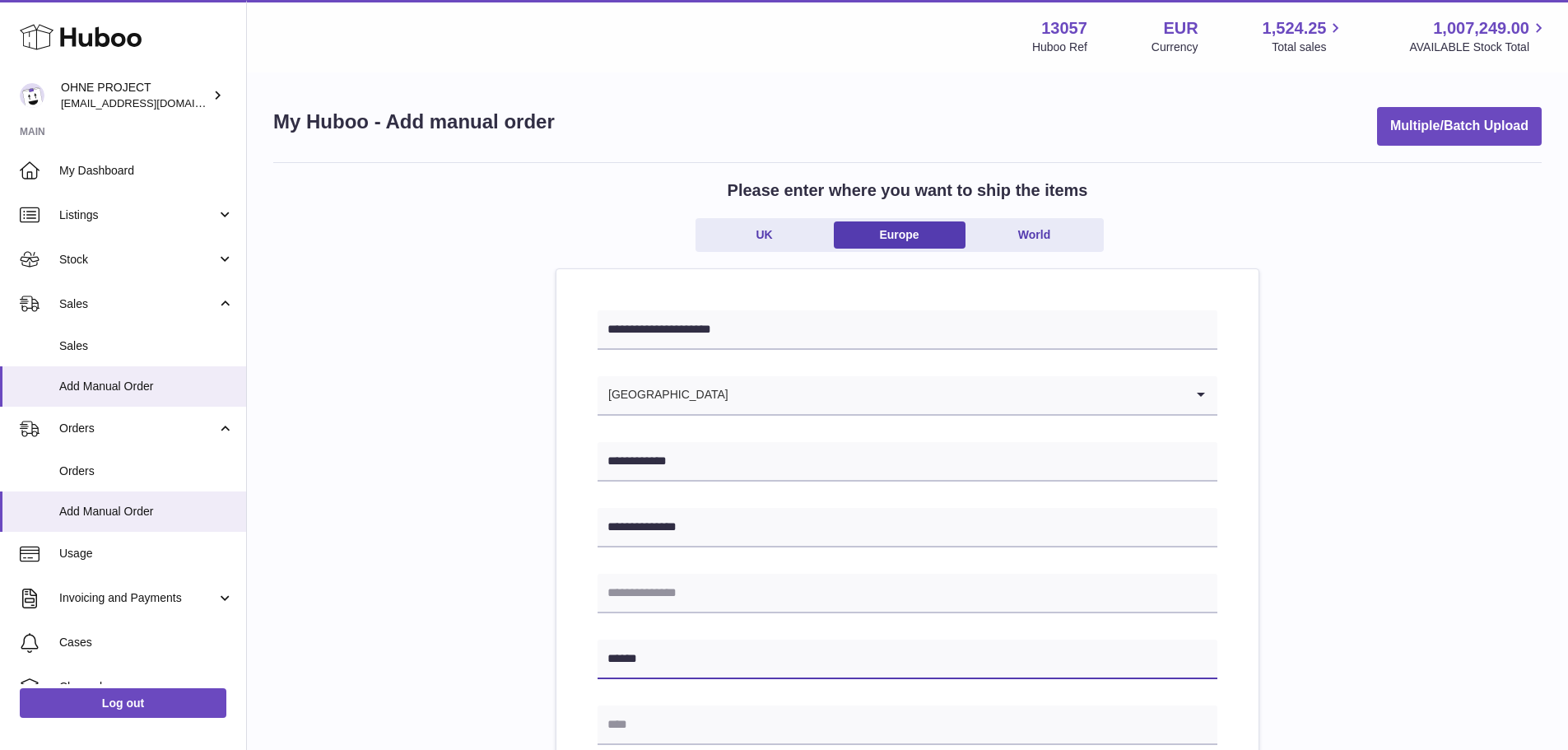
type input "******"
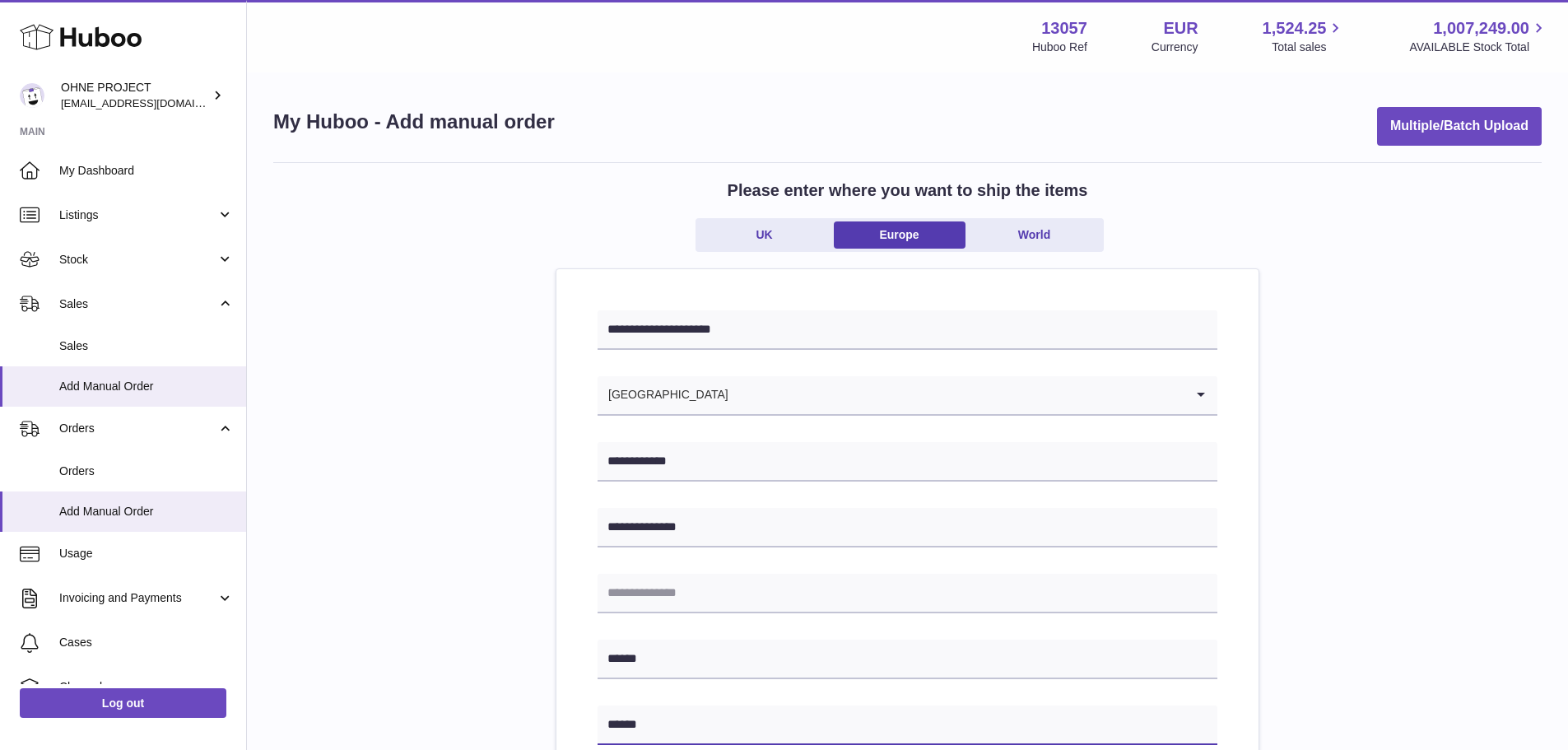
scroll to position [247, 0]
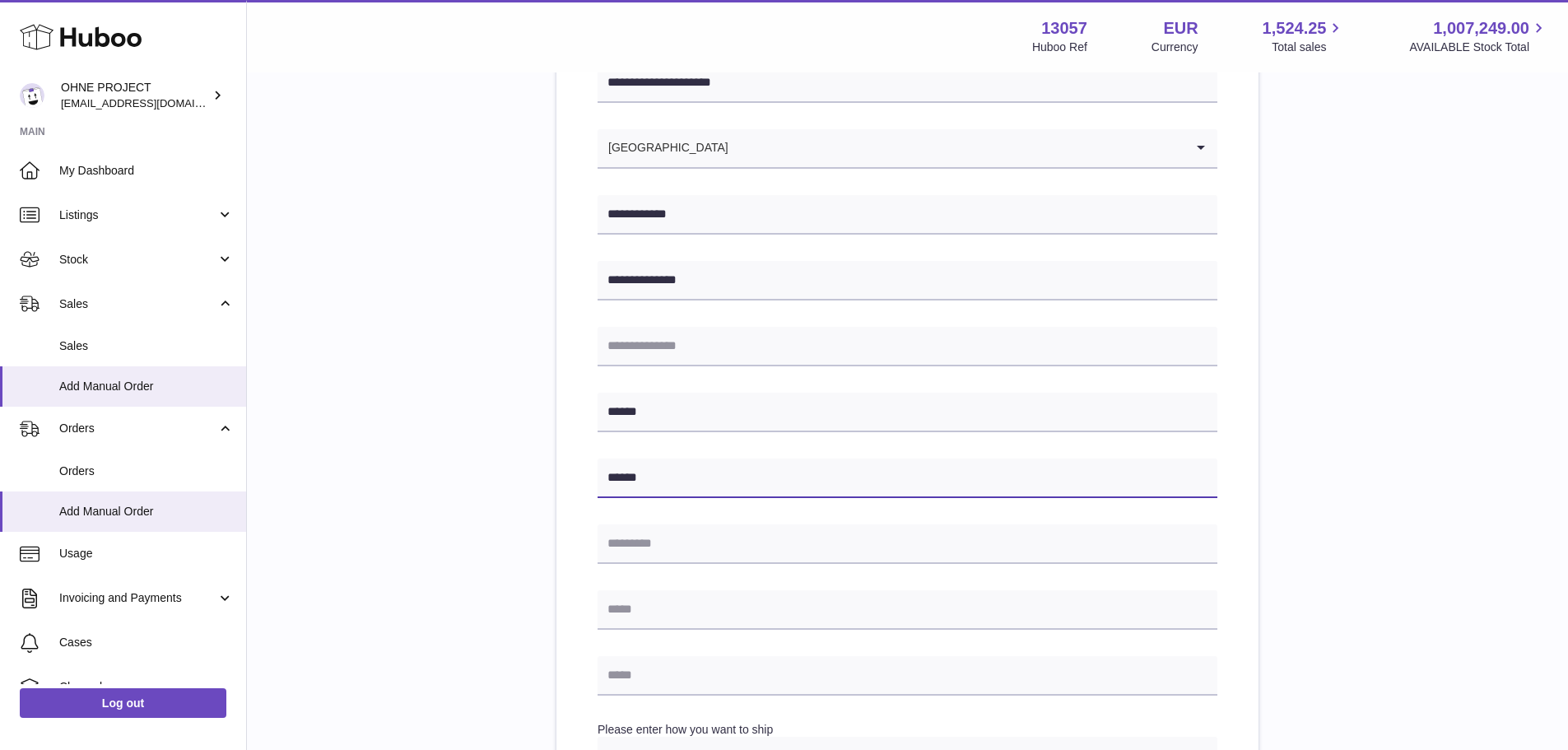
type input "******"
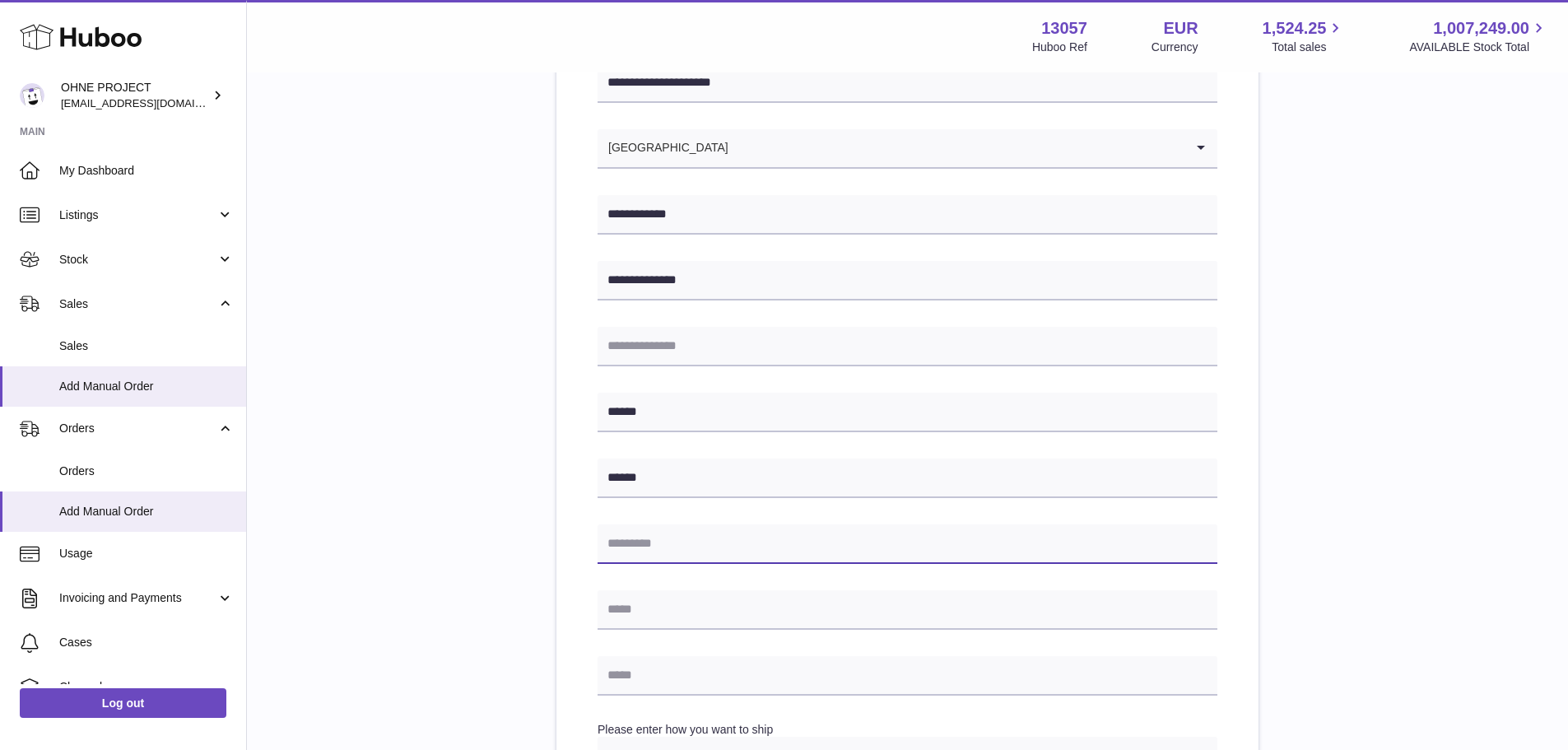
click at [644, 537] on input "text" at bounding box center [907, 544] width 620 height 40
type input "*****"
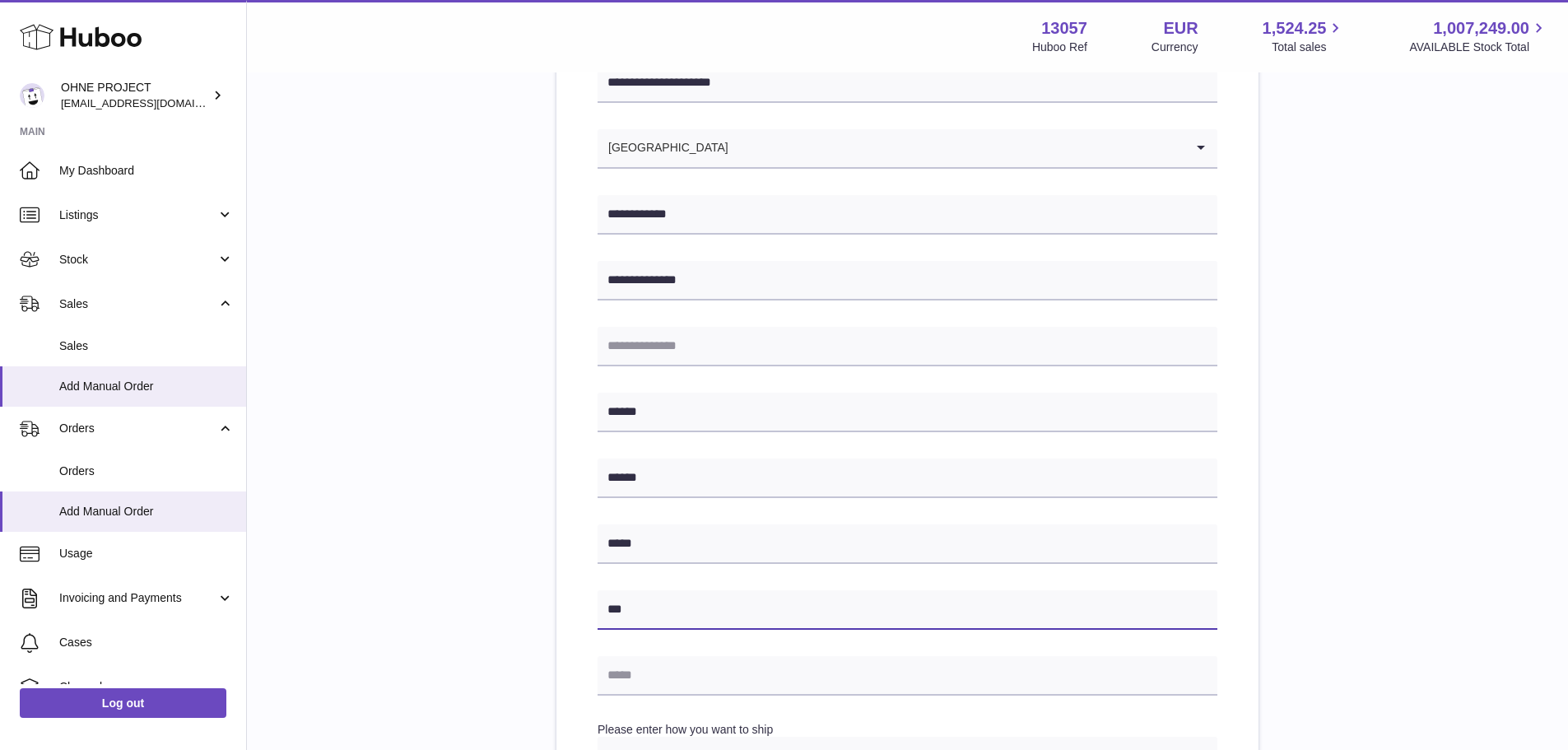
type input "*********"
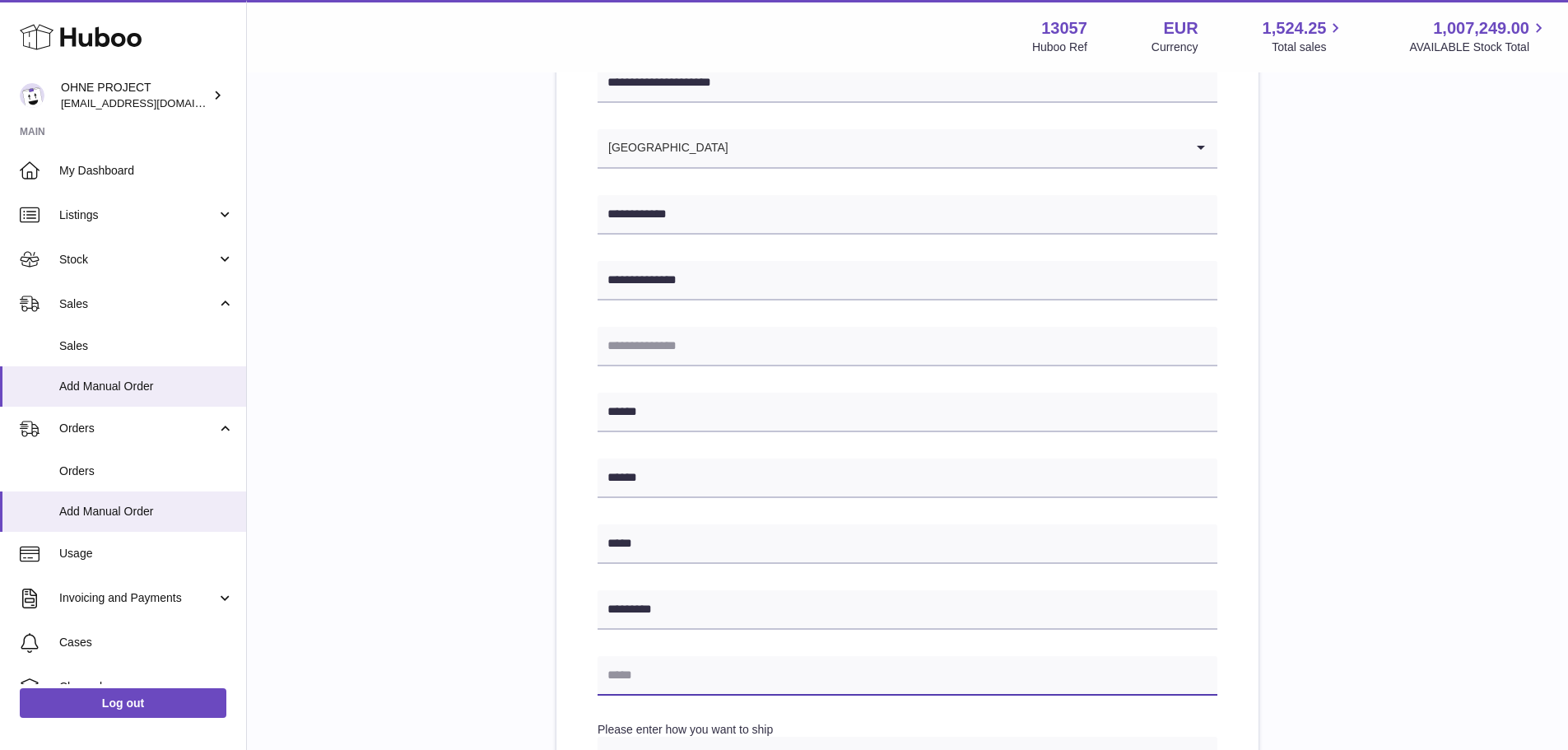
click at [678, 682] on input "text" at bounding box center [907, 675] width 620 height 40
type input "**********"
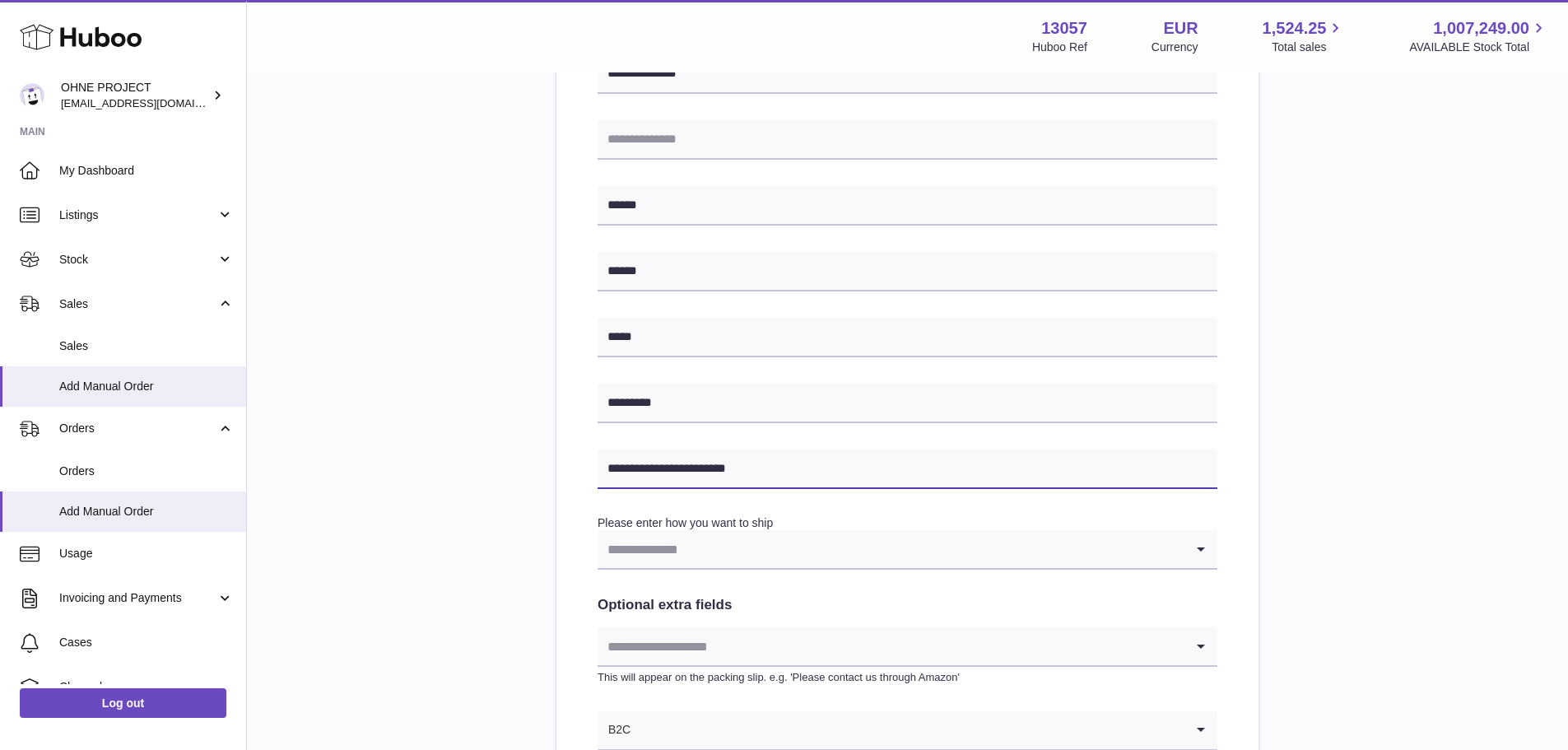
scroll to position [658, 0]
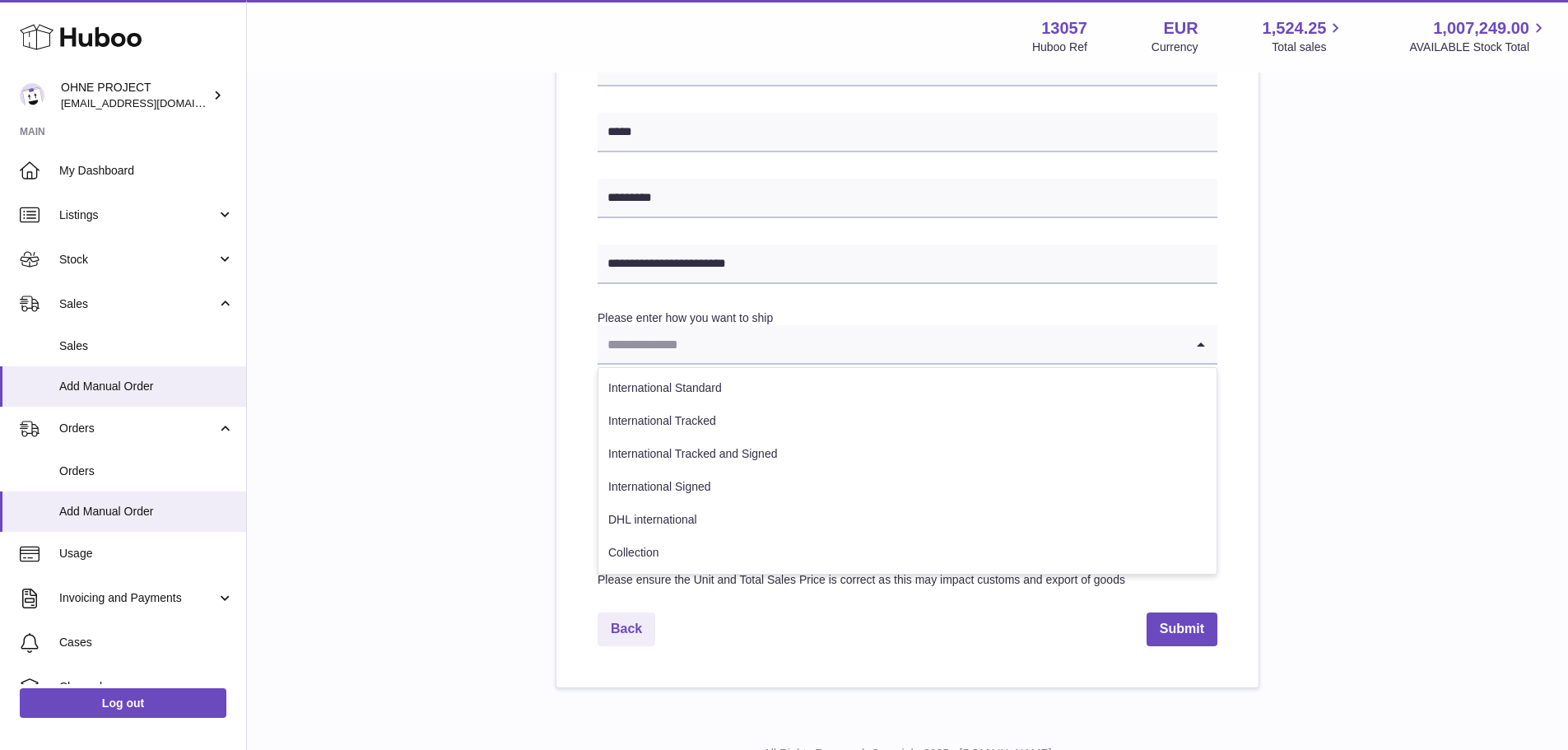
click at [737, 345] on input "Search for option" at bounding box center [891, 344] width 587 height 38
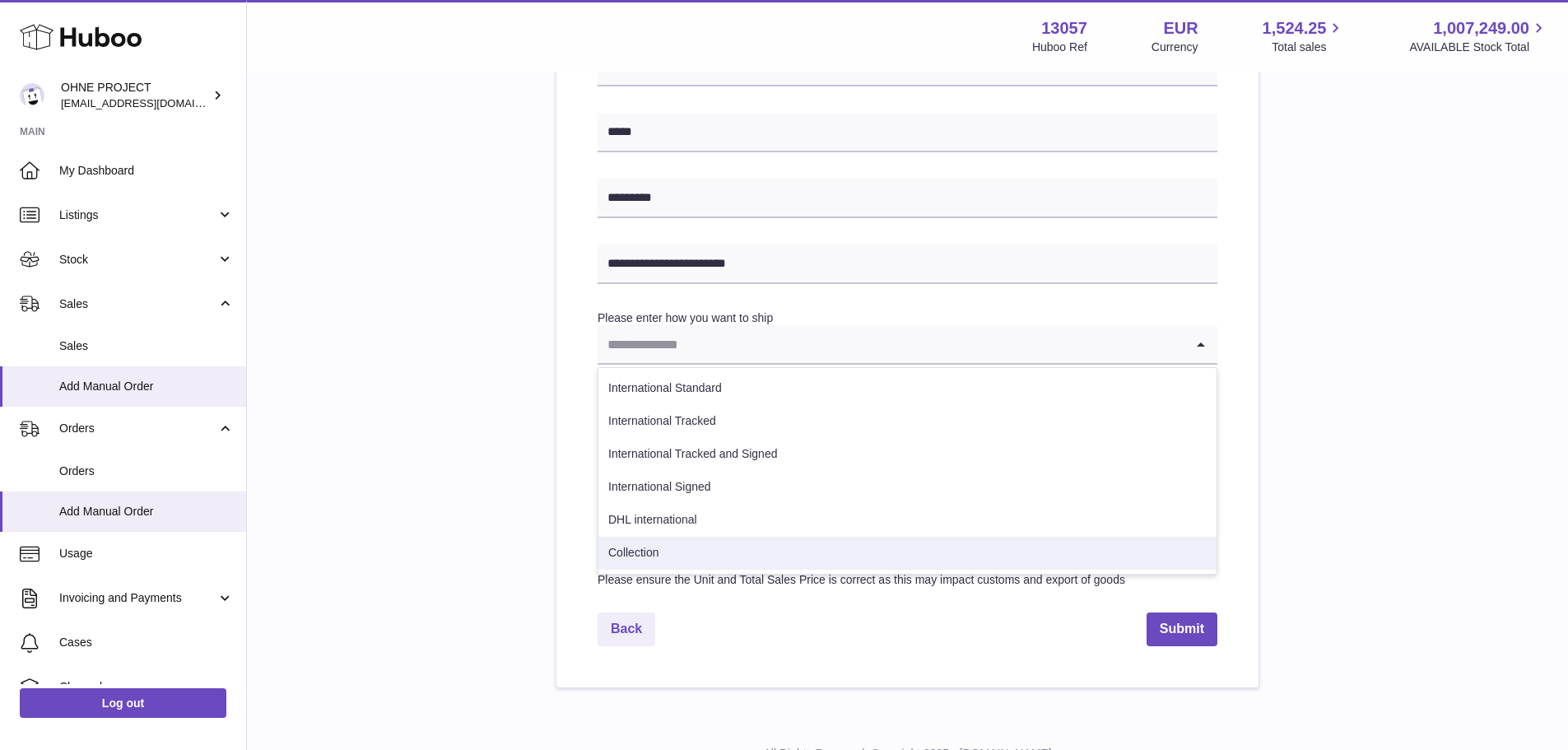
click at [679, 544] on li "Collection" at bounding box center [907, 553] width 618 height 33
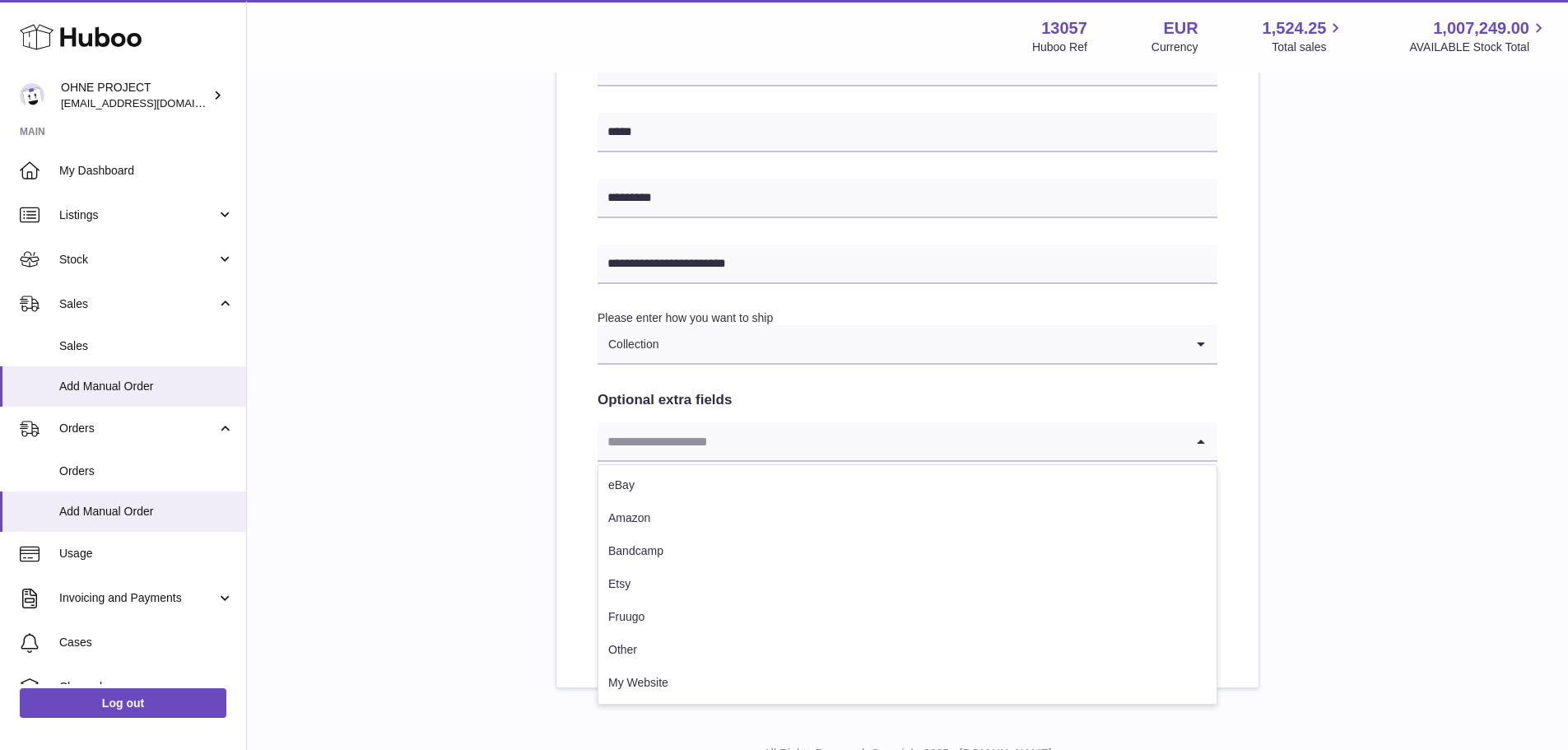
click at [692, 436] on input "Search for option" at bounding box center [891, 441] width 587 height 38
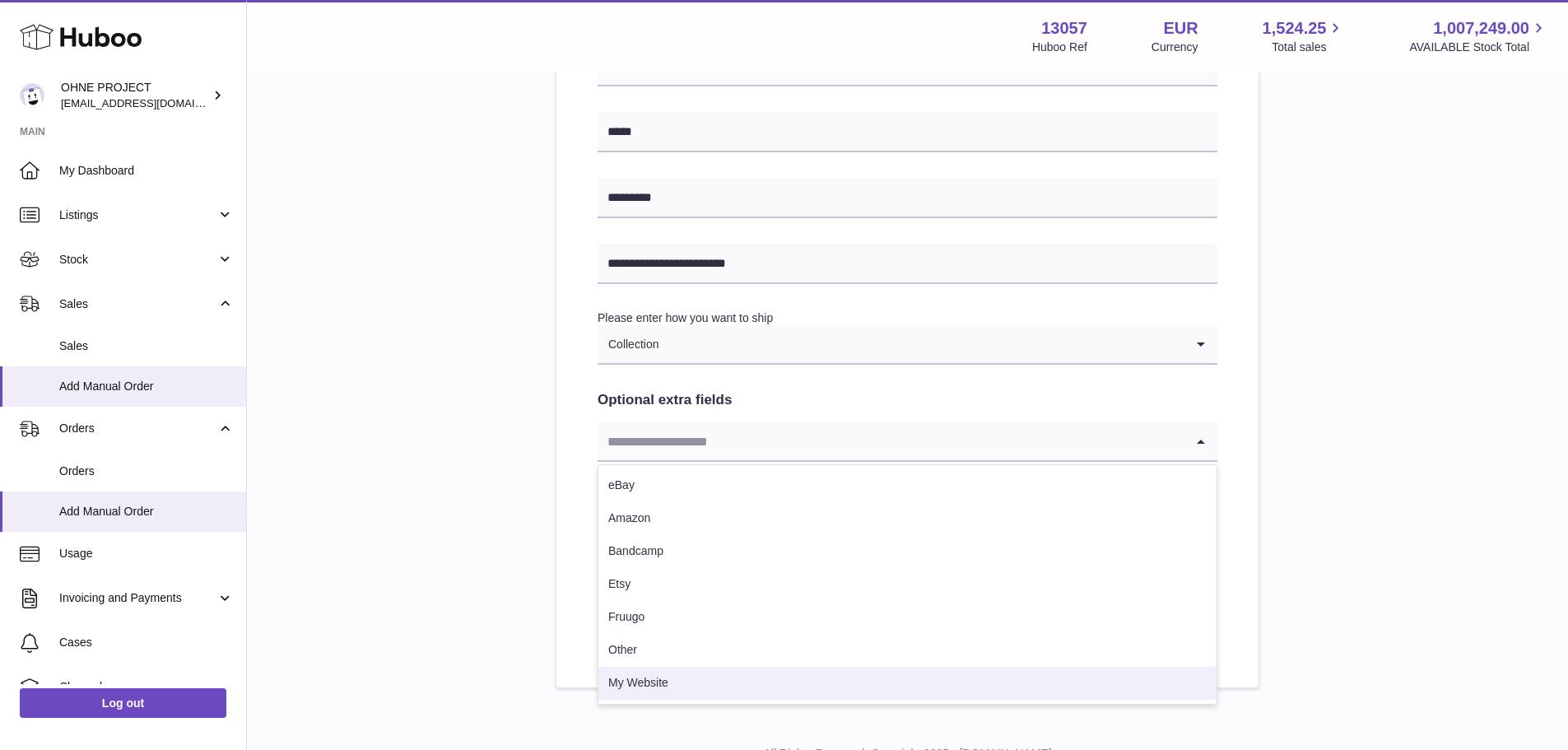
click at [665, 674] on li "My Website" at bounding box center [907, 683] width 618 height 33
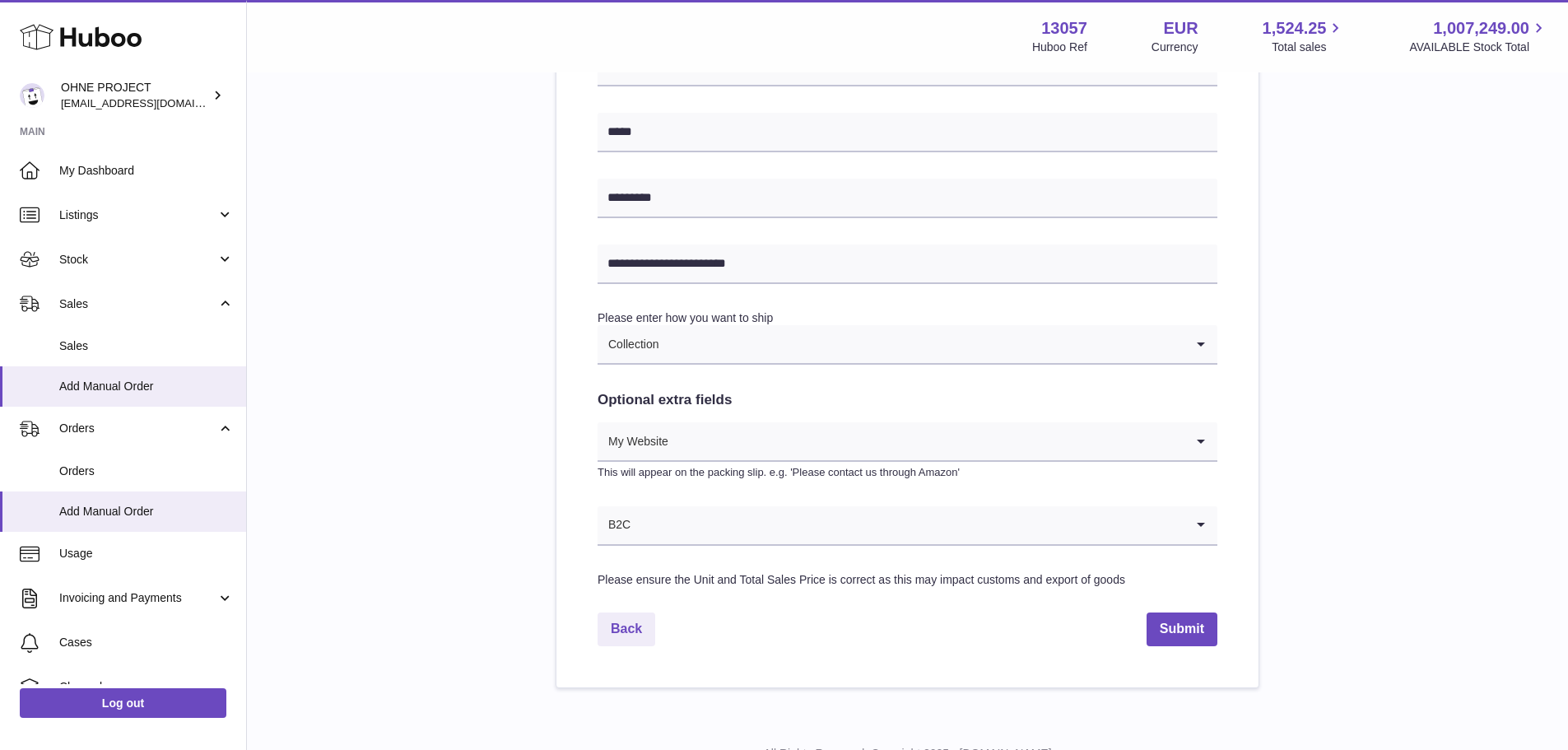
click at [688, 509] on input "Search for option" at bounding box center [908, 525] width 553 height 38
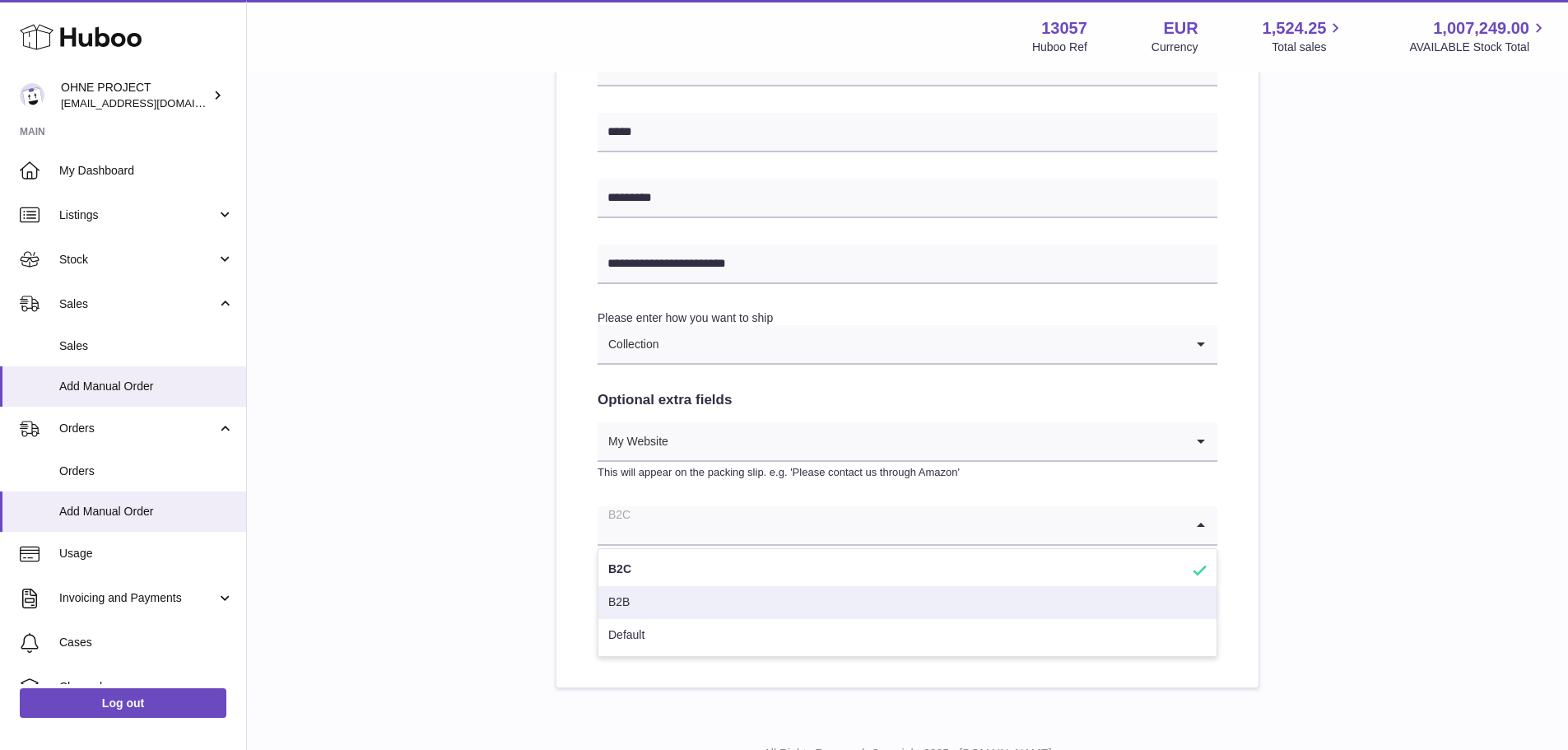
click at [655, 598] on li "B2B" at bounding box center [907, 602] width 618 height 33
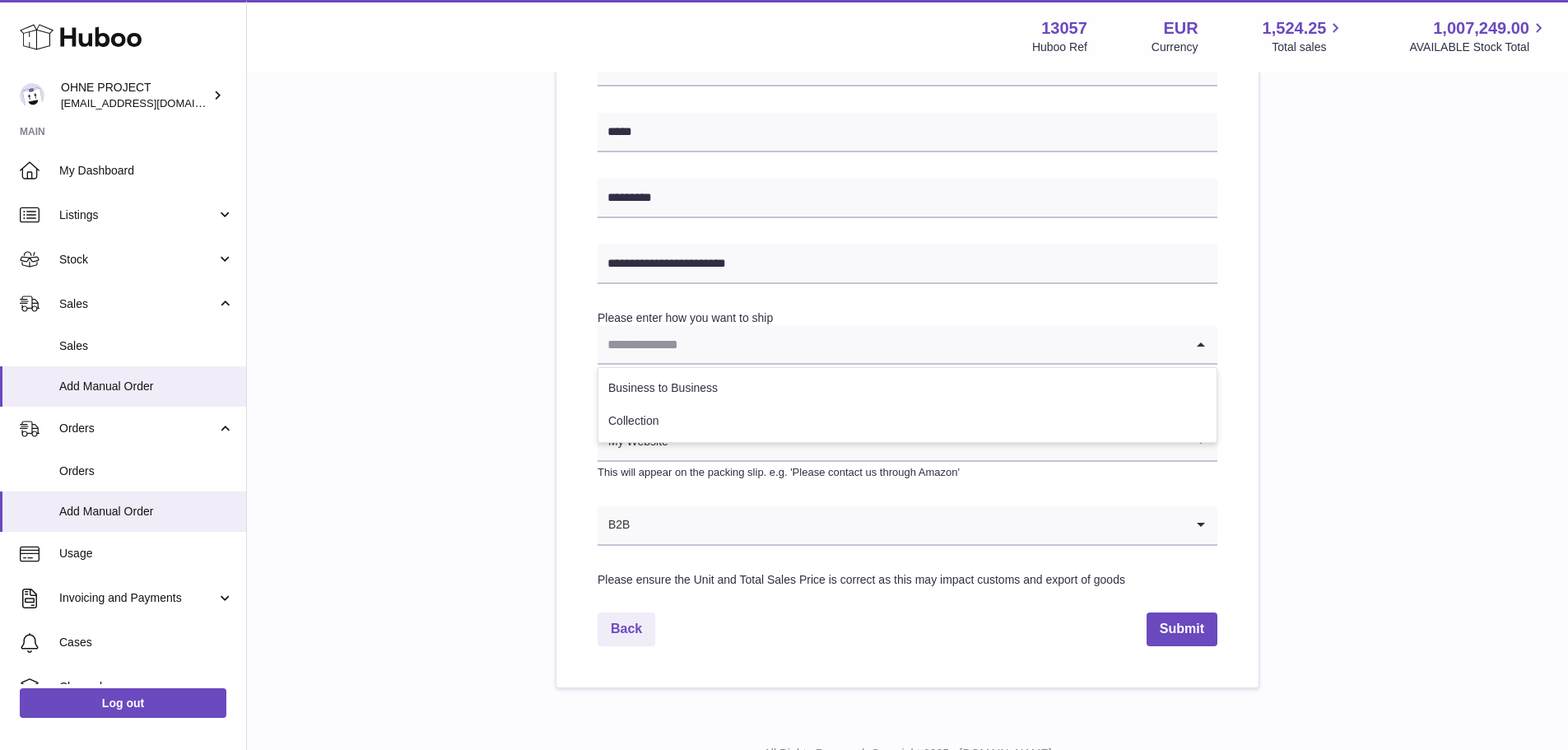
click at [764, 353] on input "Search for option" at bounding box center [891, 344] width 587 height 38
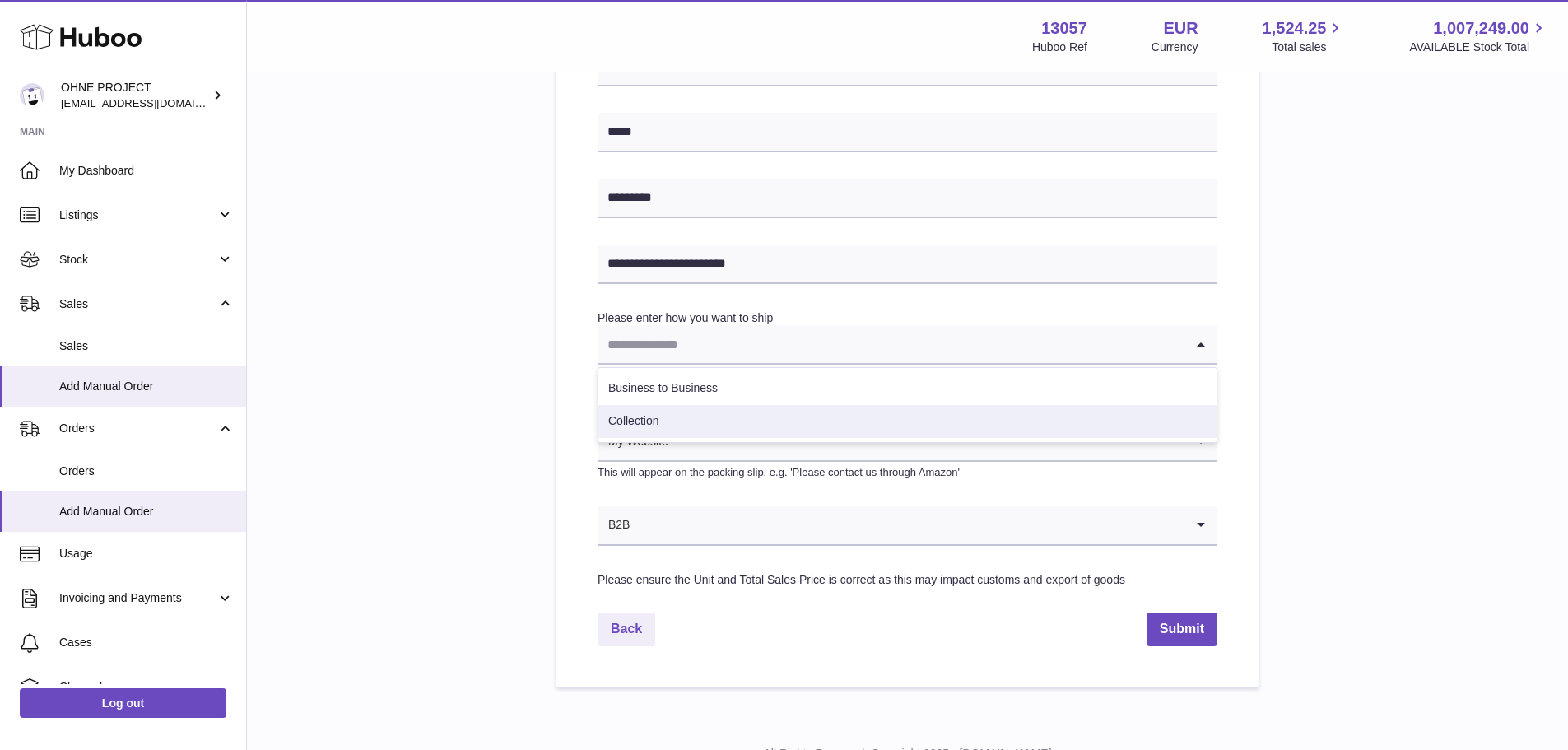
click at [672, 420] on li "Collection" at bounding box center [907, 421] width 618 height 33
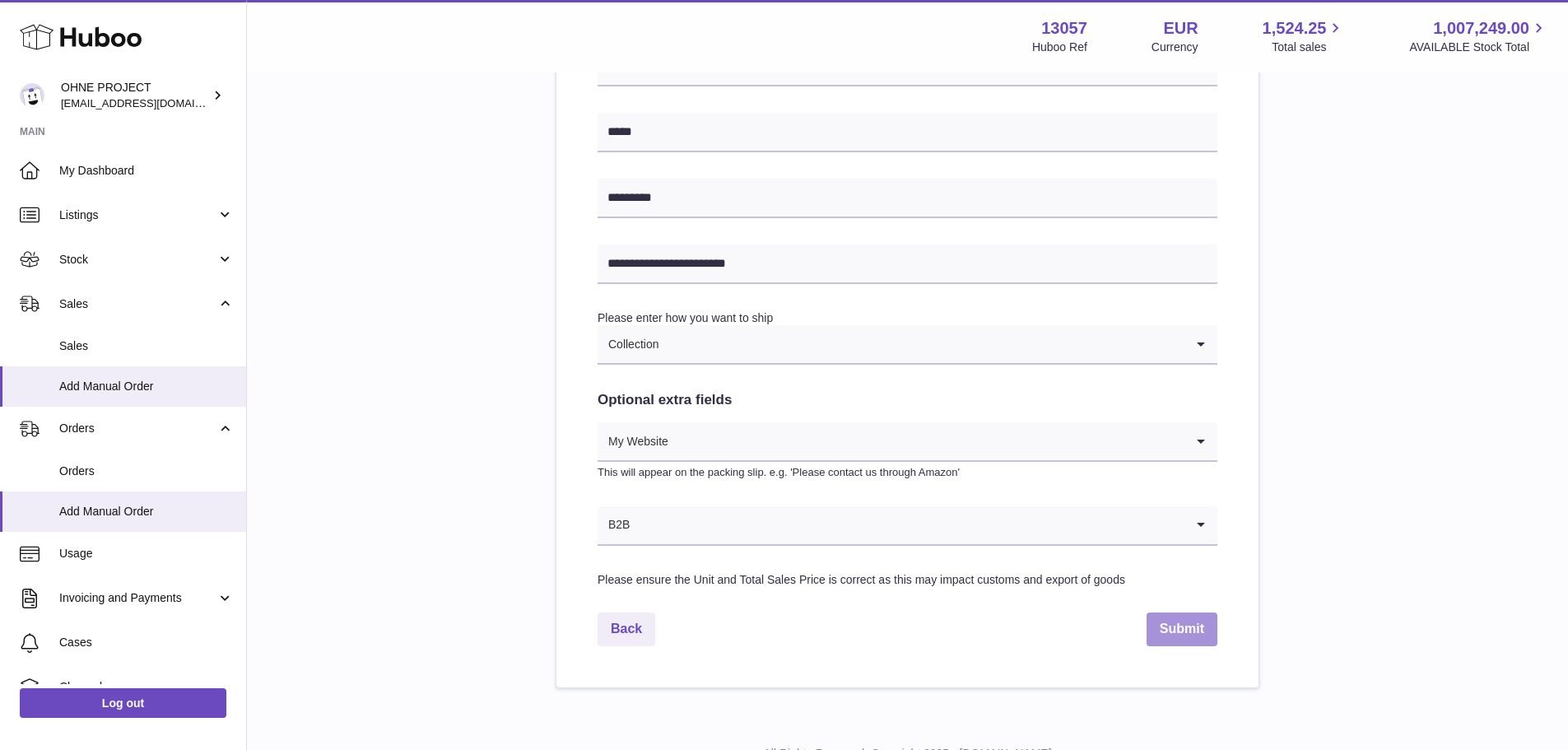
click at [1177, 634] on button "Submit" at bounding box center [1181, 629] width 71 height 34
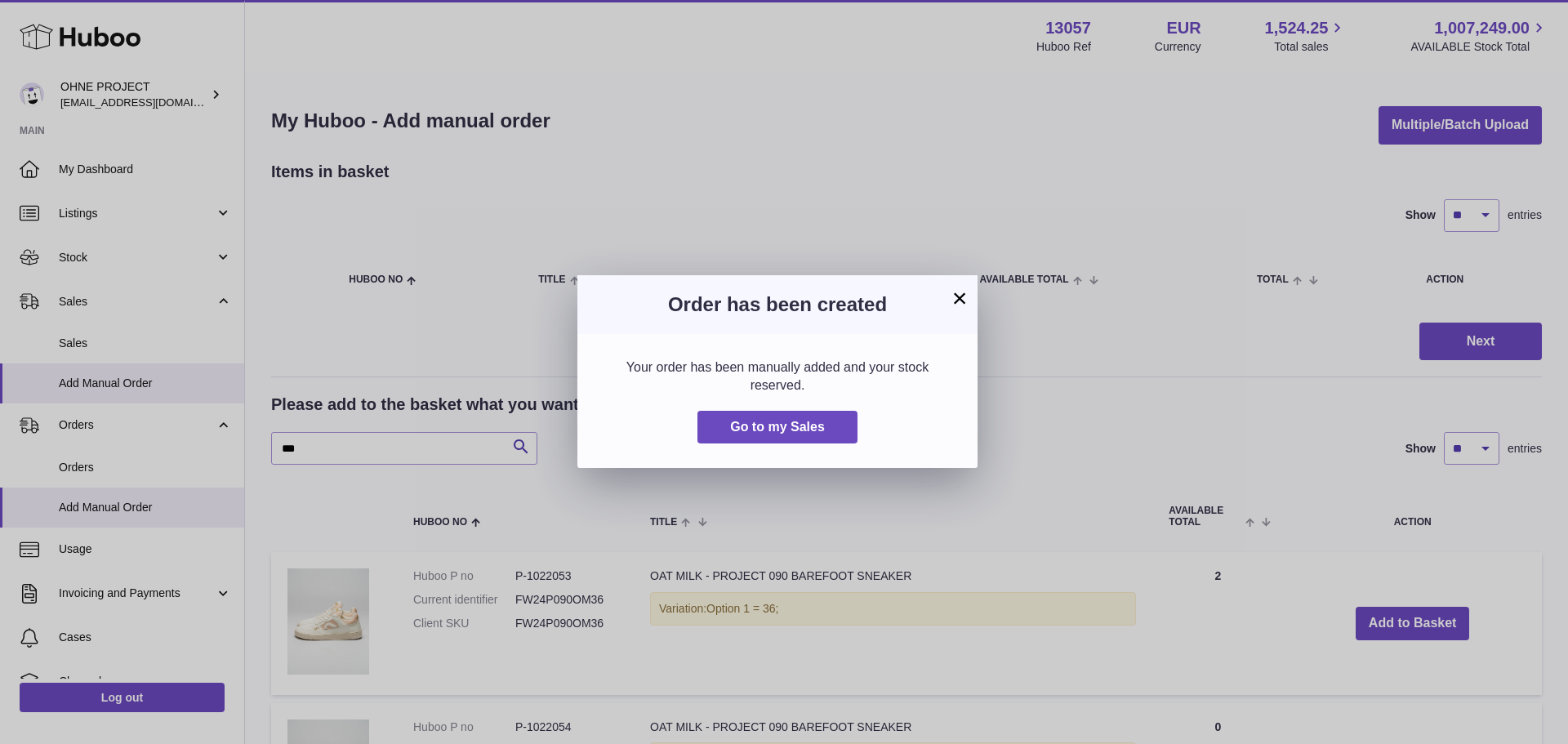
click at [961, 298] on button "×" at bounding box center [959, 298] width 20 height 20
